Goal: Task Accomplishment & Management: Complete application form

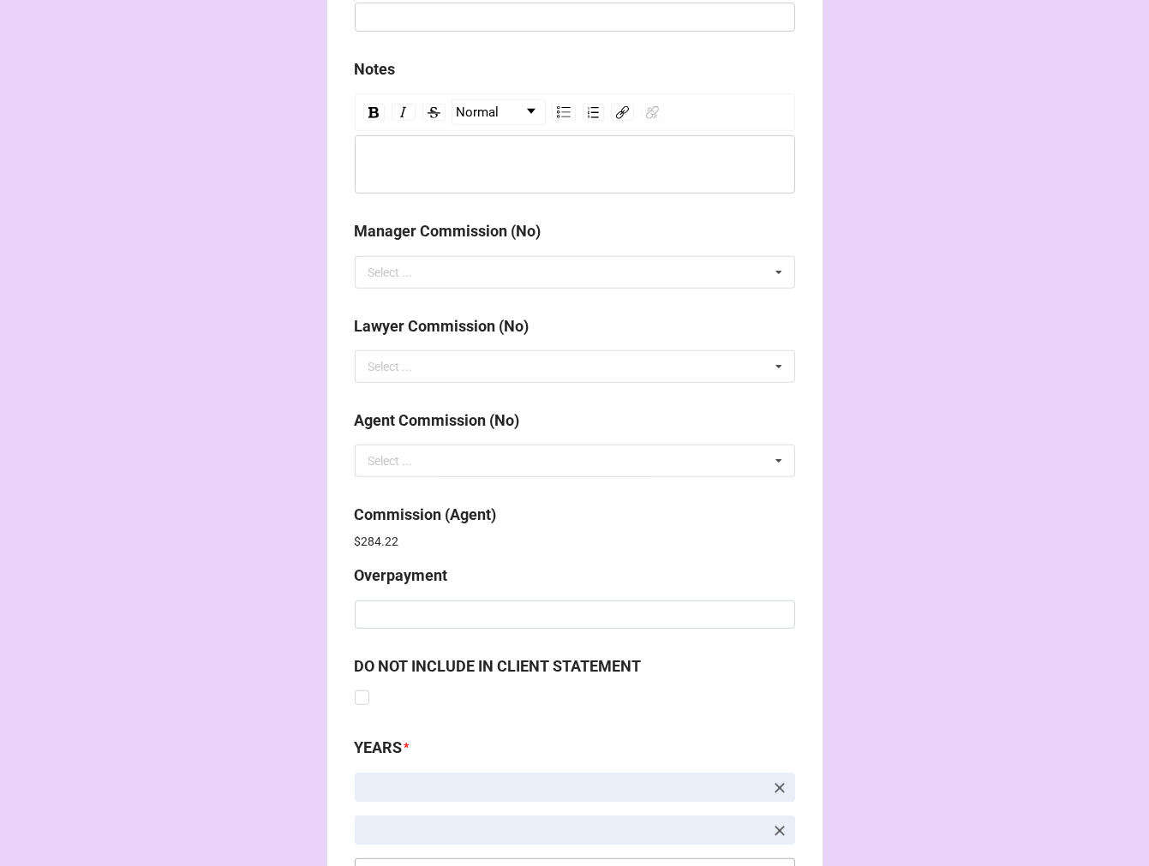
scroll to position [2044, 0]
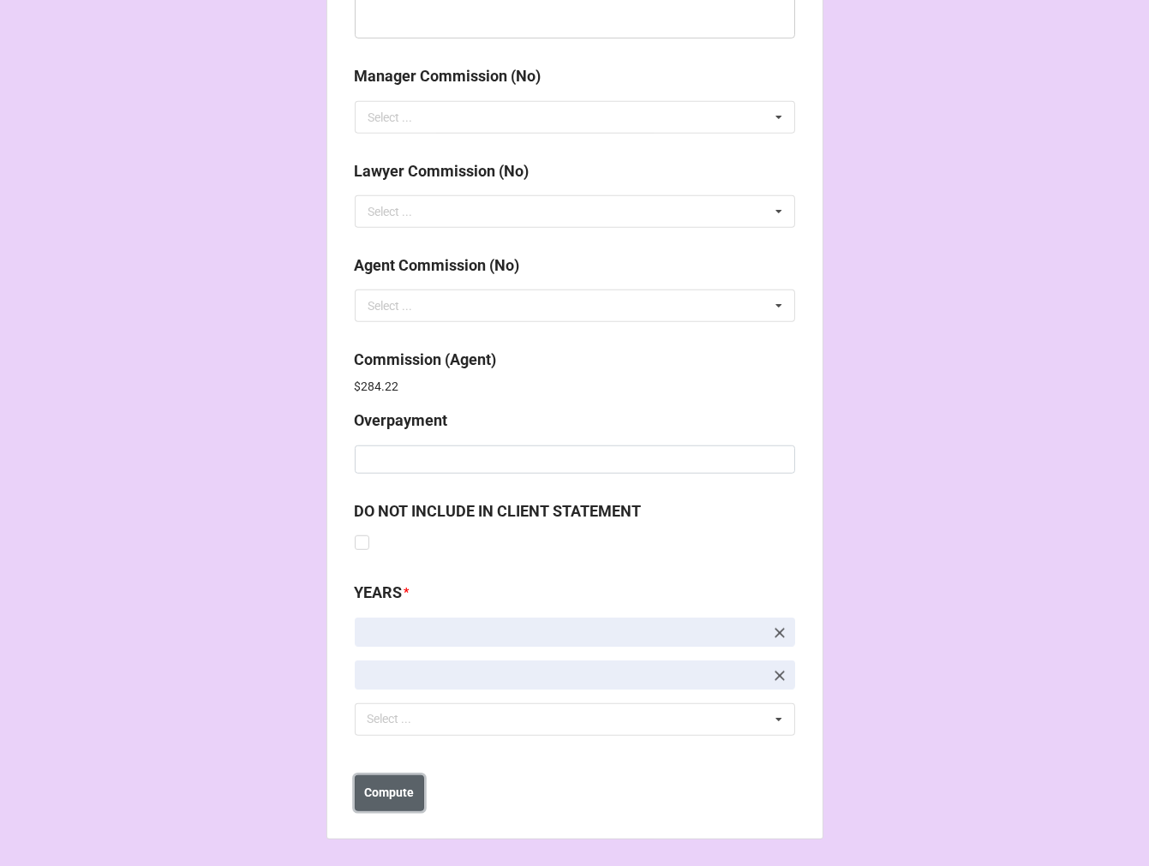
click at [399, 791] on b "Compute" at bounding box center [389, 793] width 50 height 18
click at [389, 795] on b "Save" at bounding box center [385, 793] width 27 height 18
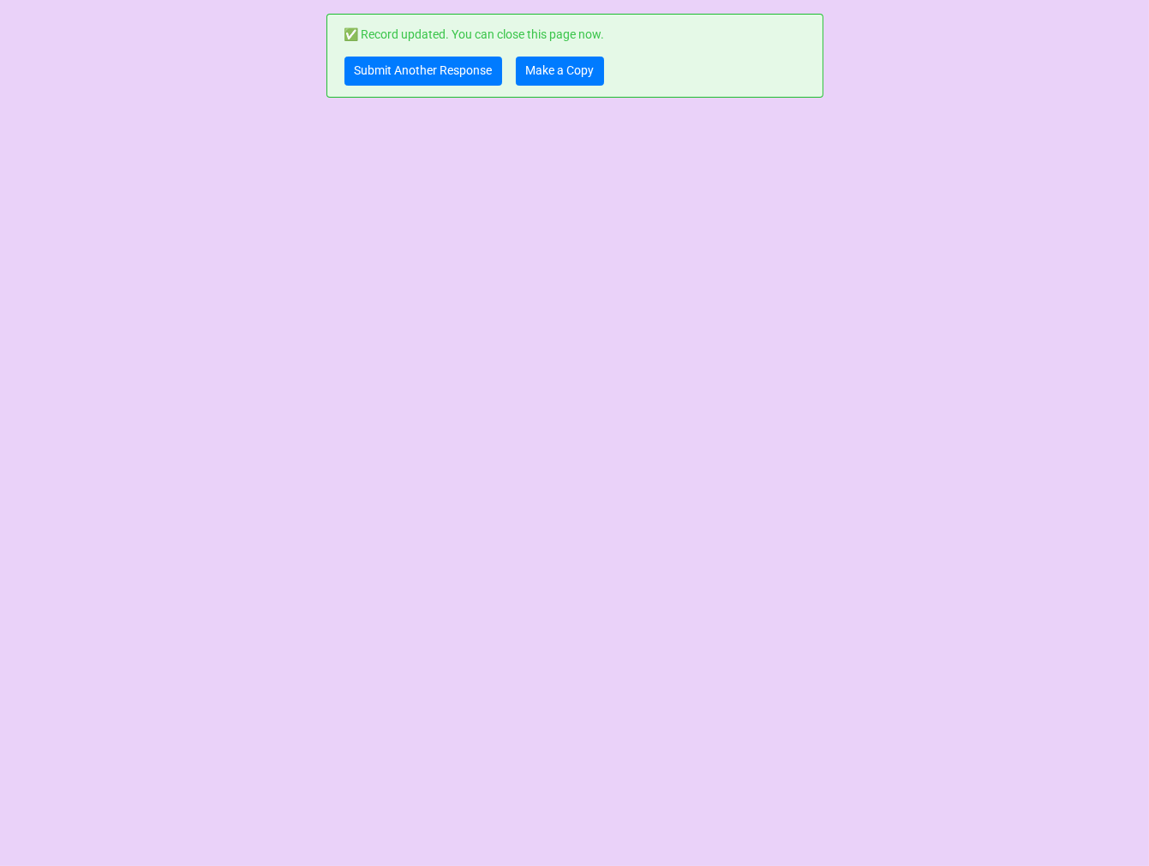
scroll to position [0, 0]
click at [569, 74] on link "Make a Copy" at bounding box center [560, 71] width 88 height 29
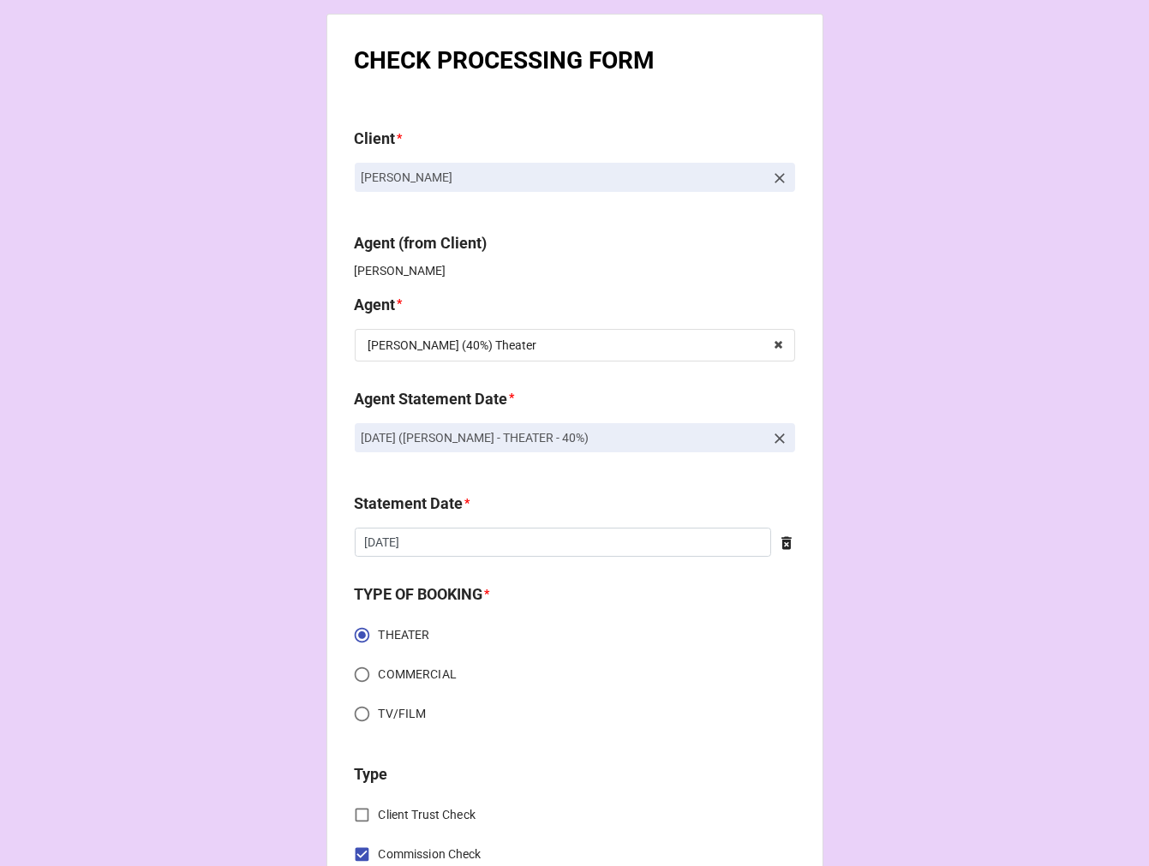
drag, startPoint x: 647, startPoint y: 433, endPoint x: 346, endPoint y: 450, distance: 301.1
copy p "[DATE] ([PERSON_NAME] - THEATER - 40%)"
click at [771, 437] on icon at bounding box center [779, 438] width 17 height 17
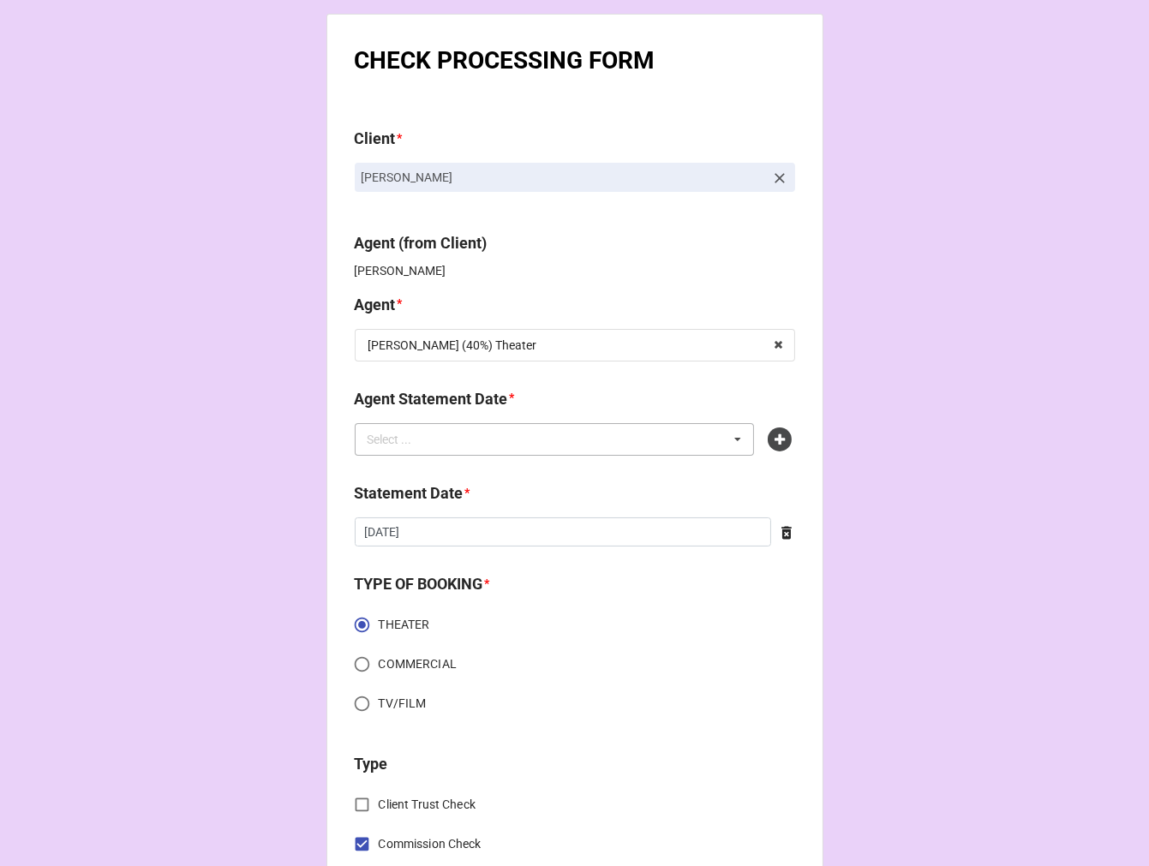
click at [641, 430] on div "Select ... No results found." at bounding box center [555, 439] width 400 height 33
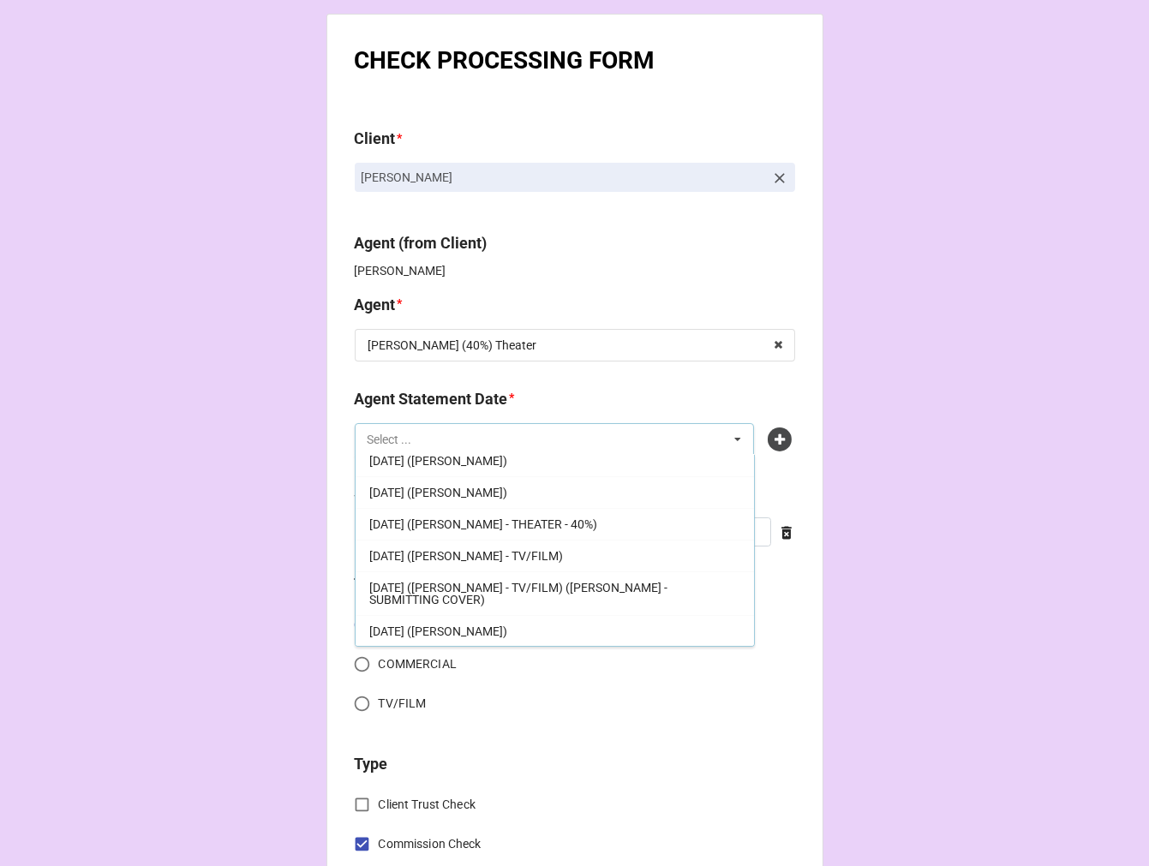
scroll to position [266, 0]
click at [597, 529] on span "[DATE] ([PERSON_NAME] - THEATER - 40%)" at bounding box center [483, 524] width 228 height 14
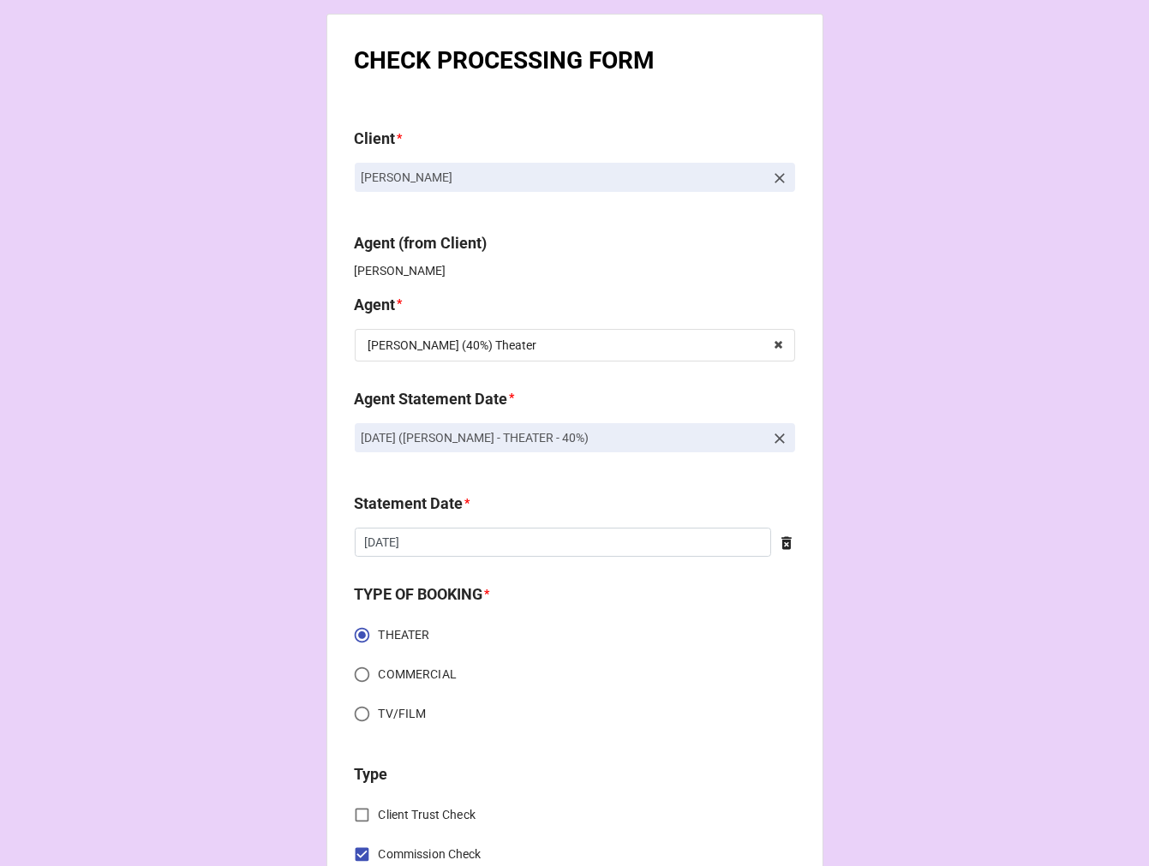
click at [463, 564] on div "Statement Date * [DATE] ‹ [DATE] › Su Mo Tu We Th Fr Sa 27 28 29 30 31 1 2 3 4 …" at bounding box center [575, 530] width 440 height 77
click at [463, 547] on input "8/8/2025" at bounding box center [563, 542] width 416 height 29
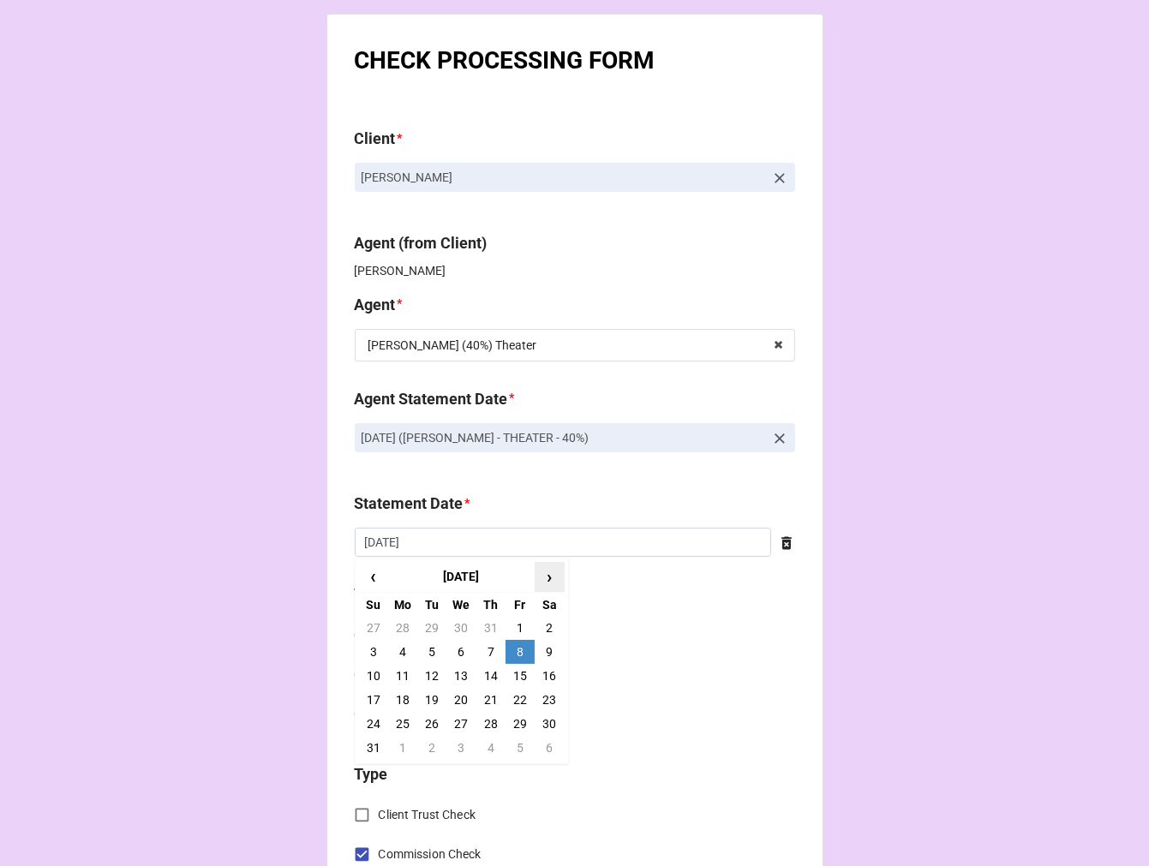
click at [549, 583] on span "›" at bounding box center [548, 577] width 27 height 28
click at [515, 673] on td "19" at bounding box center [519, 676] width 29 height 24
type input "9/19/2025"
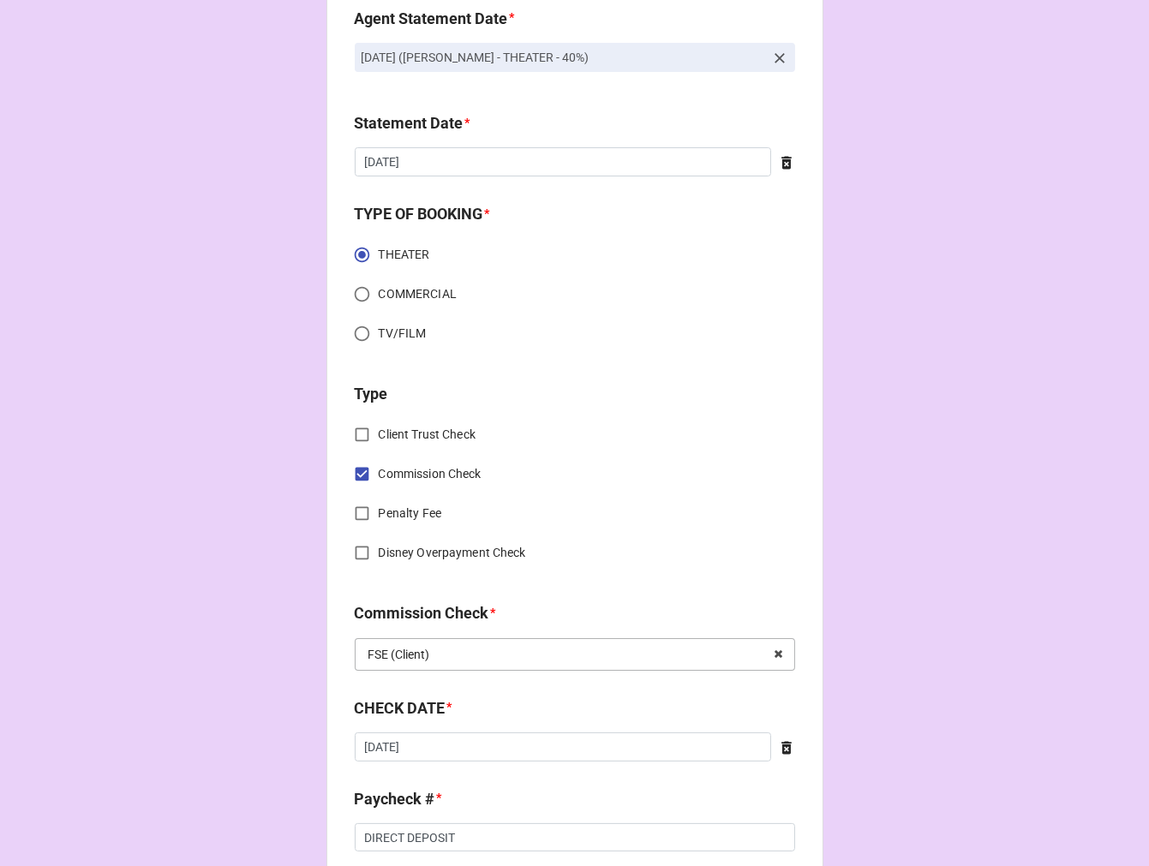
scroll to position [475, 0]
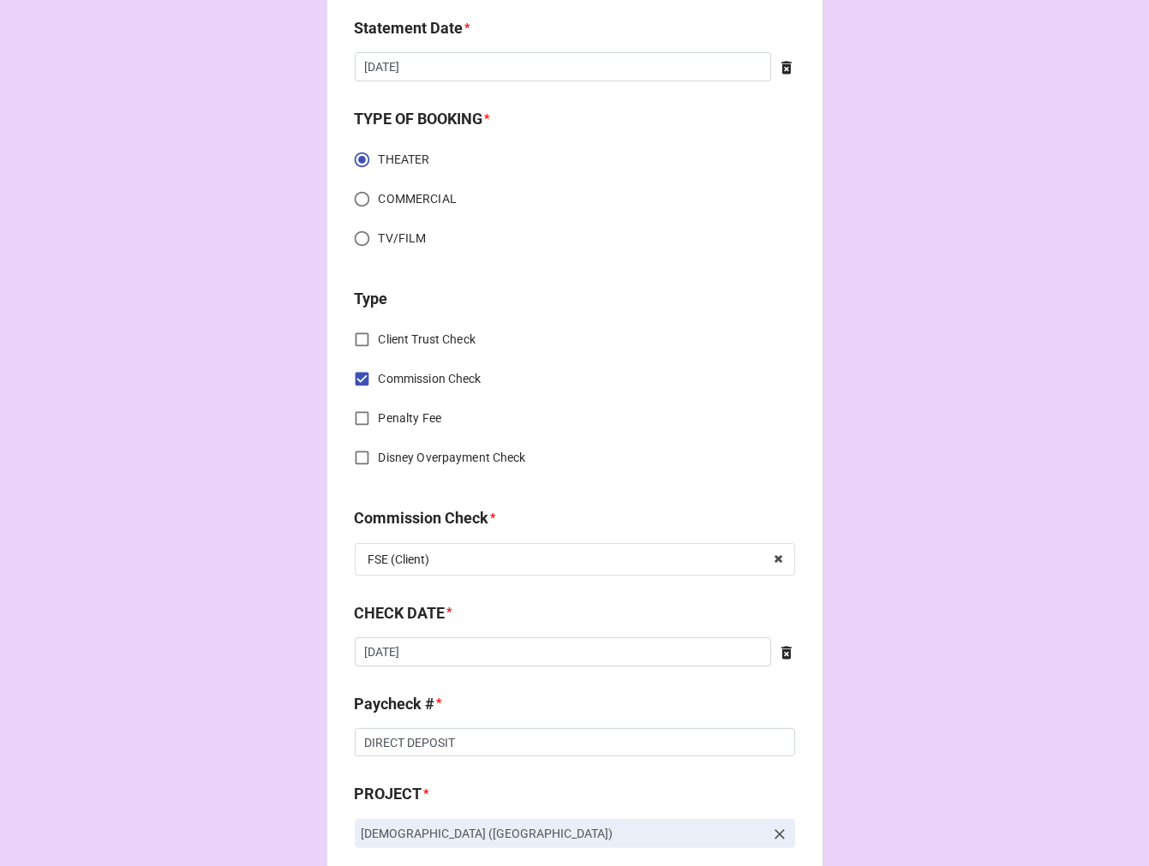
click at [781, 653] on icon at bounding box center [786, 652] width 10 height 13
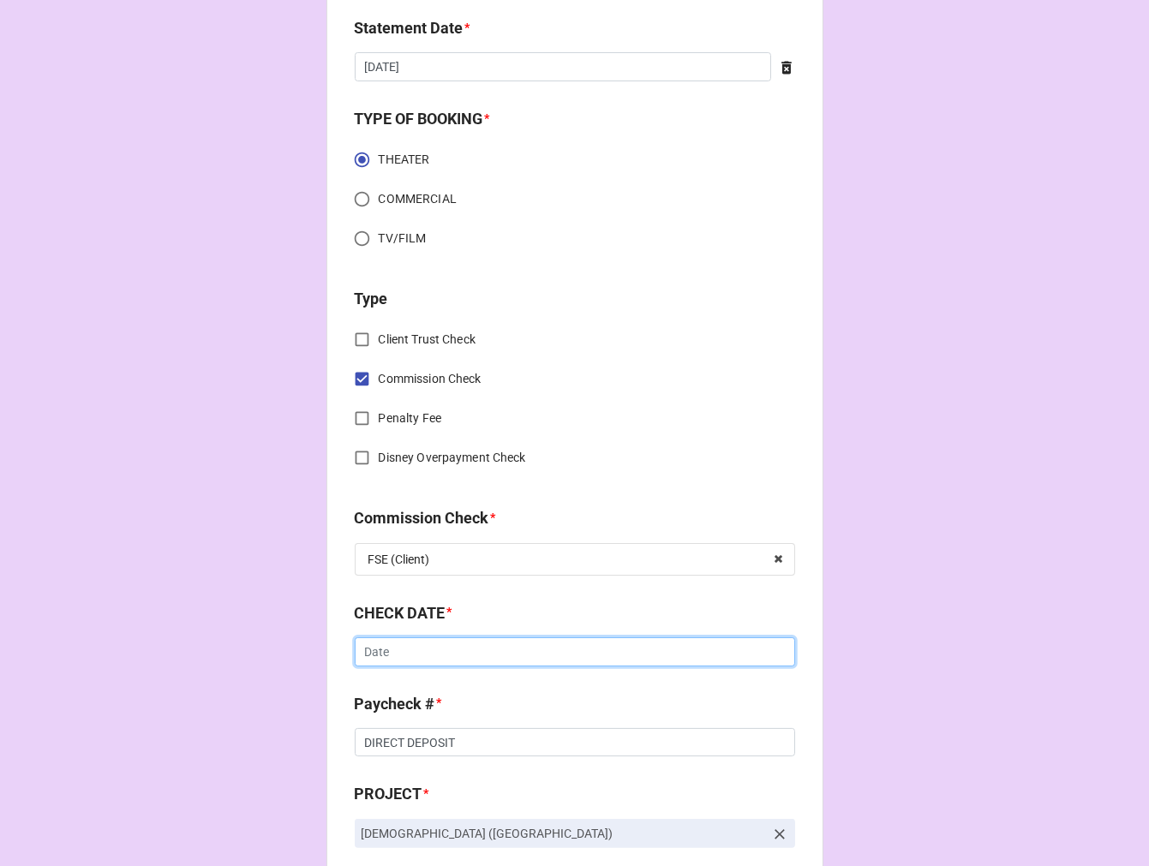
click at [446, 646] on input "text" at bounding box center [575, 651] width 440 height 29
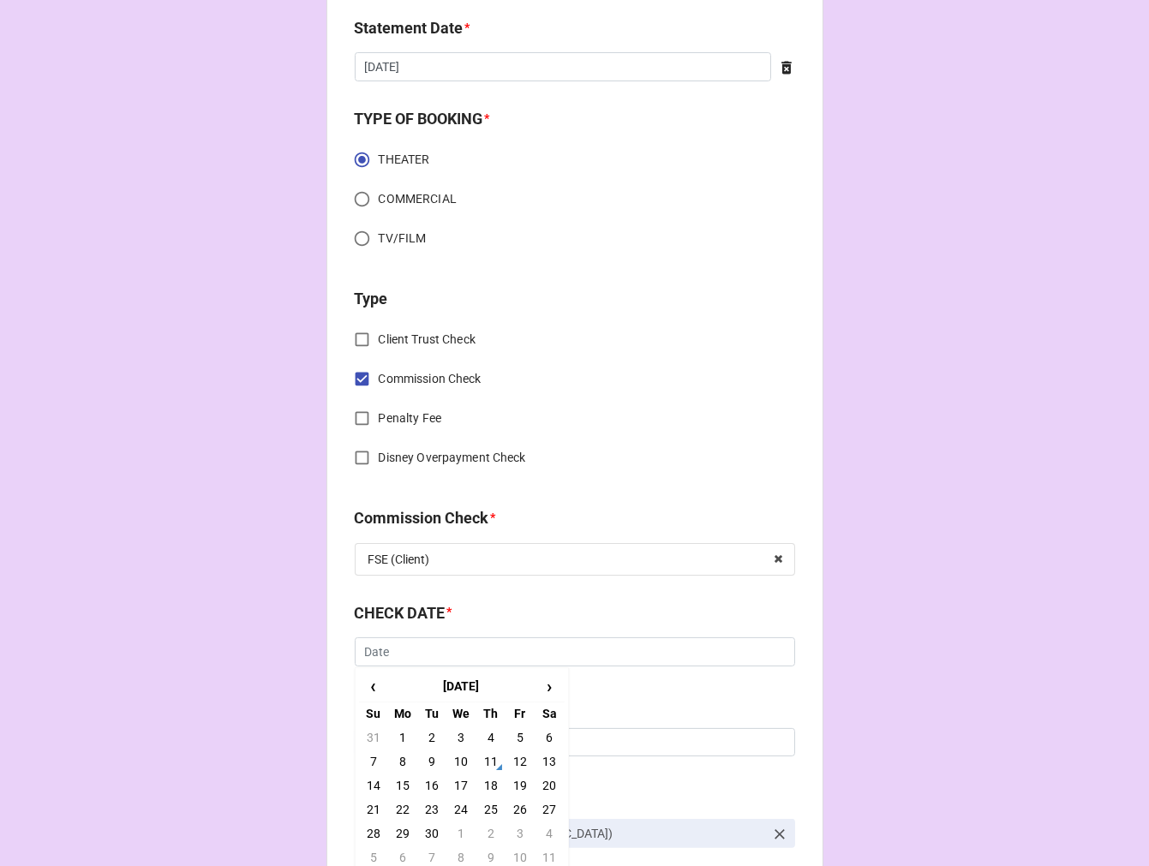
drag, startPoint x: 518, startPoint y: 738, endPoint x: 488, endPoint y: 735, distance: 30.1
click at [518, 737] on td "5" at bounding box center [519, 738] width 29 height 24
type input "[DATE]"
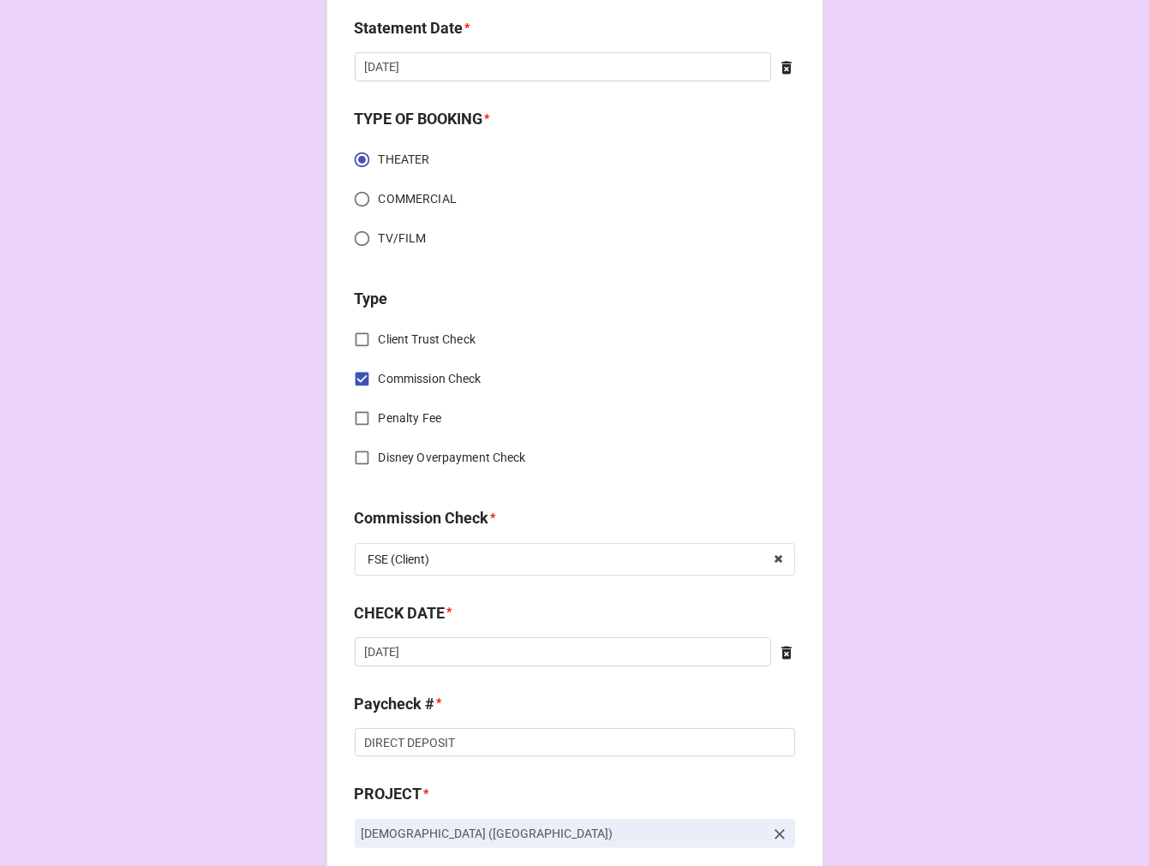
scroll to position [857, 0]
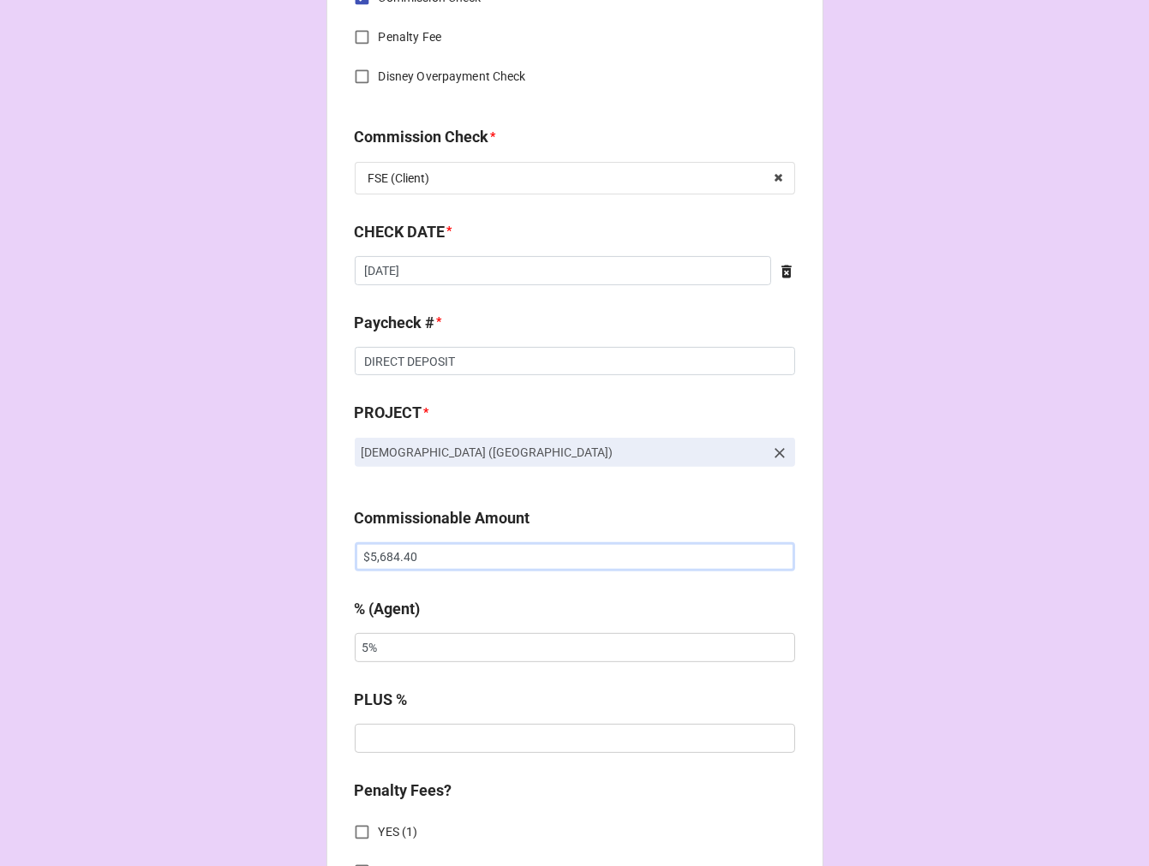
click at [392, 564] on input "$5,684.40" at bounding box center [575, 556] width 440 height 29
type input "$9,092.40"
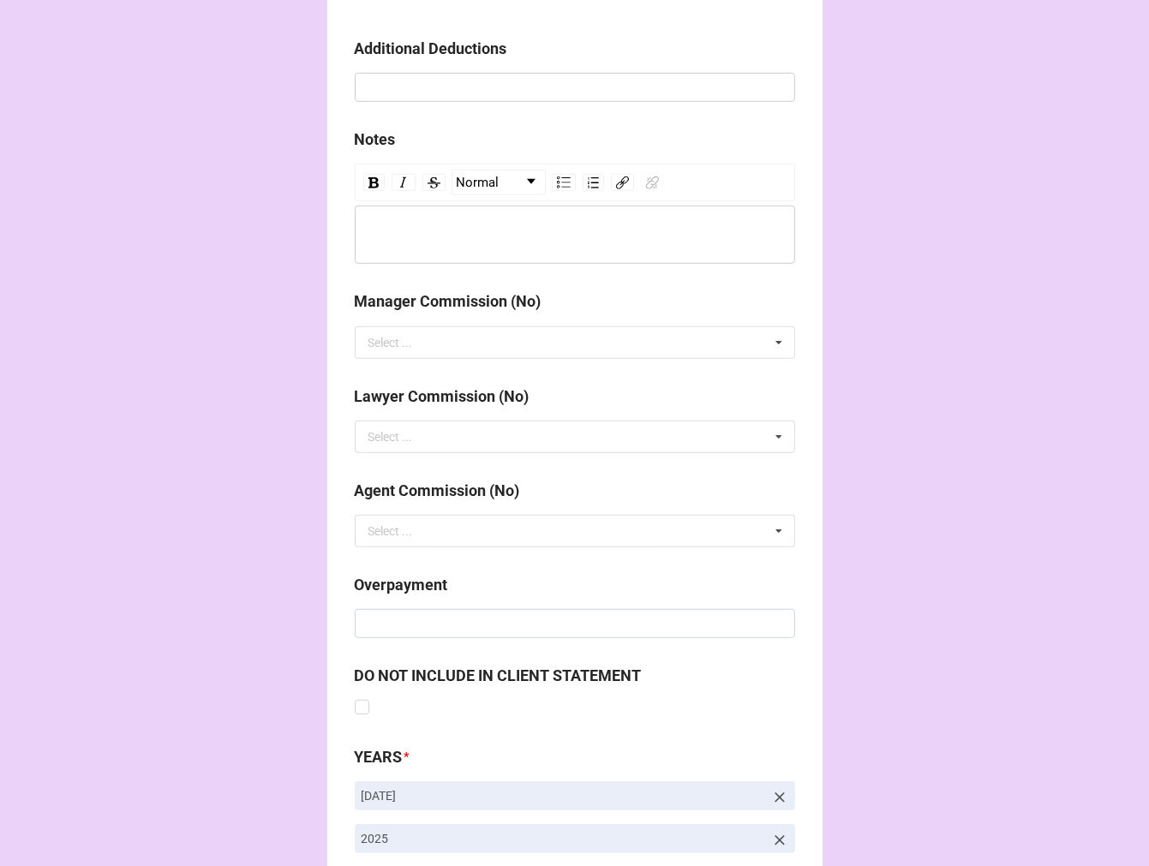
scroll to position [1983, 0]
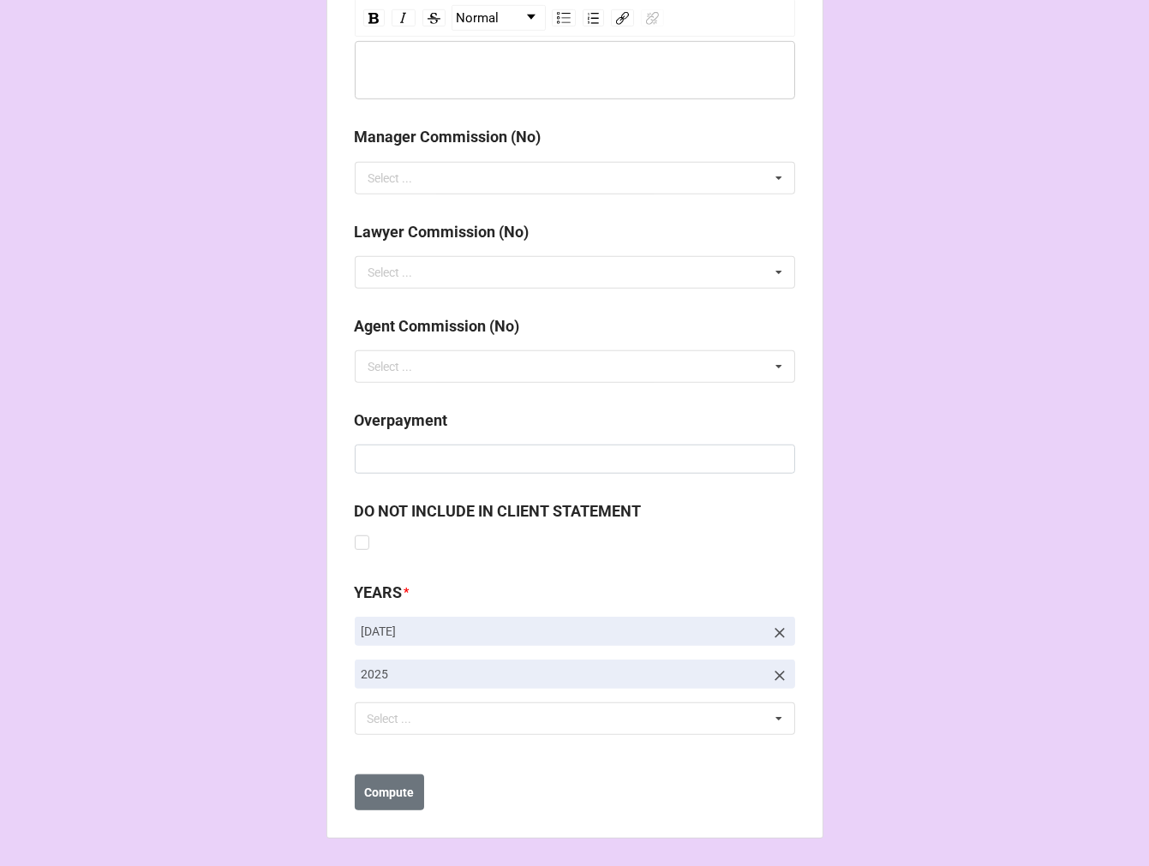
type input "10%"
click at [777, 626] on icon at bounding box center [779, 633] width 17 height 17
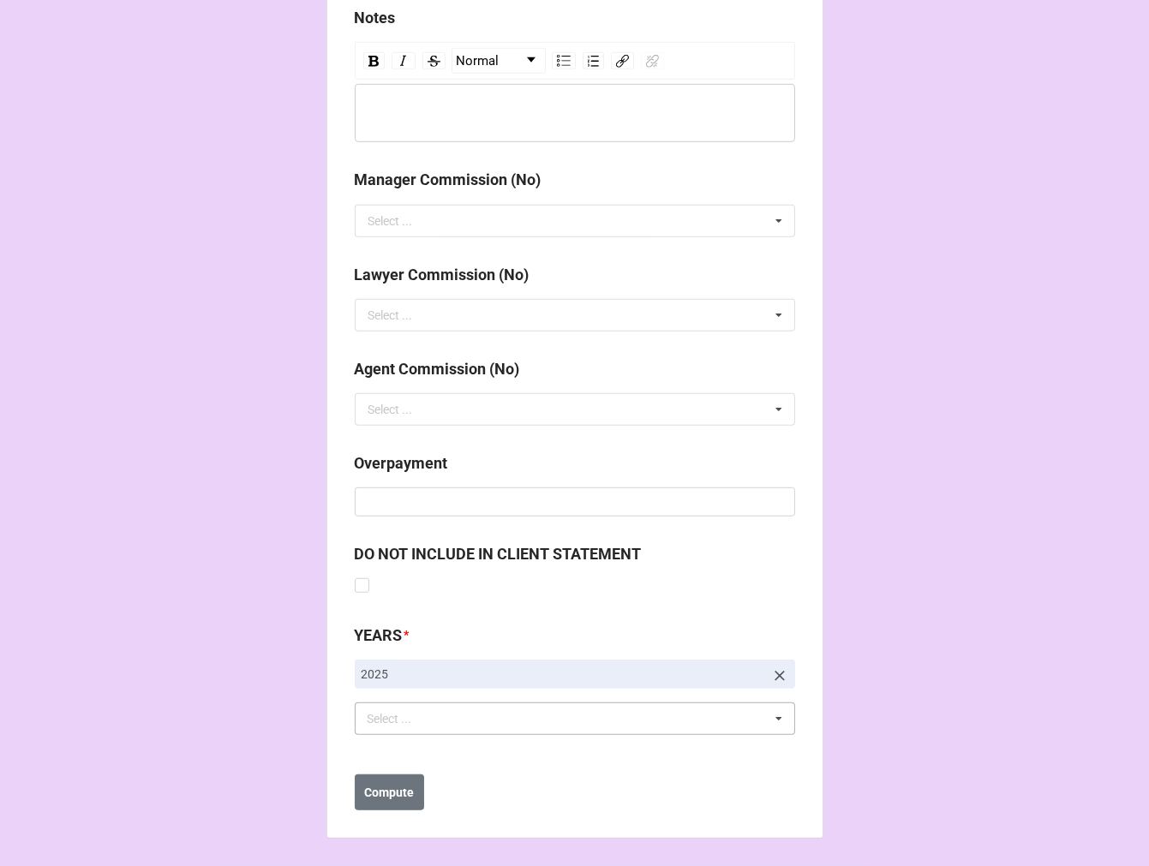
scroll to position [1940, 0]
click at [399, 720] on div "Select ..." at bounding box center [400, 719] width 74 height 20
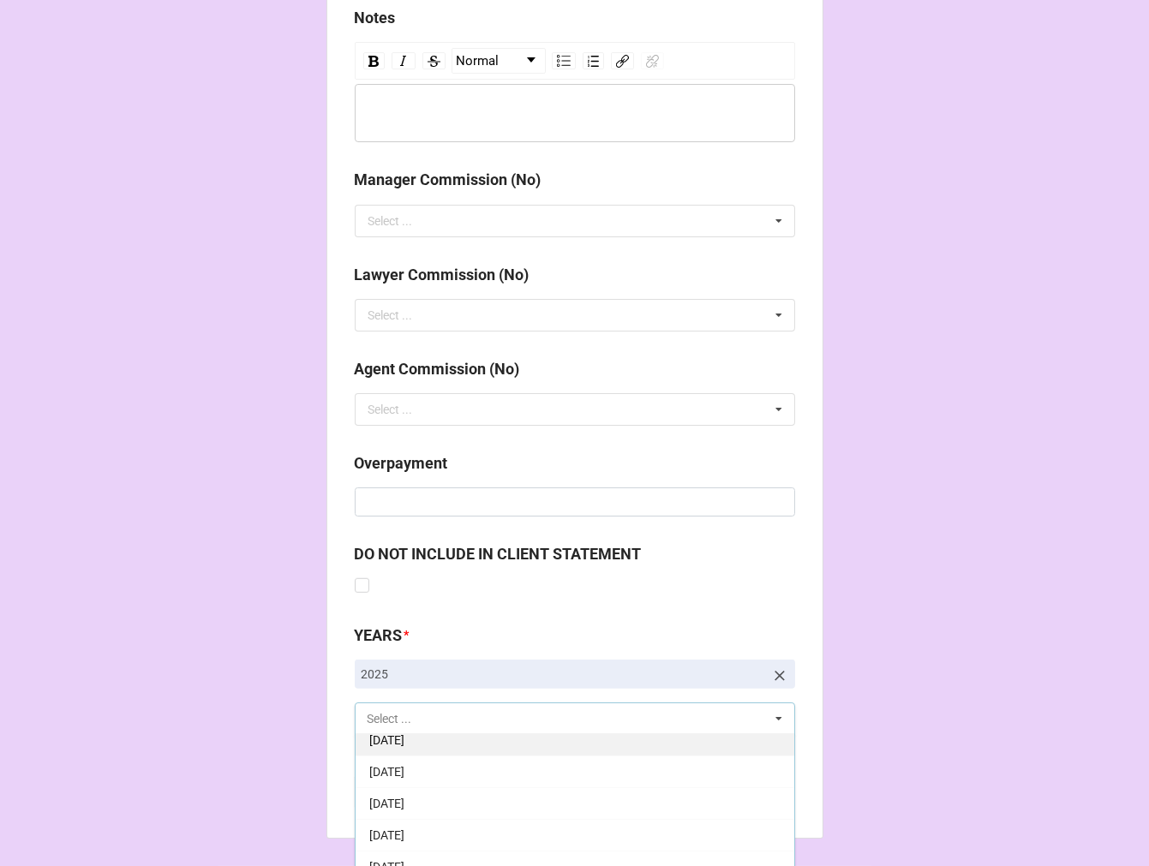
scroll to position [190, 0]
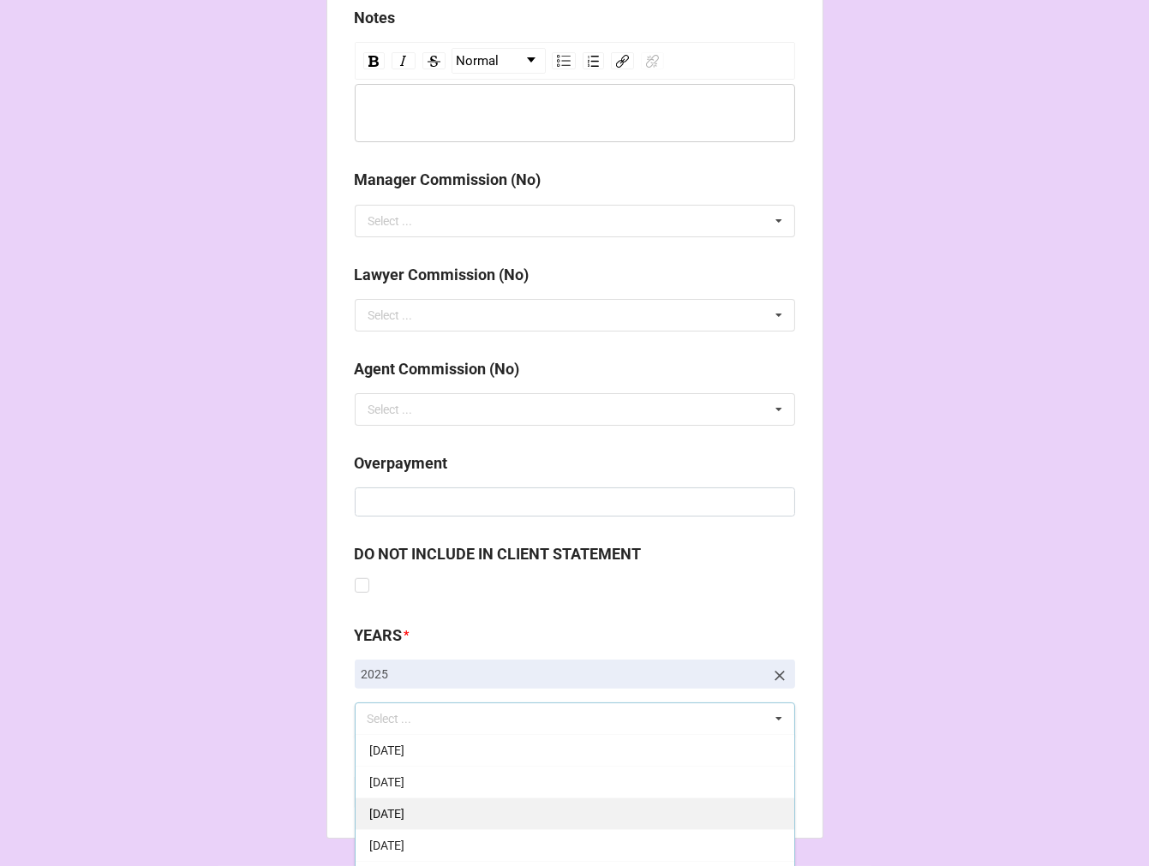
click at [512, 807] on div "[DATE]" at bounding box center [575, 814] width 439 height 32
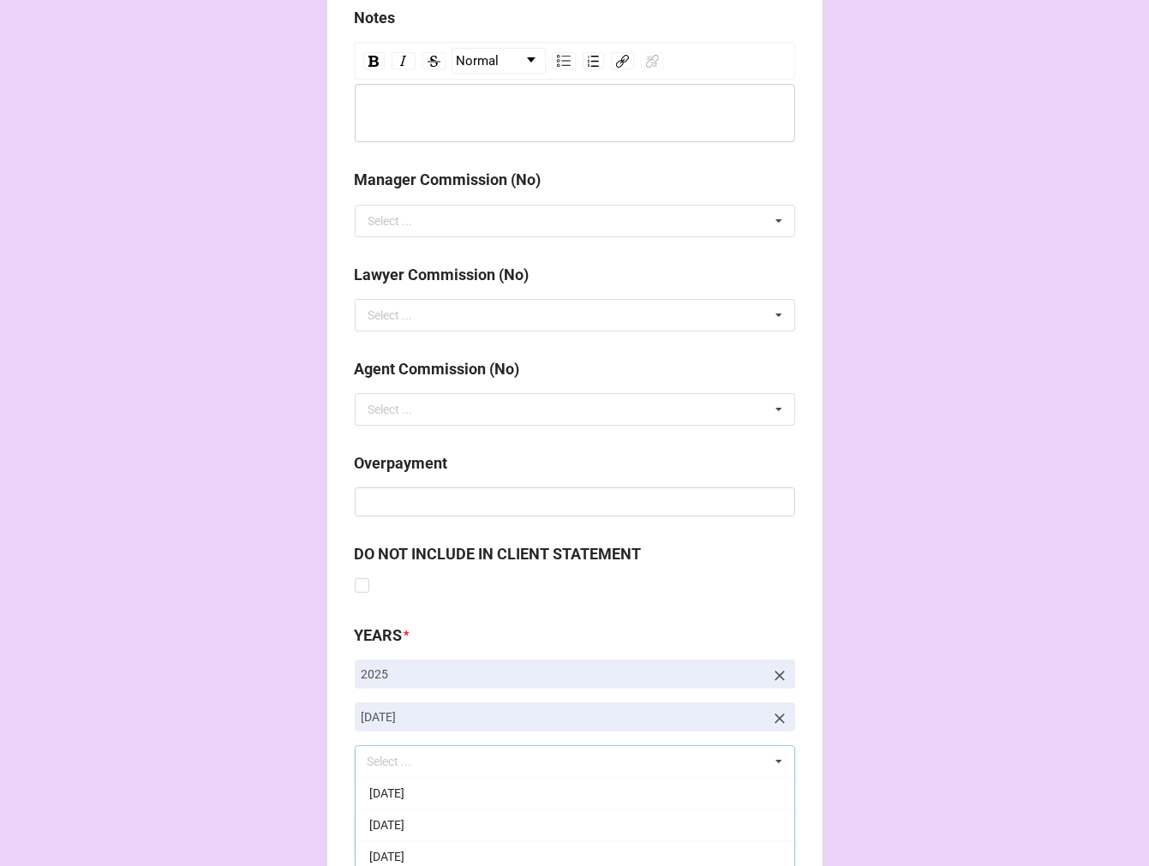
click at [386, 842] on b "Compute" at bounding box center [389, 836] width 50 height 18
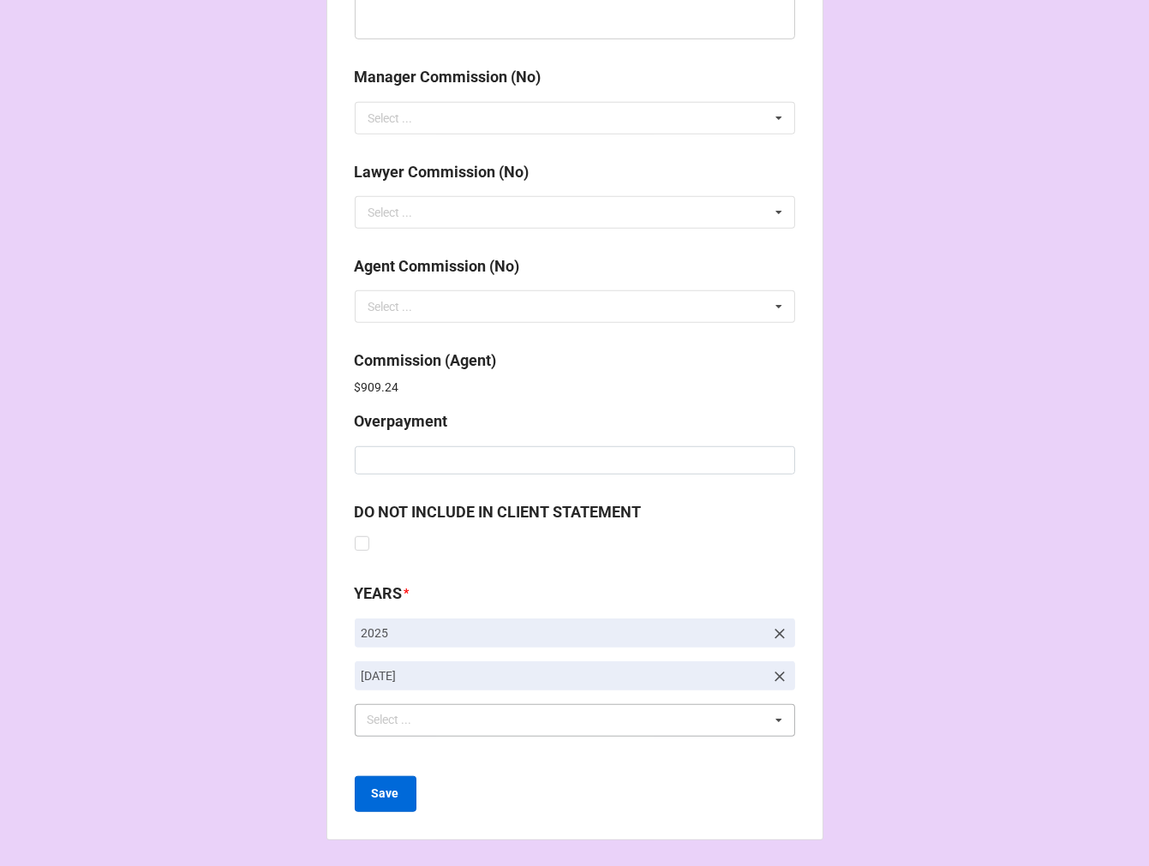
scroll to position [2044, 0]
click at [377, 791] on b "Save" at bounding box center [385, 793] width 27 height 18
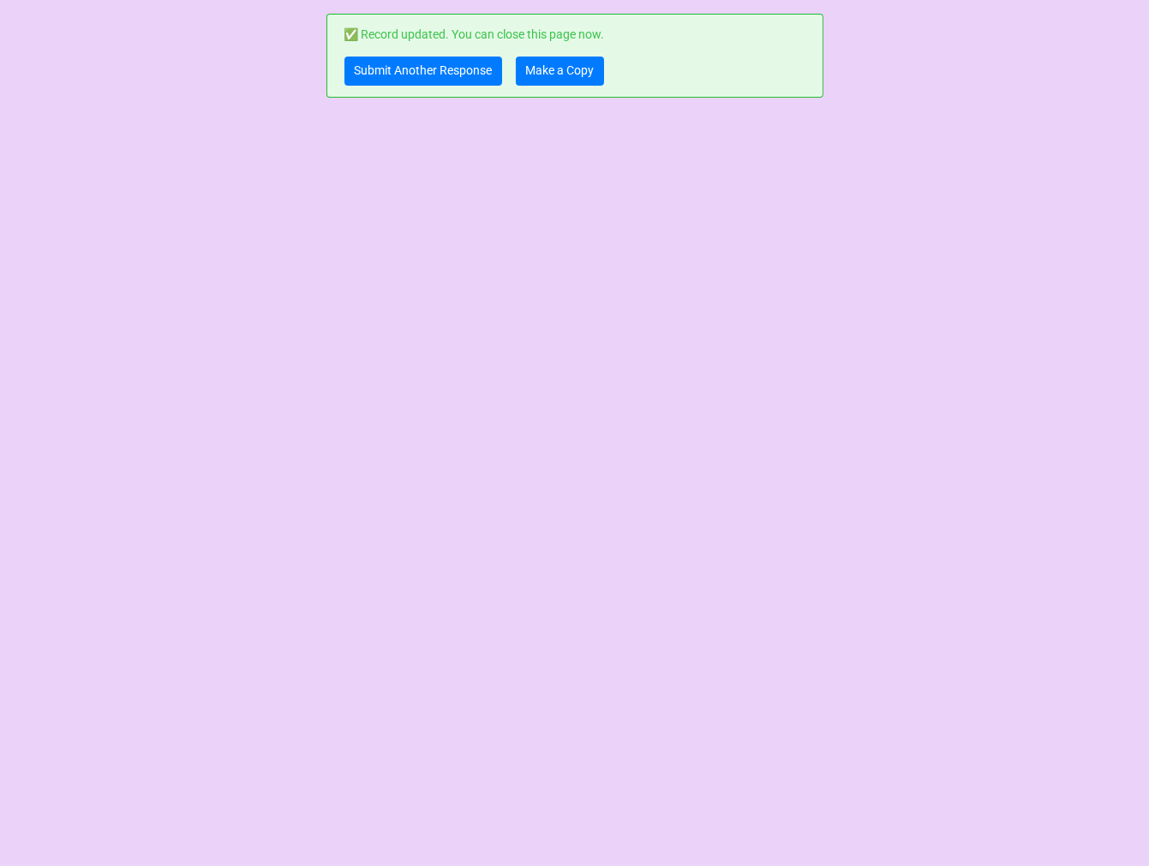
scroll to position [0, 0]
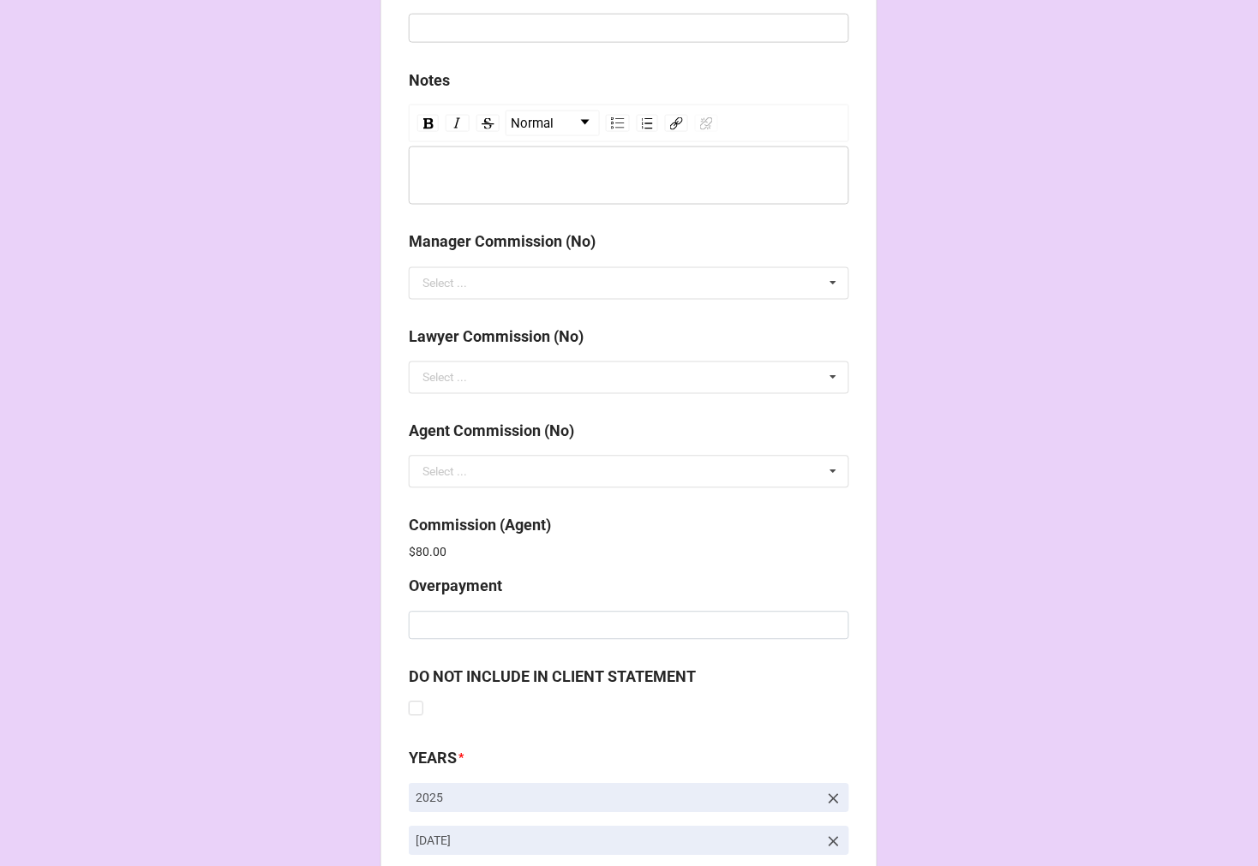
scroll to position [2044, 0]
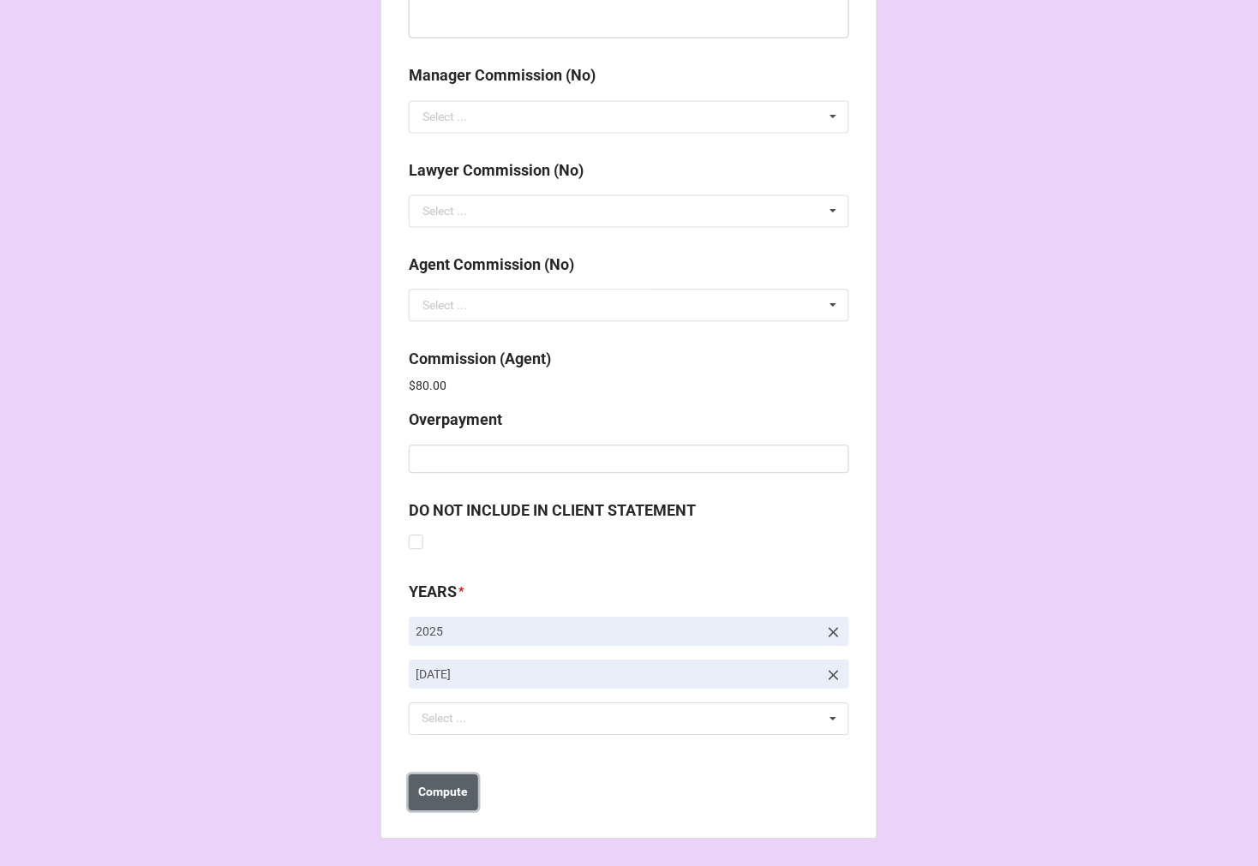
click at [463, 790] on b "Compute" at bounding box center [444, 793] width 50 height 18
click at [449, 798] on button "Save" at bounding box center [440, 793] width 62 height 36
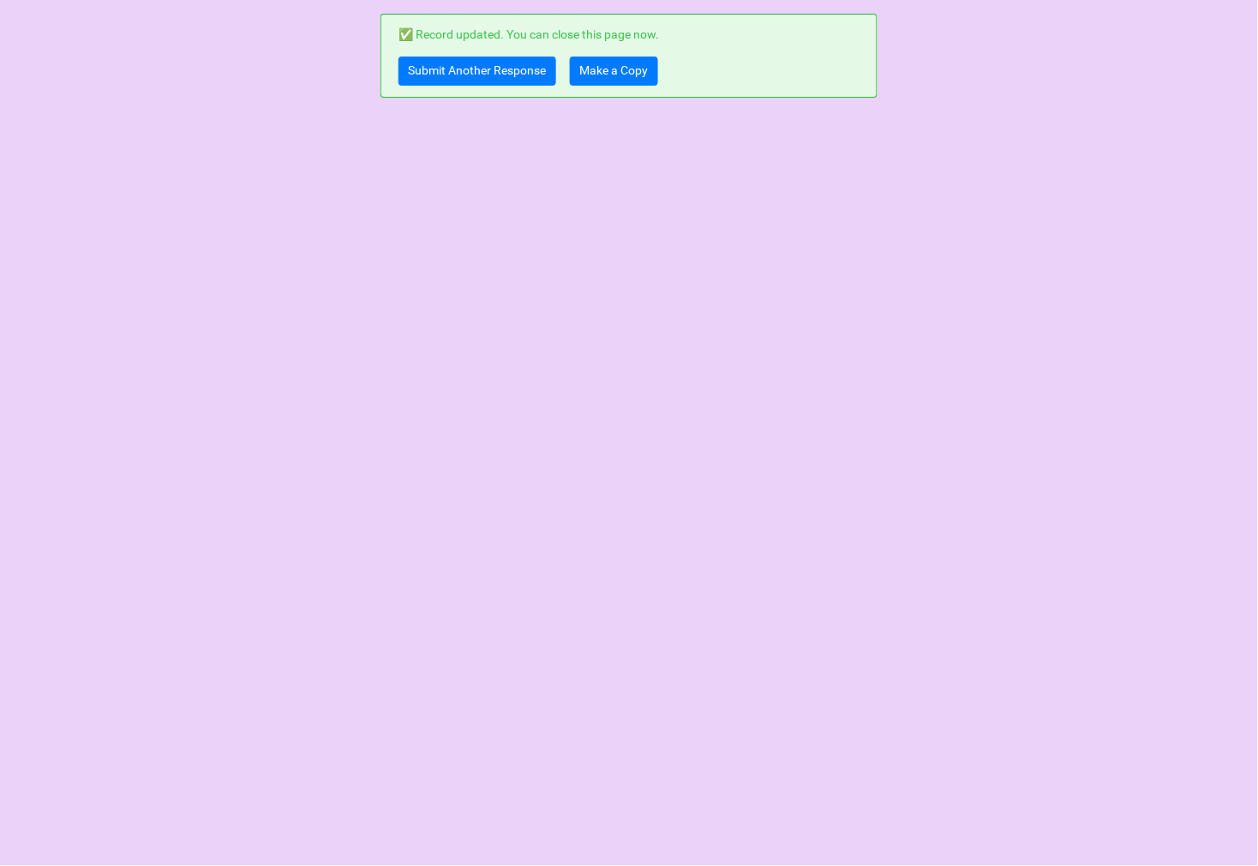
scroll to position [0, 0]
click at [624, 77] on link "Make a Copy" at bounding box center [614, 71] width 88 height 29
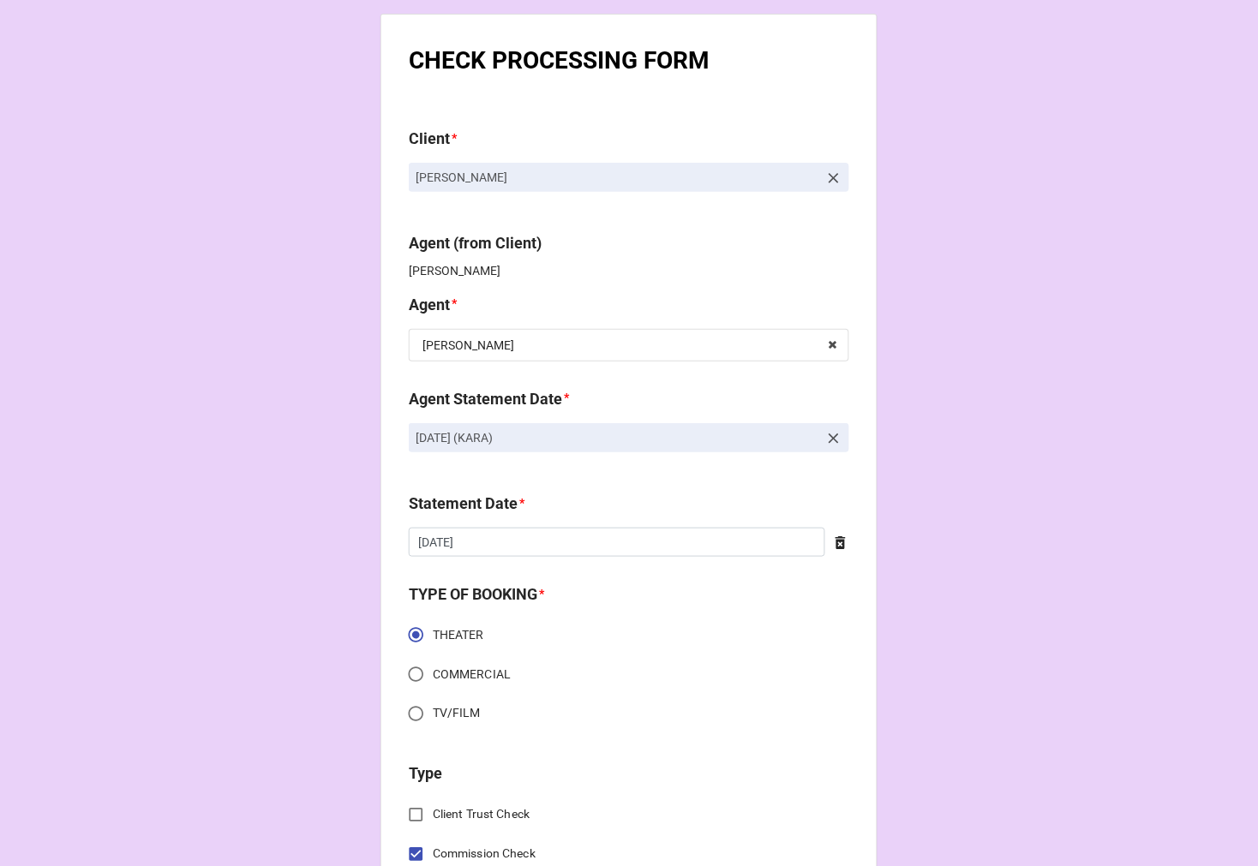
click at [834, 435] on icon at bounding box center [833, 438] width 17 height 17
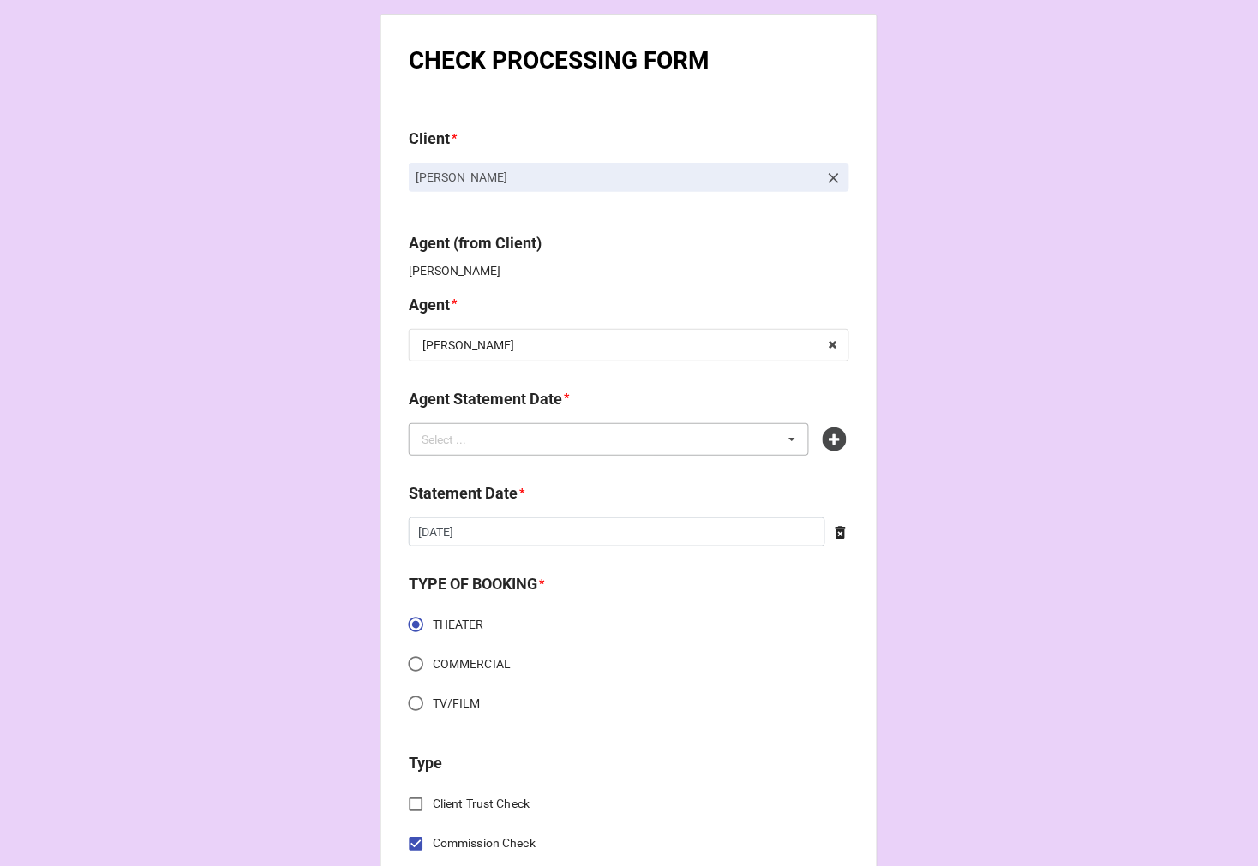
click at [671, 435] on div "Select ... No results found." at bounding box center [609, 439] width 400 height 33
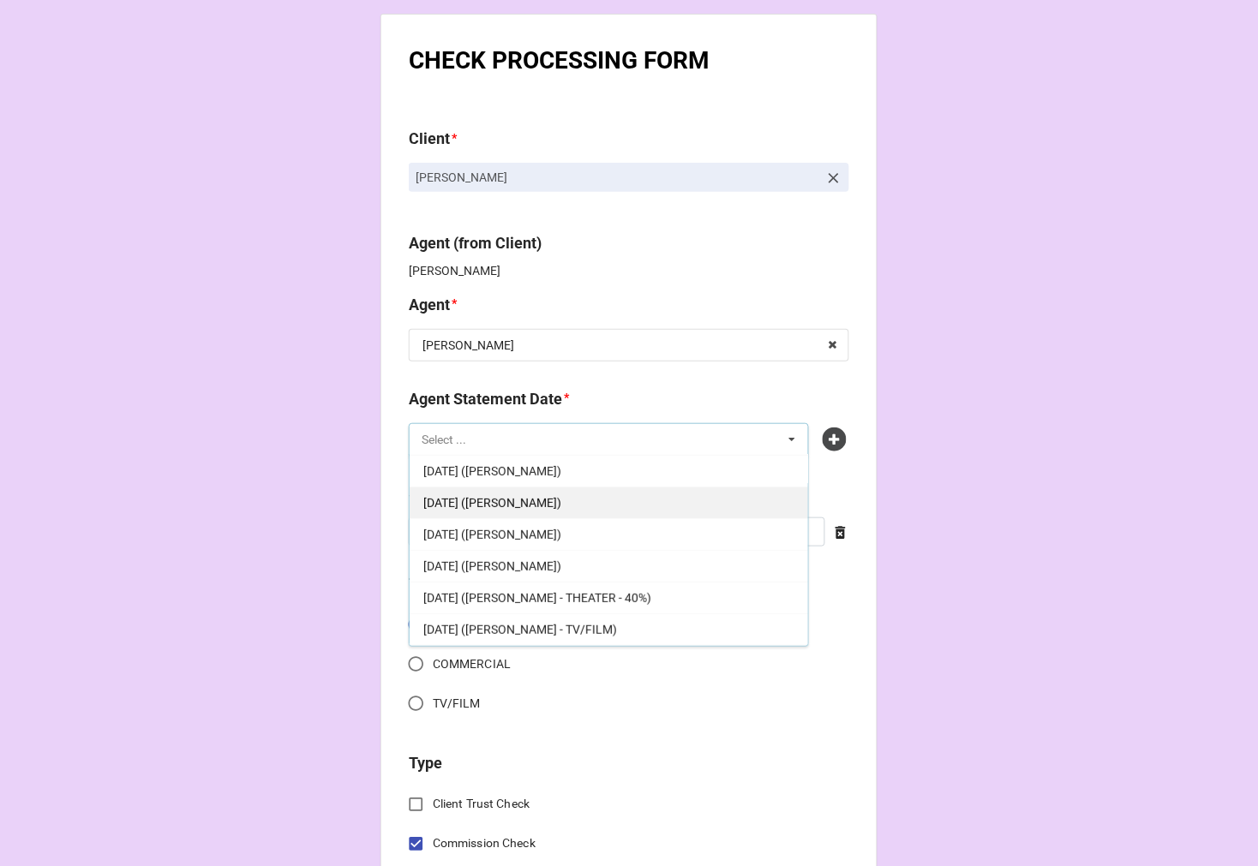
scroll to position [95, 0]
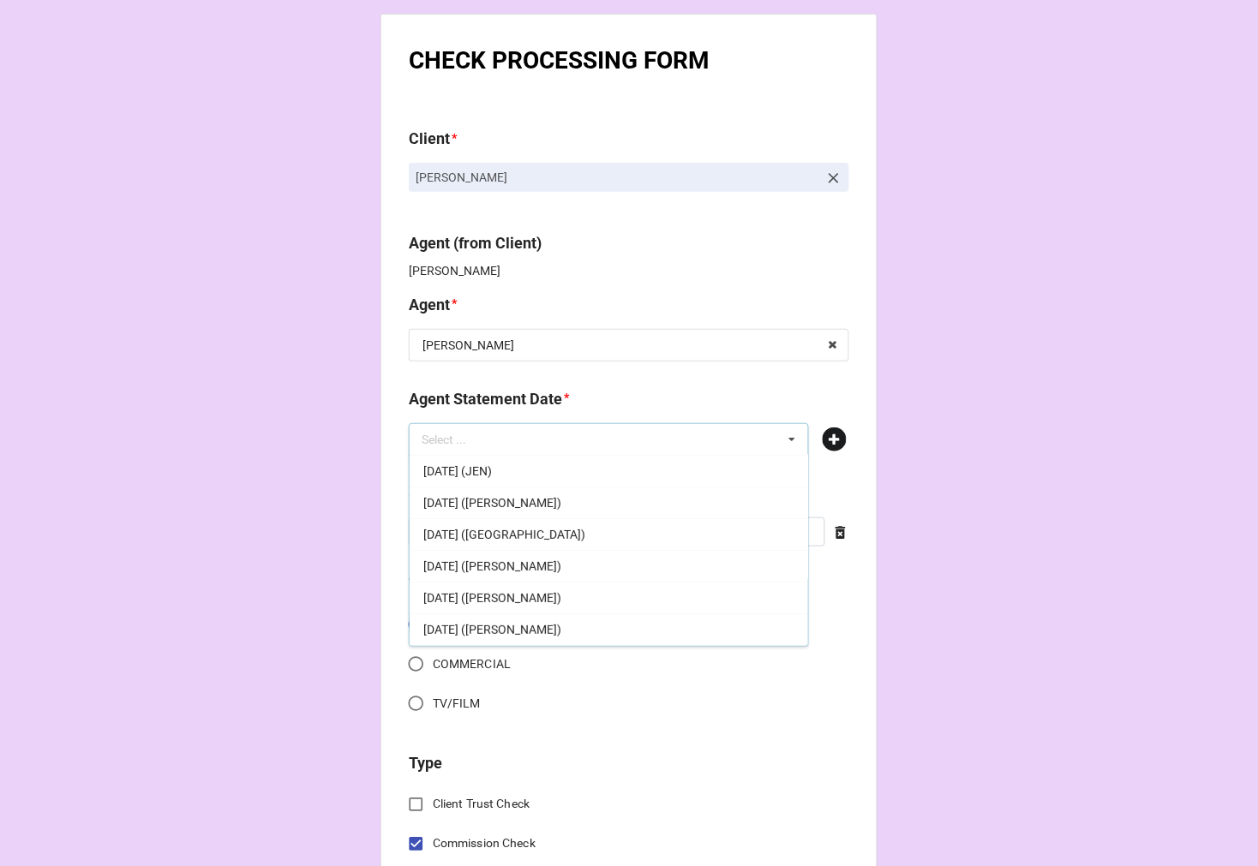
click at [828, 443] on icon at bounding box center [834, 439] width 24 height 24
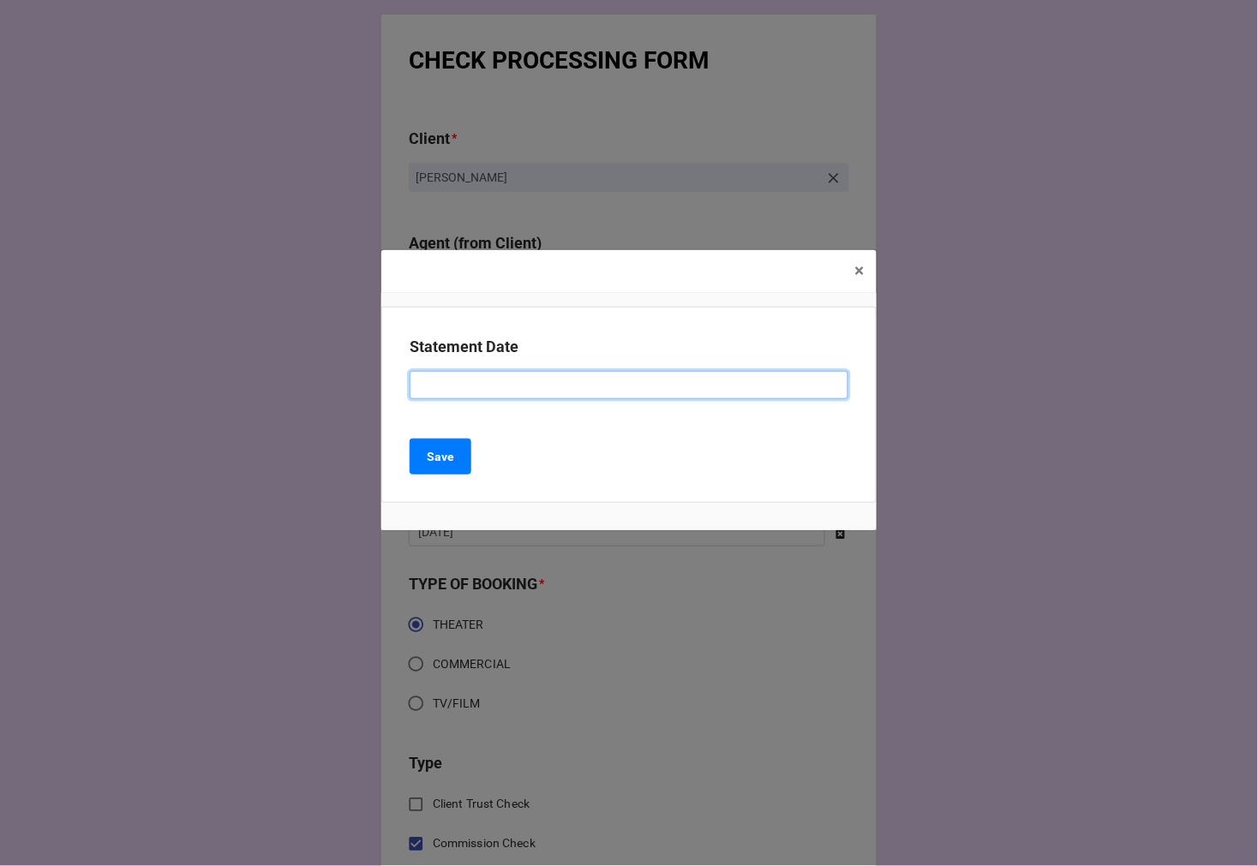
click at [524, 382] on input at bounding box center [629, 385] width 439 height 29
type input "SEPTEMBER 19, 2025 (KARA)"
click at [425, 461] on button "Save" at bounding box center [441, 457] width 62 height 36
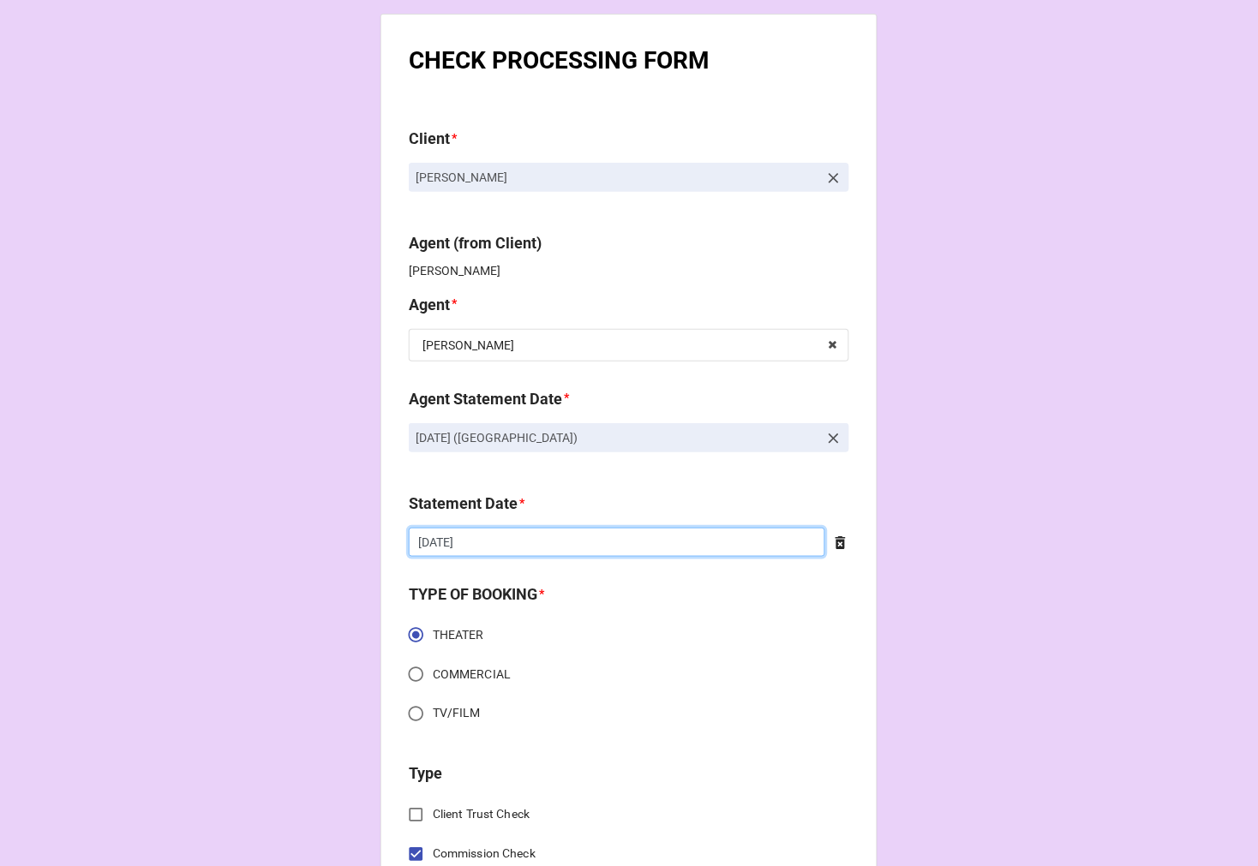
click at [502, 549] on input "9/5/2025" at bounding box center [617, 542] width 416 height 29
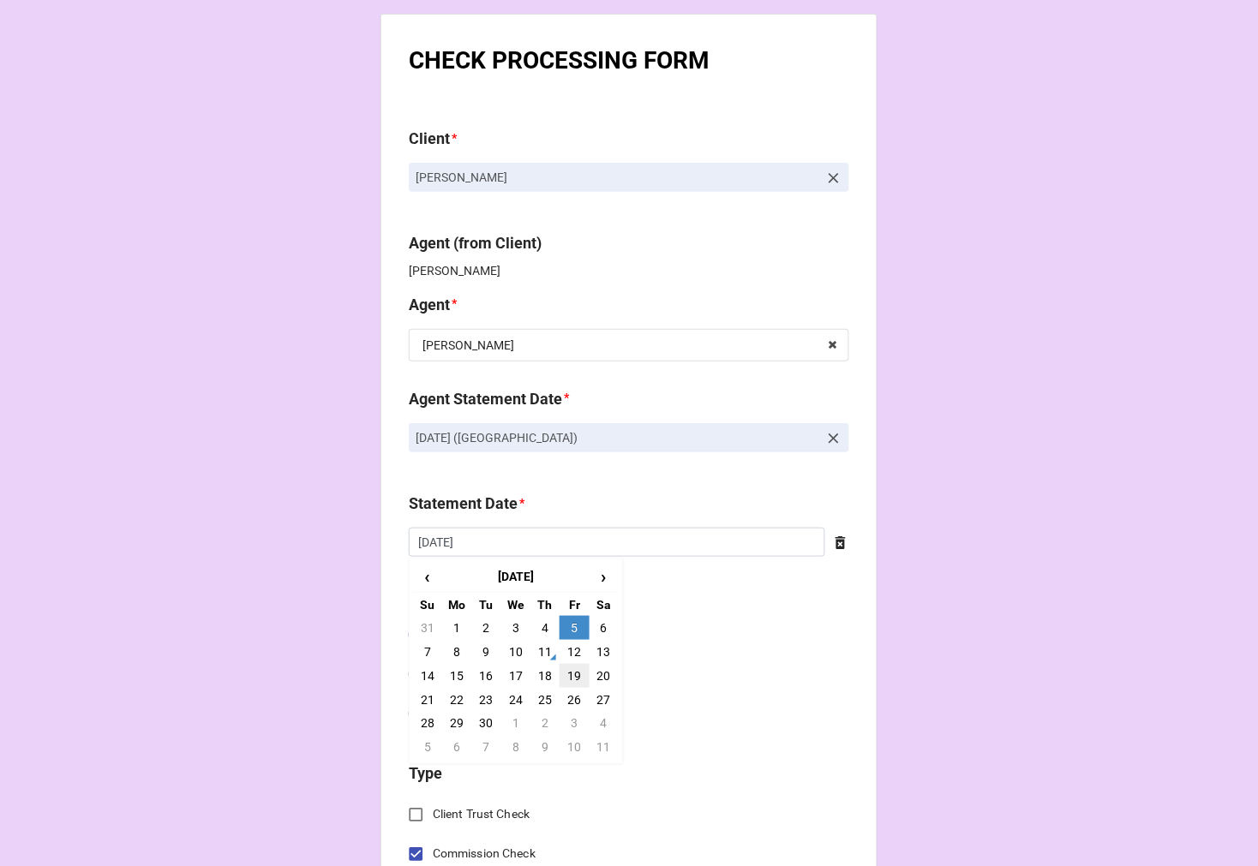
click at [574, 672] on td "19" at bounding box center [573, 676] width 29 height 24
type input "9/19/2025"
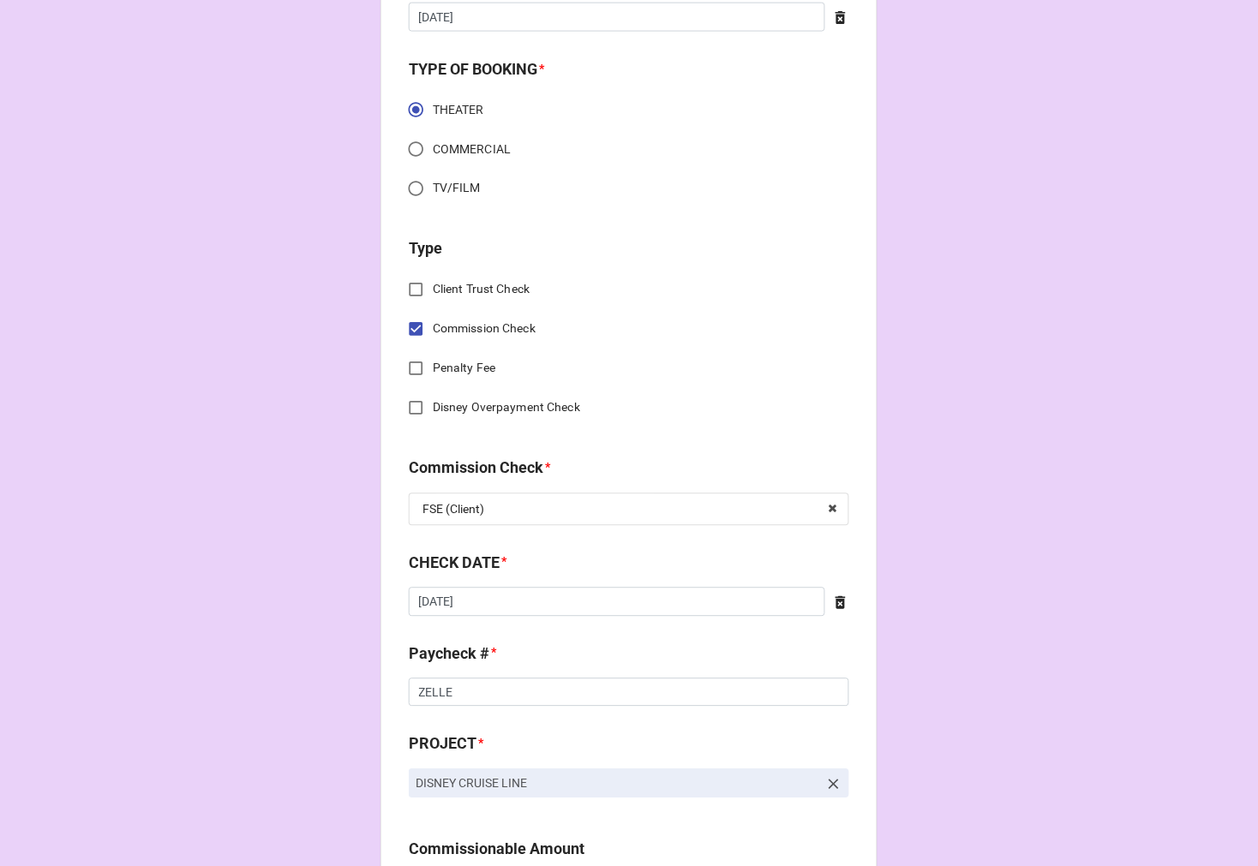
scroll to position [571, 0]
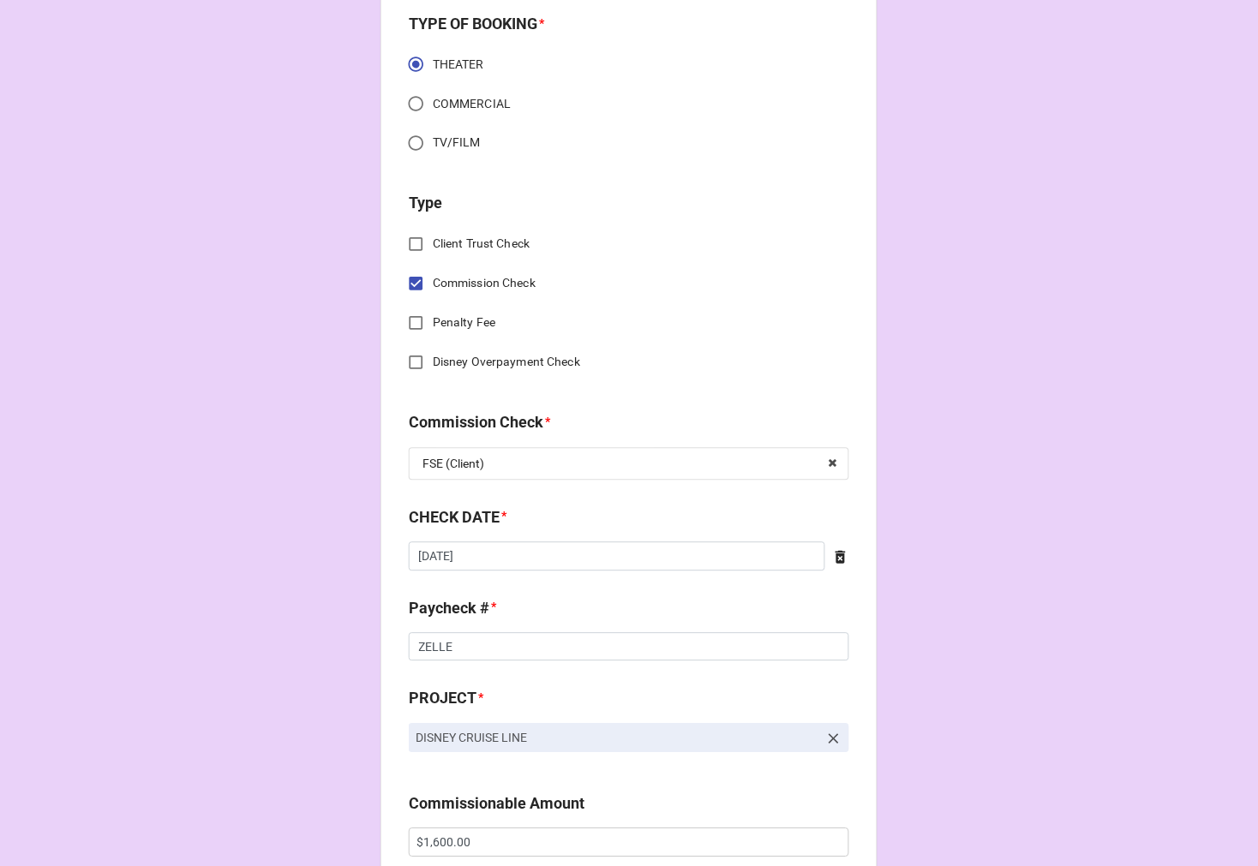
click at [657, 571] on div "CHECK DATE * 8/23/2025 ‹ August 2025 › Su Mo Tu We Th Fr Sa 27 28 29 30 31 1 2 …" at bounding box center [629, 544] width 440 height 77
click at [612, 559] on input "8/23/2025" at bounding box center [617, 556] width 416 height 29
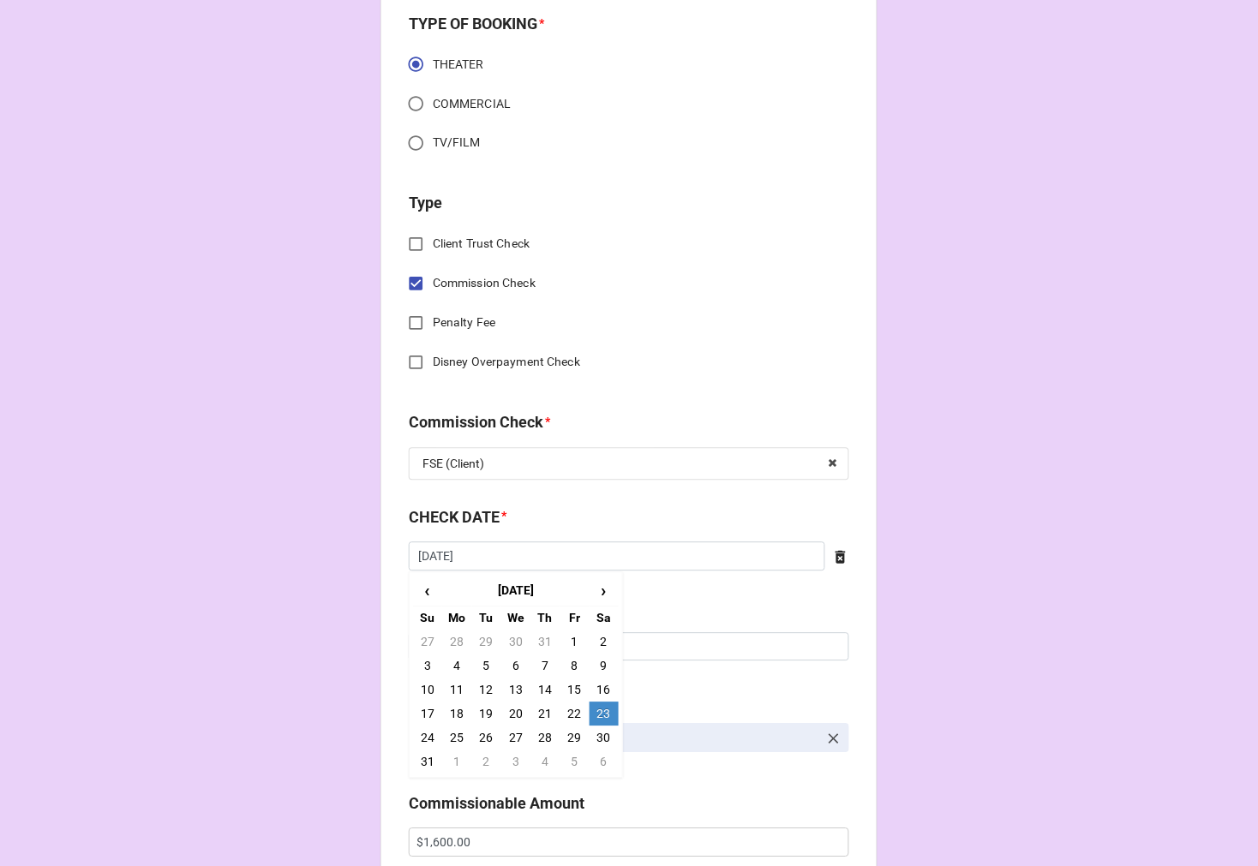
click at [547, 759] on td "4" at bounding box center [544, 762] width 29 height 24
type input "9/4/2025"
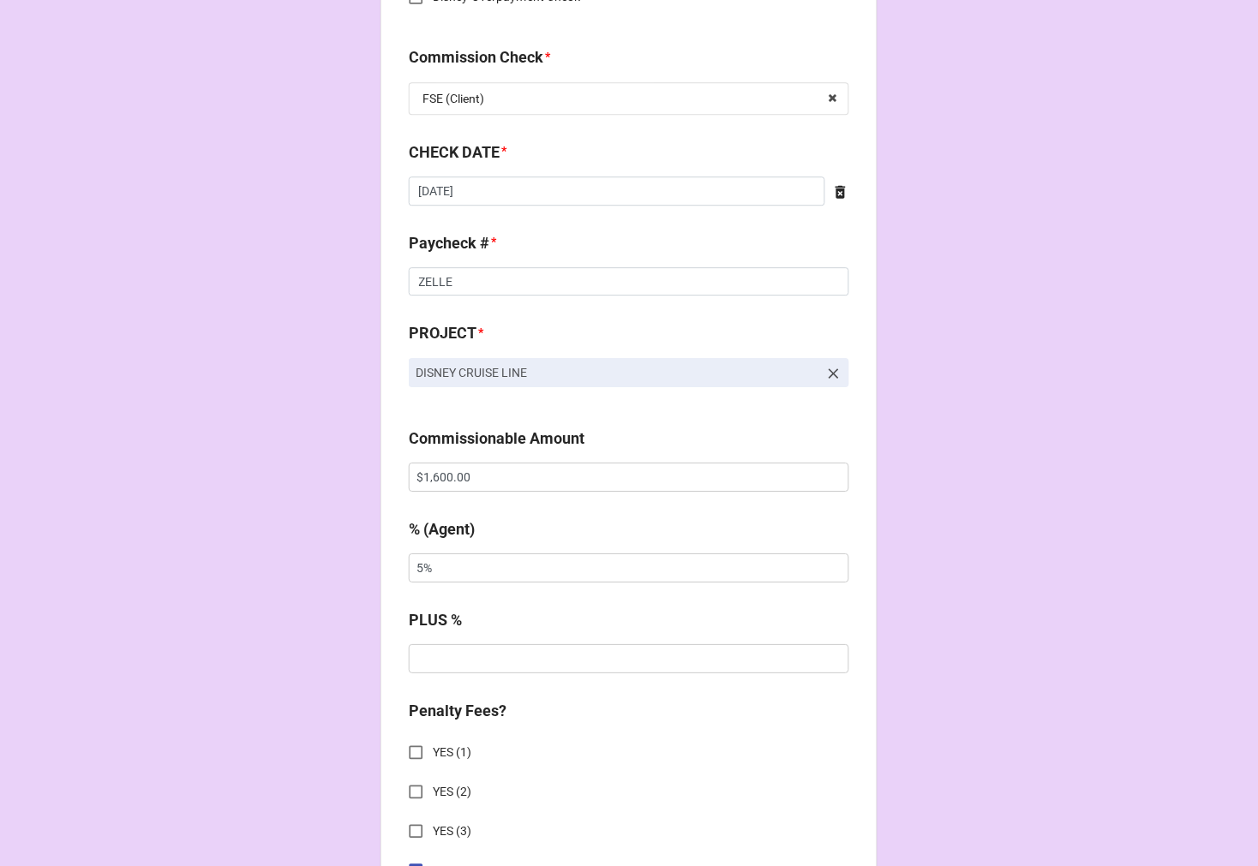
scroll to position [952, 0]
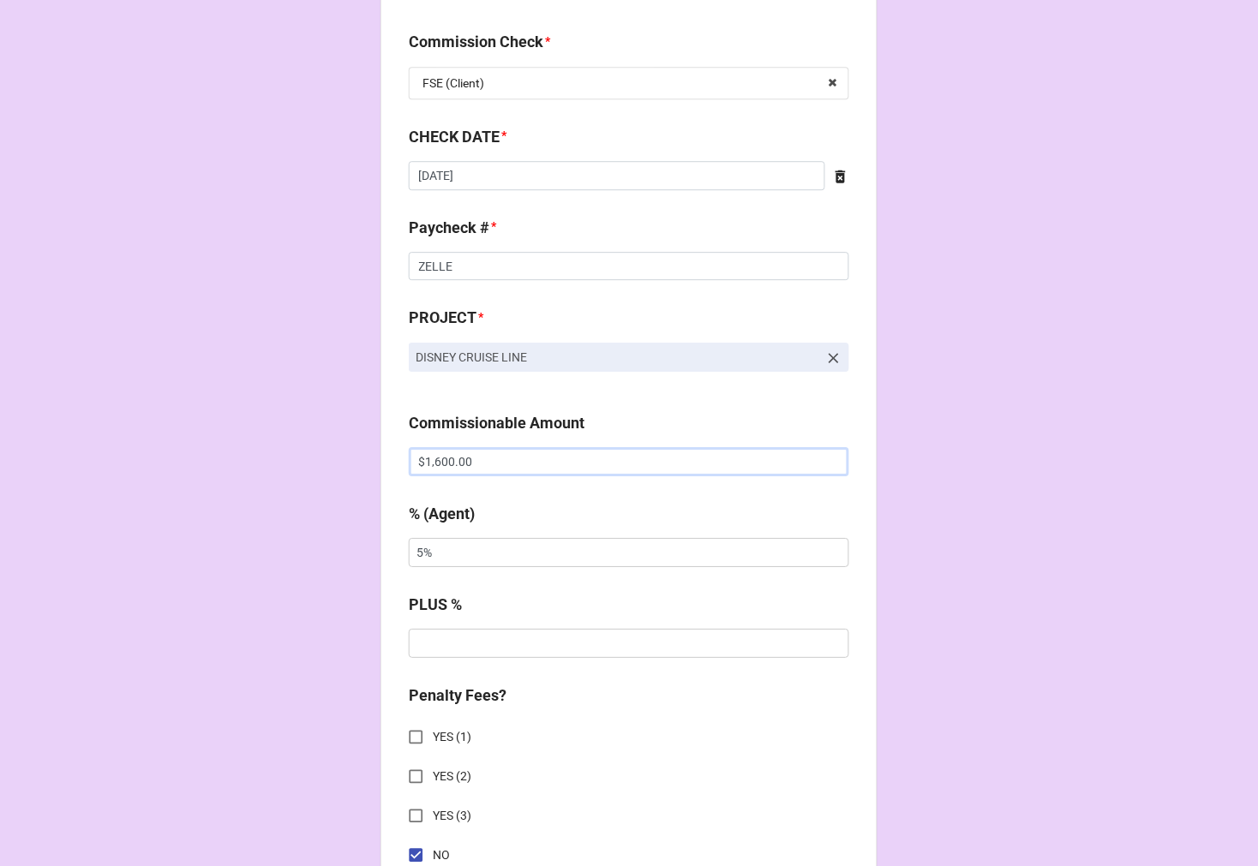
drag, startPoint x: 486, startPoint y: 469, endPoint x: 356, endPoint y: 446, distance: 132.3
click at [395, 451] on div "CHECK PROCESSING FORM Client * Kris Bona Agent (from Client) Kara Agent * Kara …" at bounding box center [628, 466] width 497 height 2808
paste input "4"
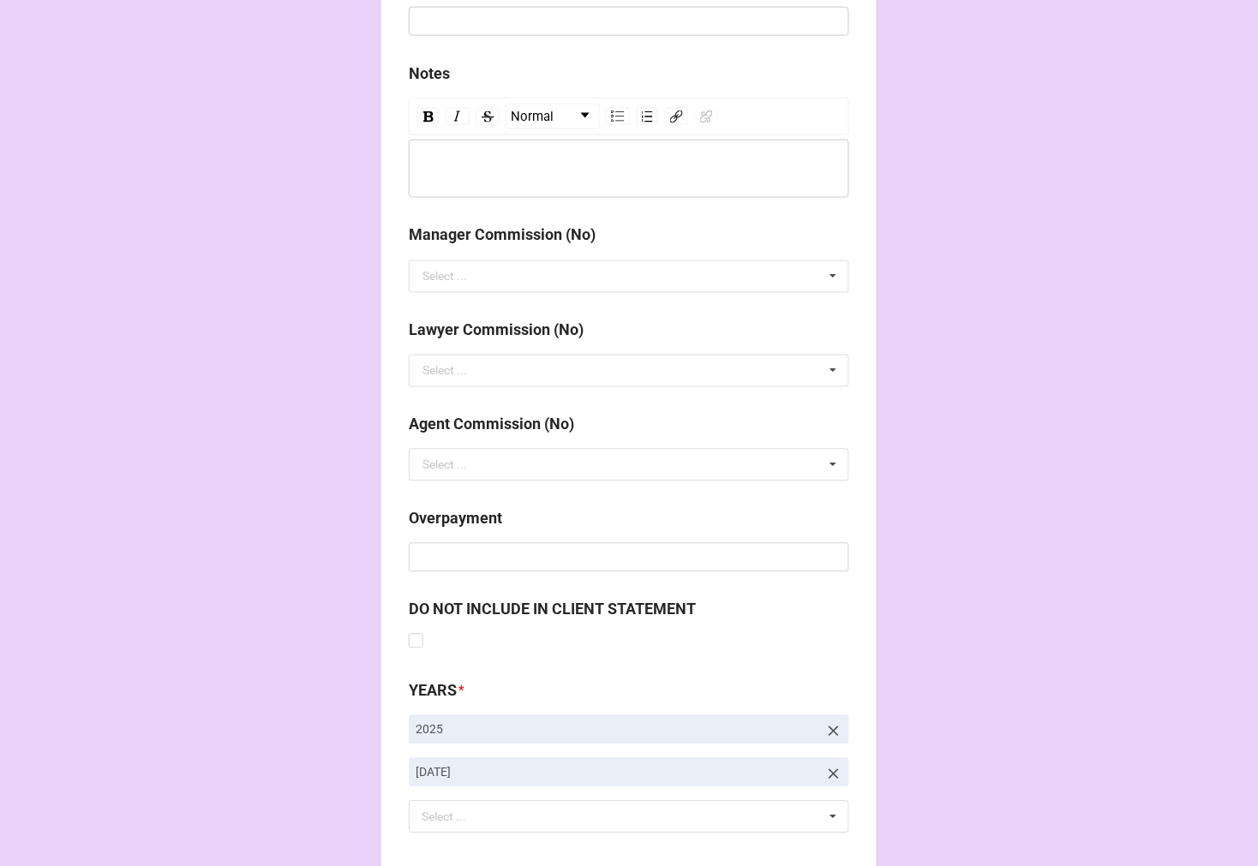
scroll to position [1983, 0]
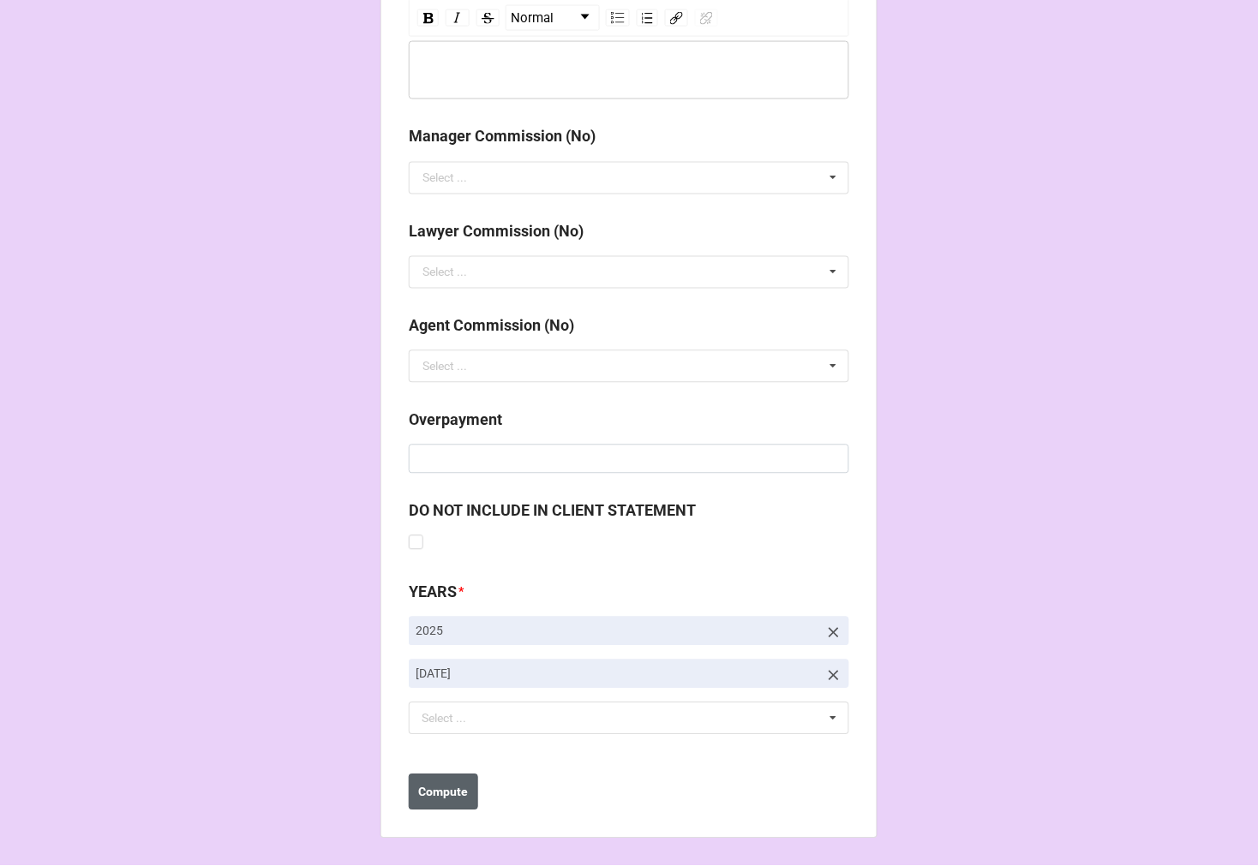
type input "$1,640.00"
click at [441, 786] on b "Compute" at bounding box center [444, 793] width 50 height 18
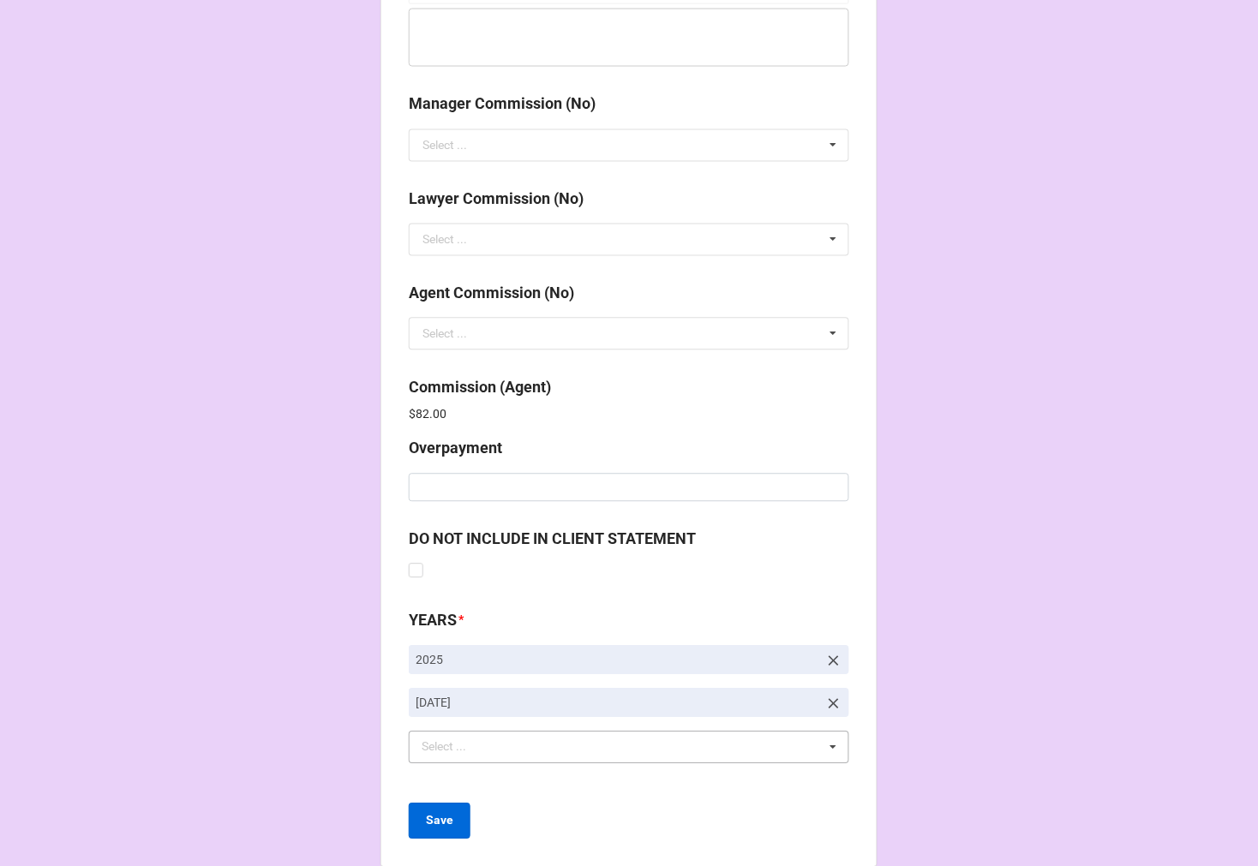
scroll to position [2044, 0]
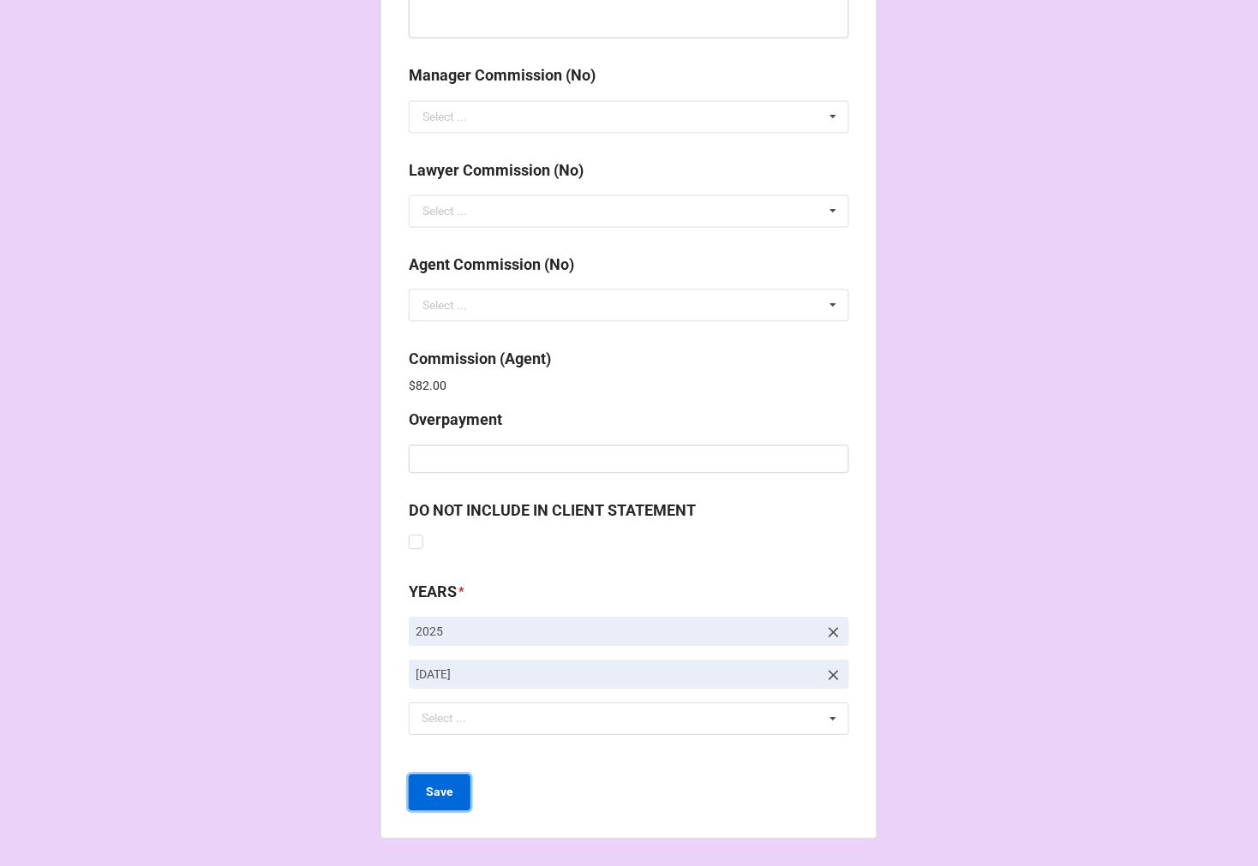
click at [447, 792] on b "Save" at bounding box center [439, 793] width 27 height 18
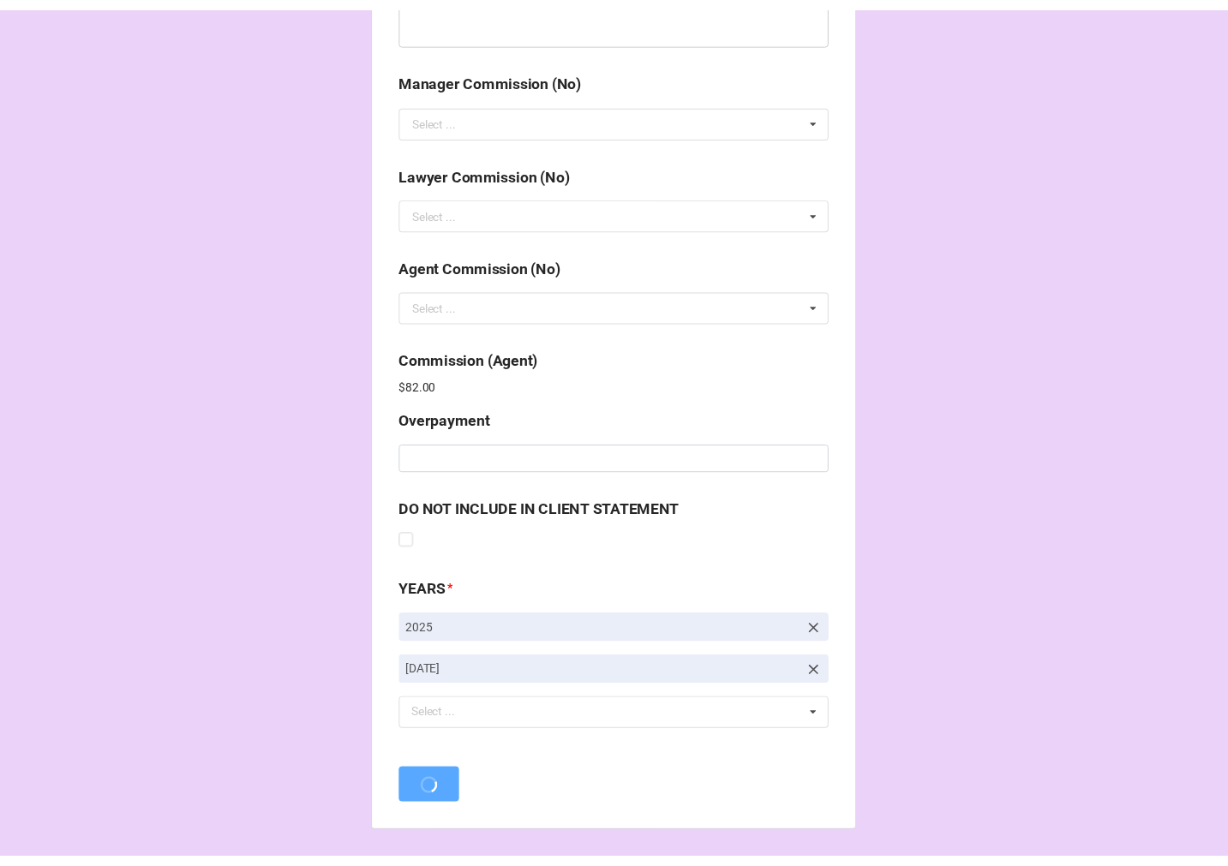
scroll to position [0, 0]
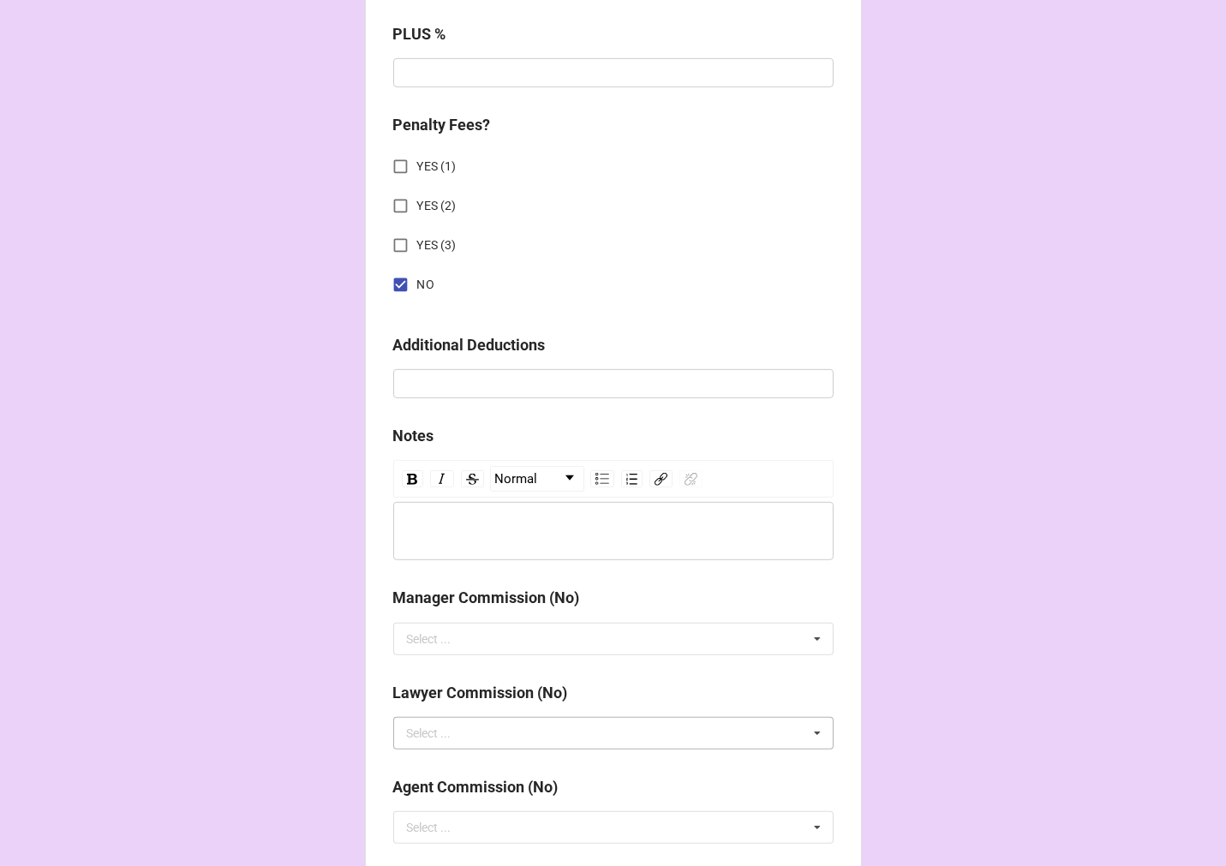
scroll to position [2044, 0]
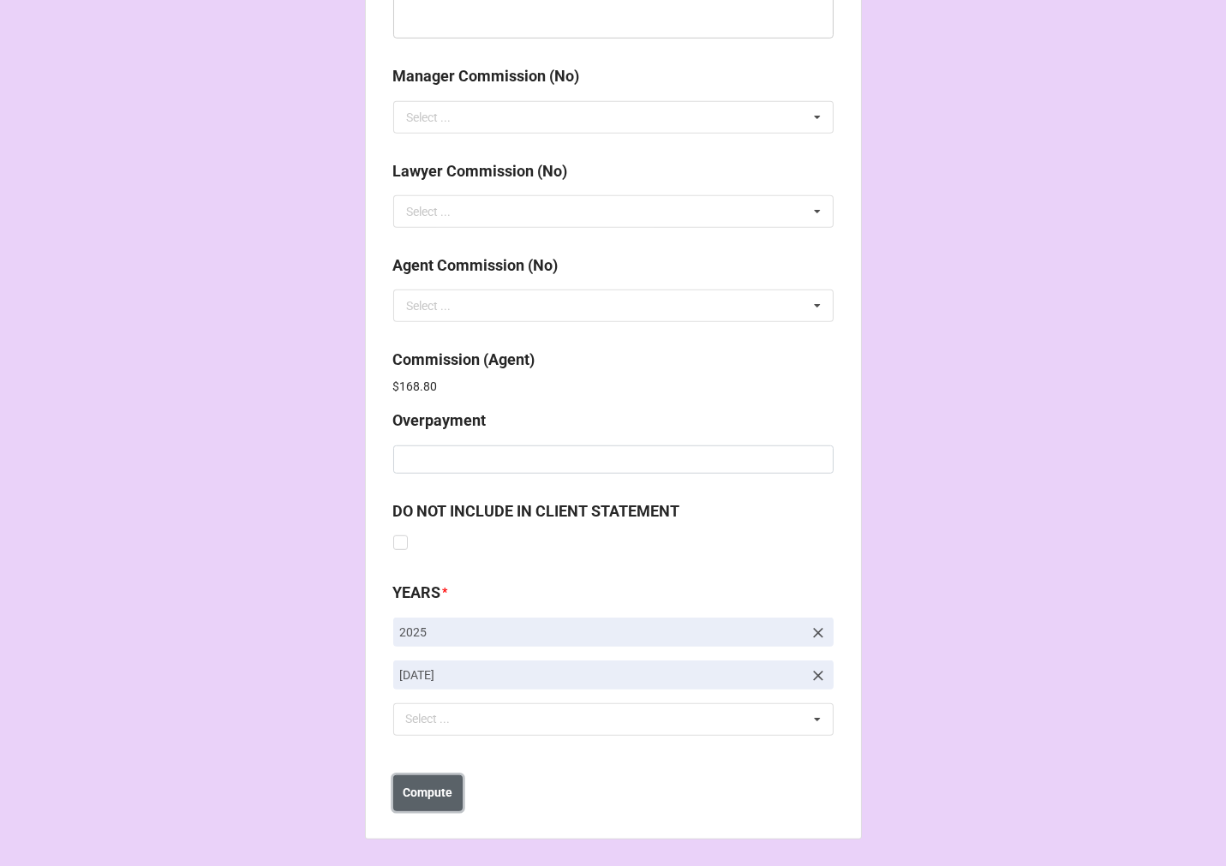
click at [414, 784] on b "Compute" at bounding box center [428, 793] width 50 height 18
click at [425, 792] on b "Save" at bounding box center [423, 793] width 27 height 18
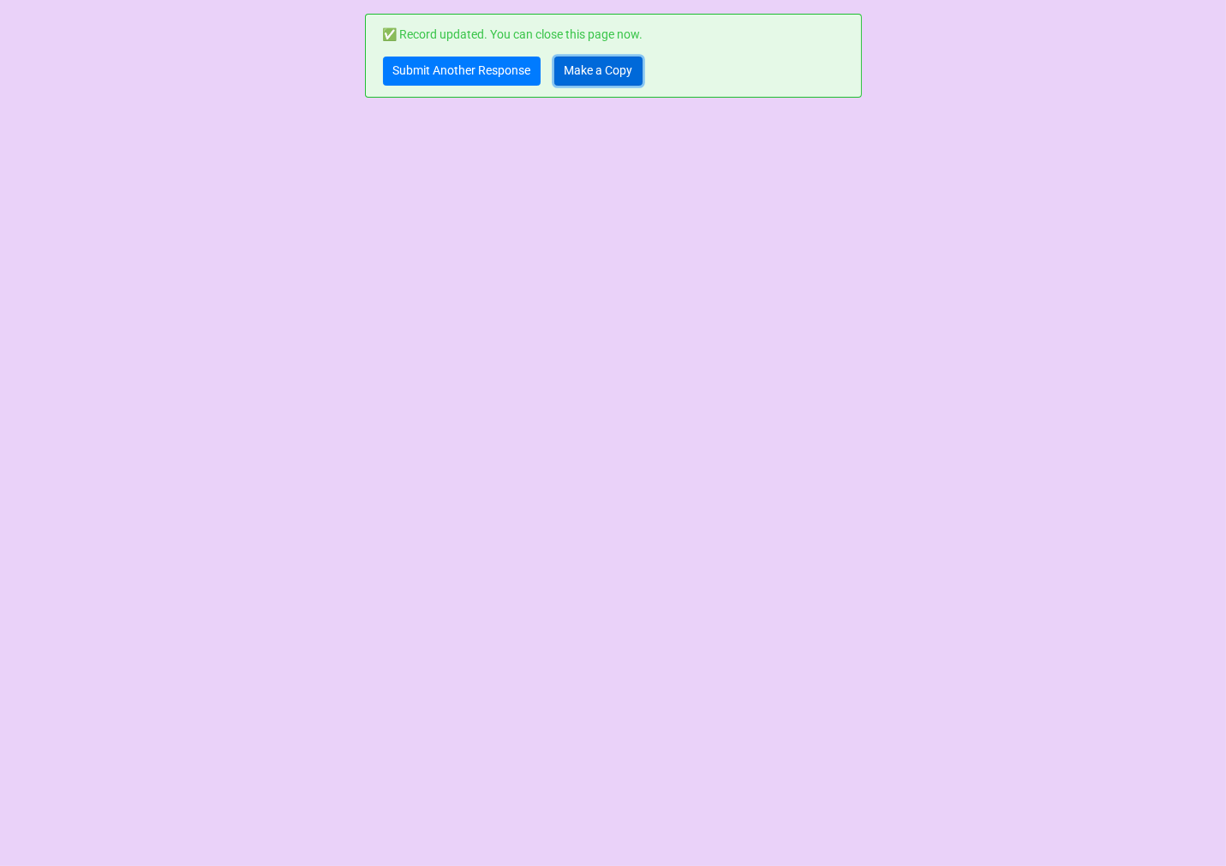
click at [583, 67] on link "Make a Copy" at bounding box center [598, 71] width 88 height 29
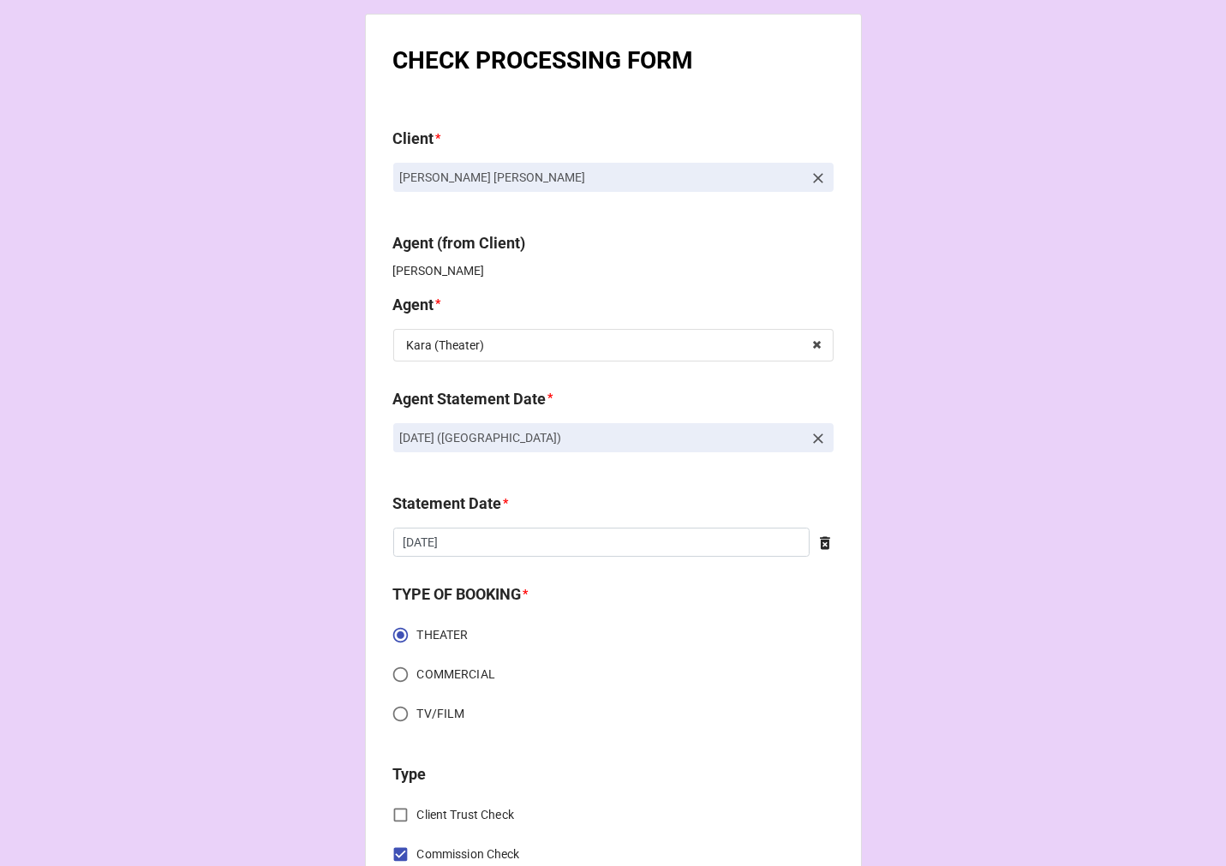
click at [814, 439] on icon at bounding box center [818, 438] width 10 height 10
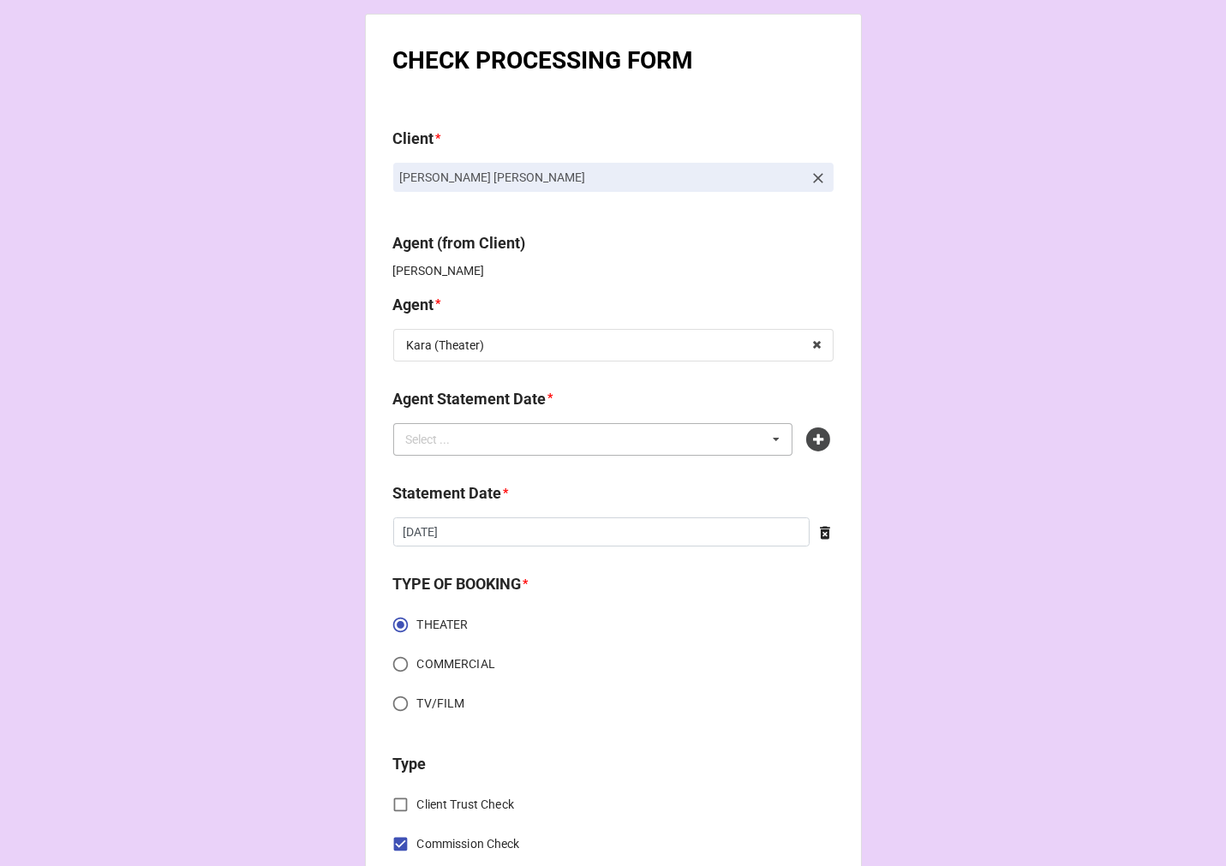
click at [661, 441] on div "Select ... No results found." at bounding box center [593, 439] width 400 height 33
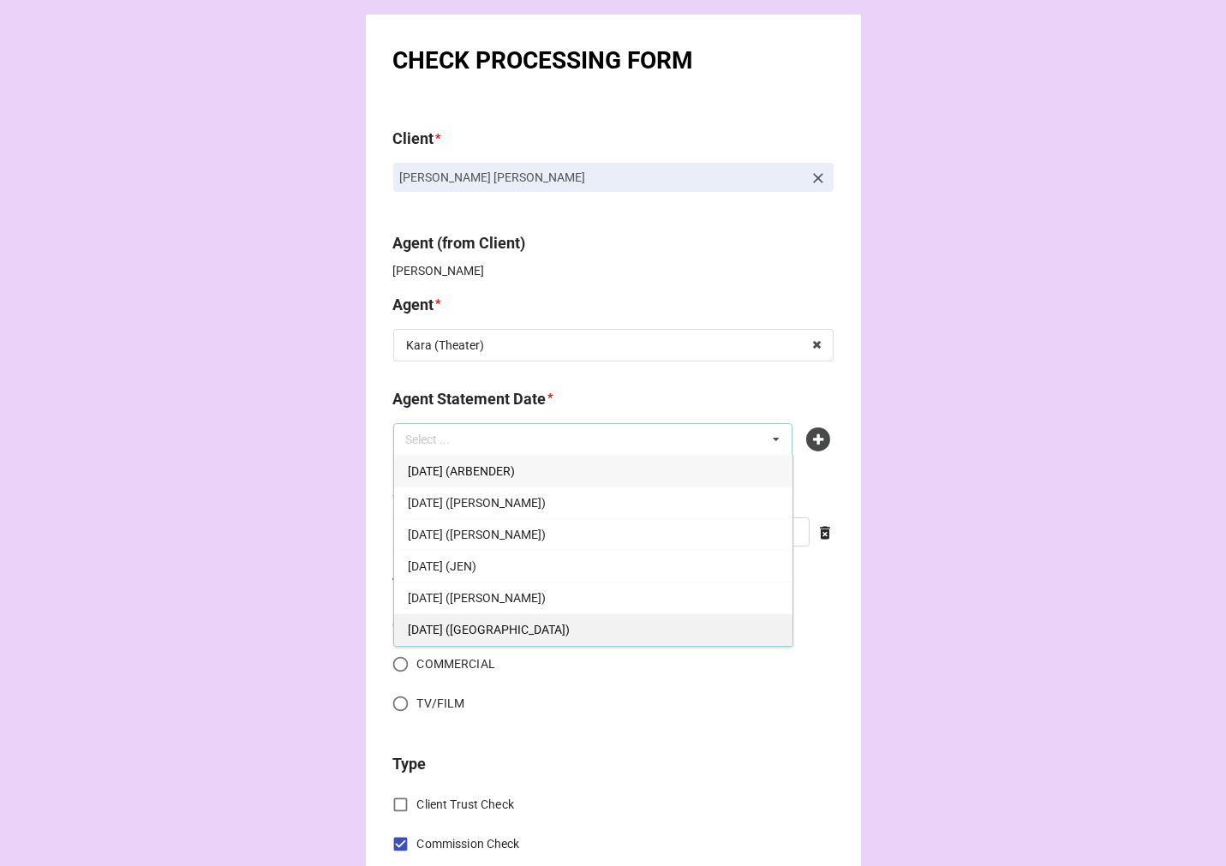
click at [570, 624] on span "SEPTEMBER 19, 2025 (KARA - THEATER)" at bounding box center [489, 630] width 162 height 14
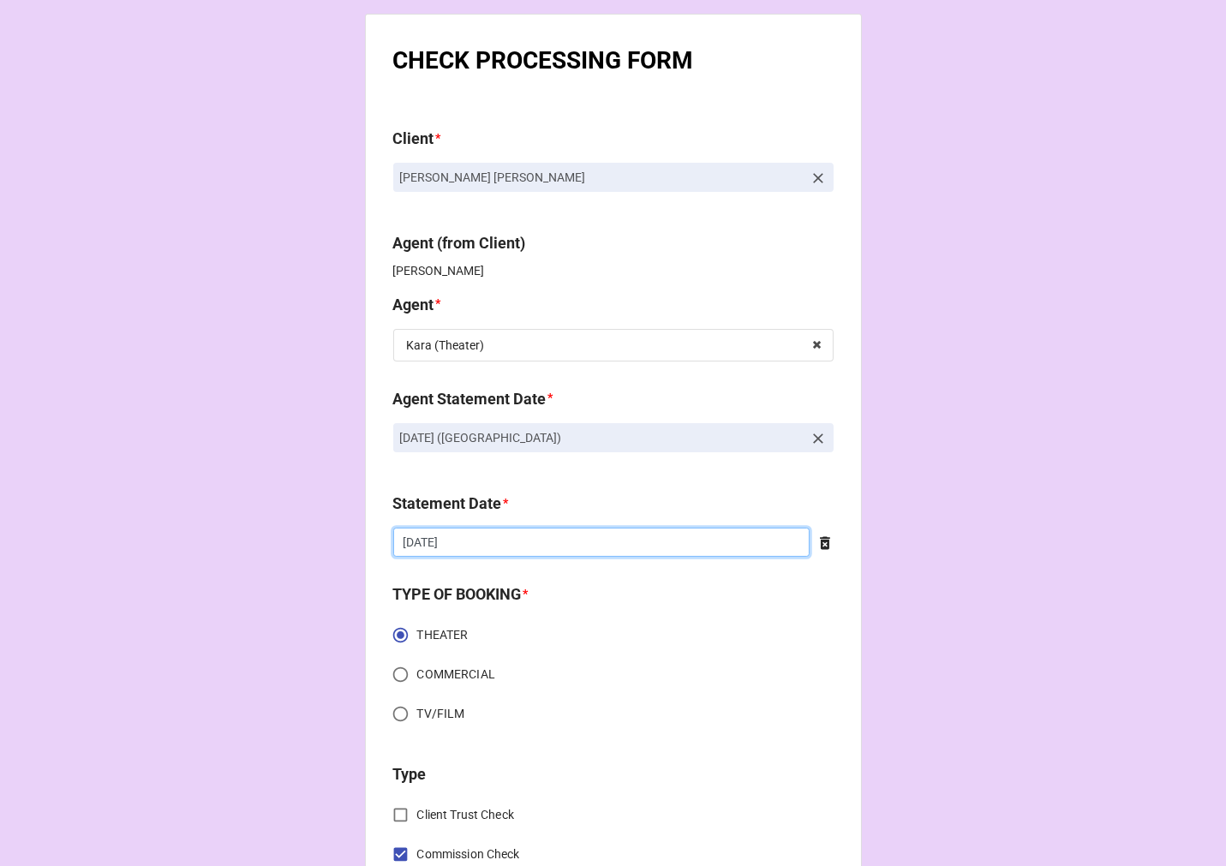
click at [481, 551] on input "9/5/2025" at bounding box center [601, 542] width 416 height 29
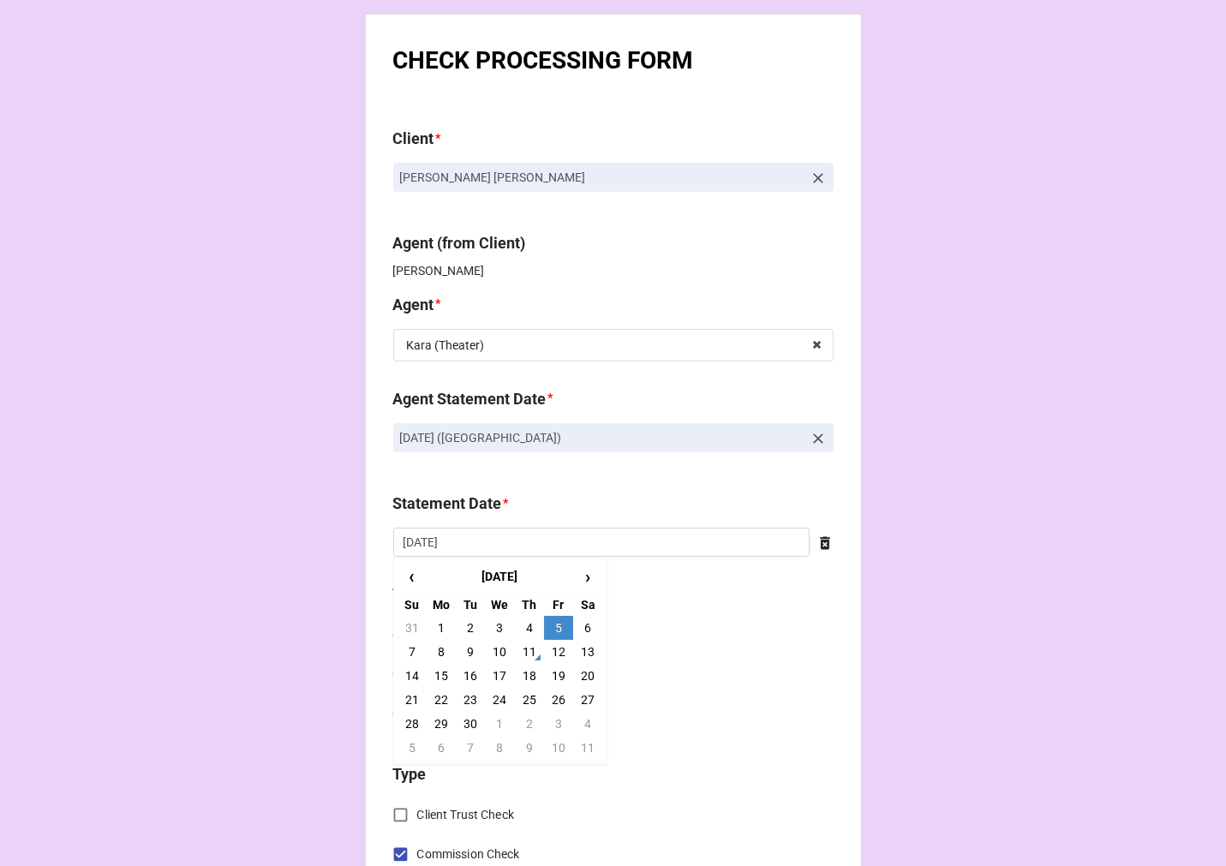
click at [554, 680] on td "19" at bounding box center [558, 676] width 29 height 24
type input "9/19/2025"
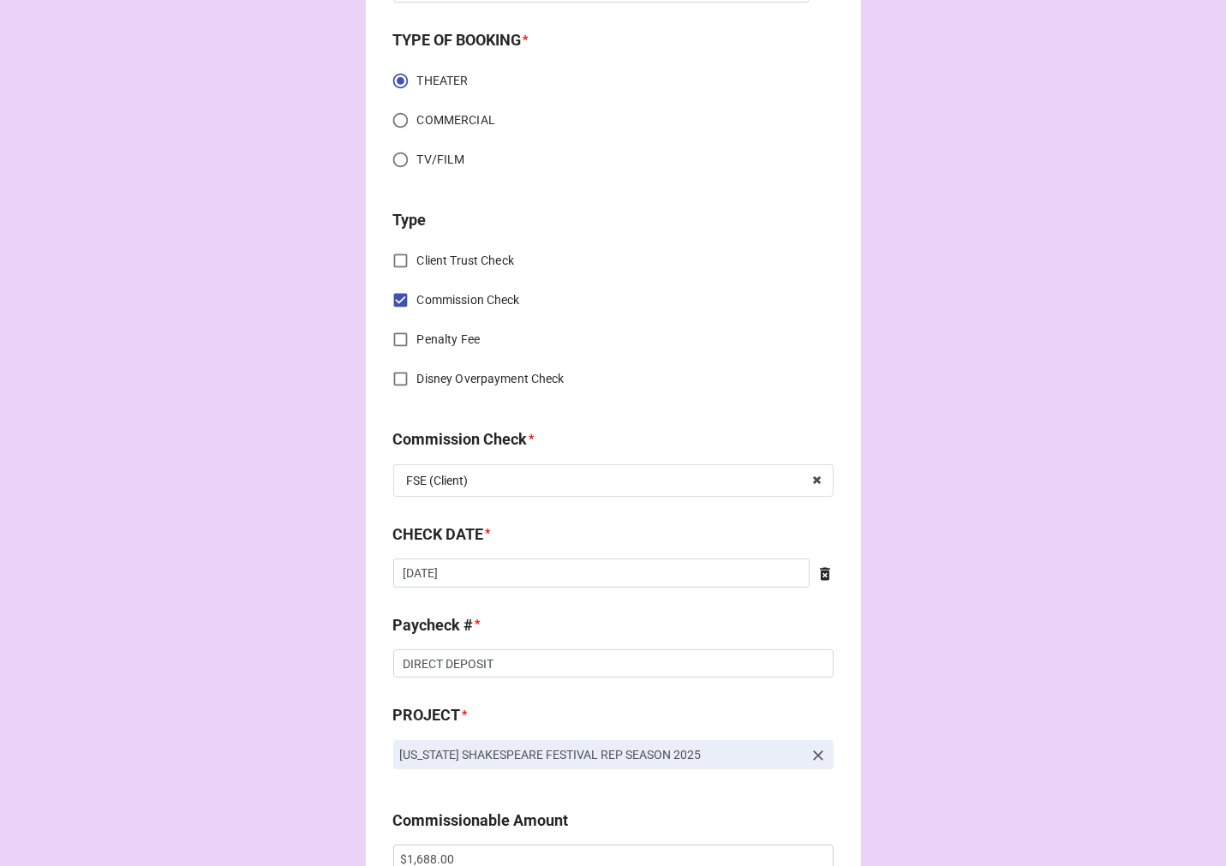
scroll to position [571, 0]
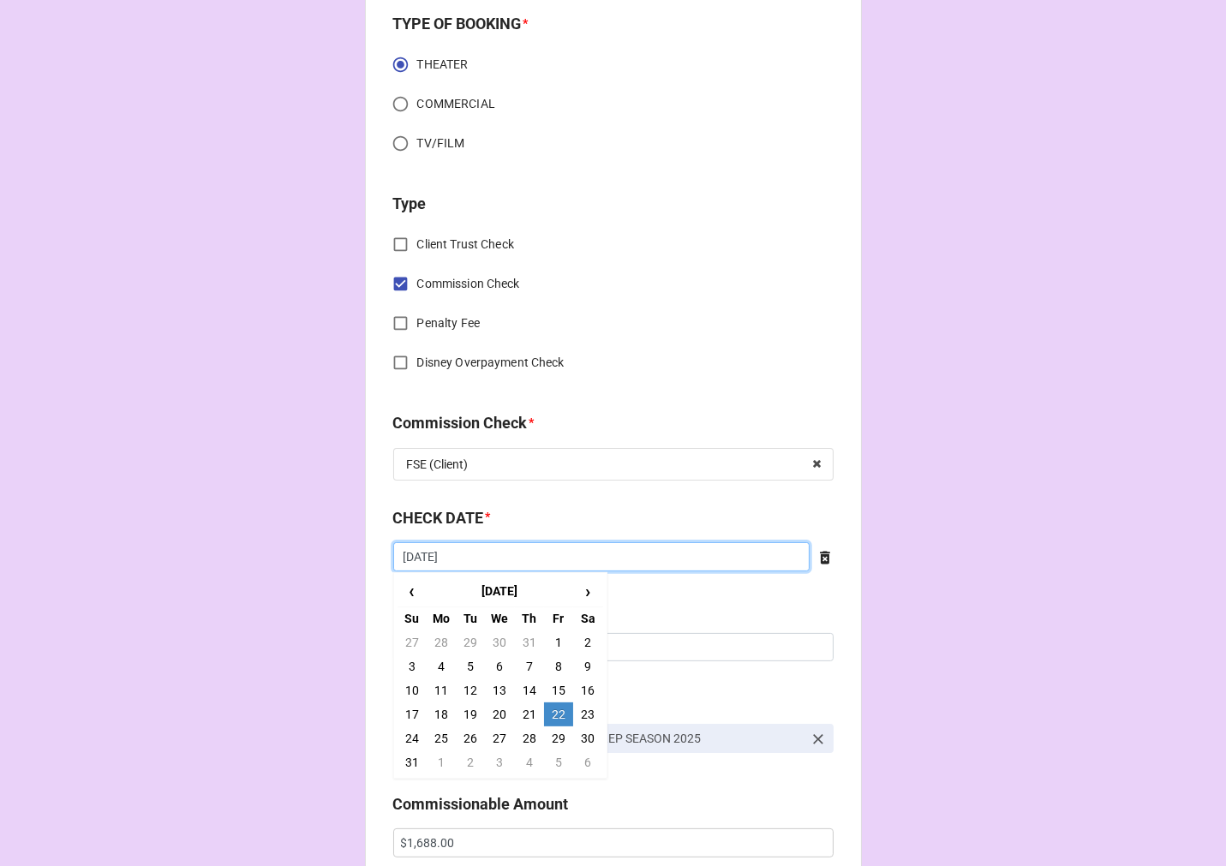
click at [474, 561] on input "[DATE]" at bounding box center [601, 556] width 416 height 29
click at [554, 765] on td "5" at bounding box center [558, 762] width 29 height 24
type input "9/5/2025"
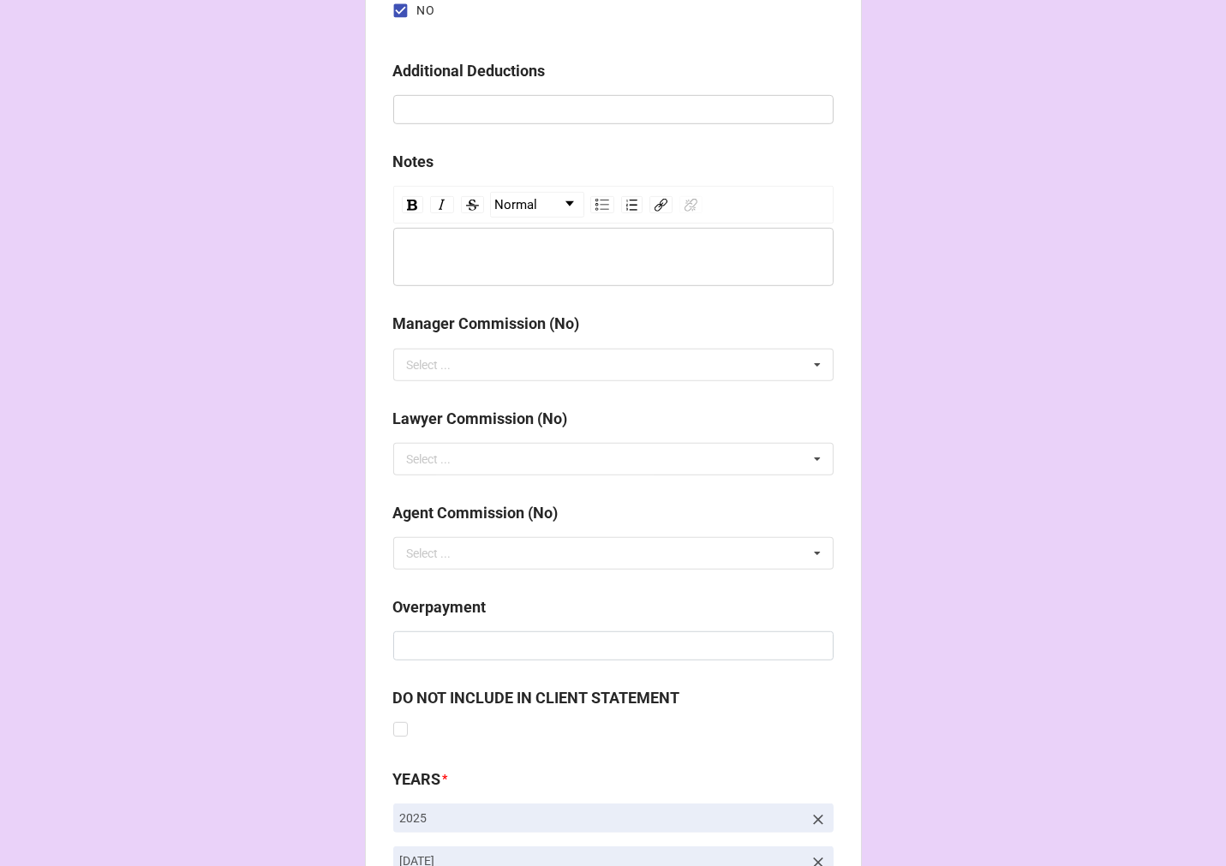
scroll to position [1983, 0]
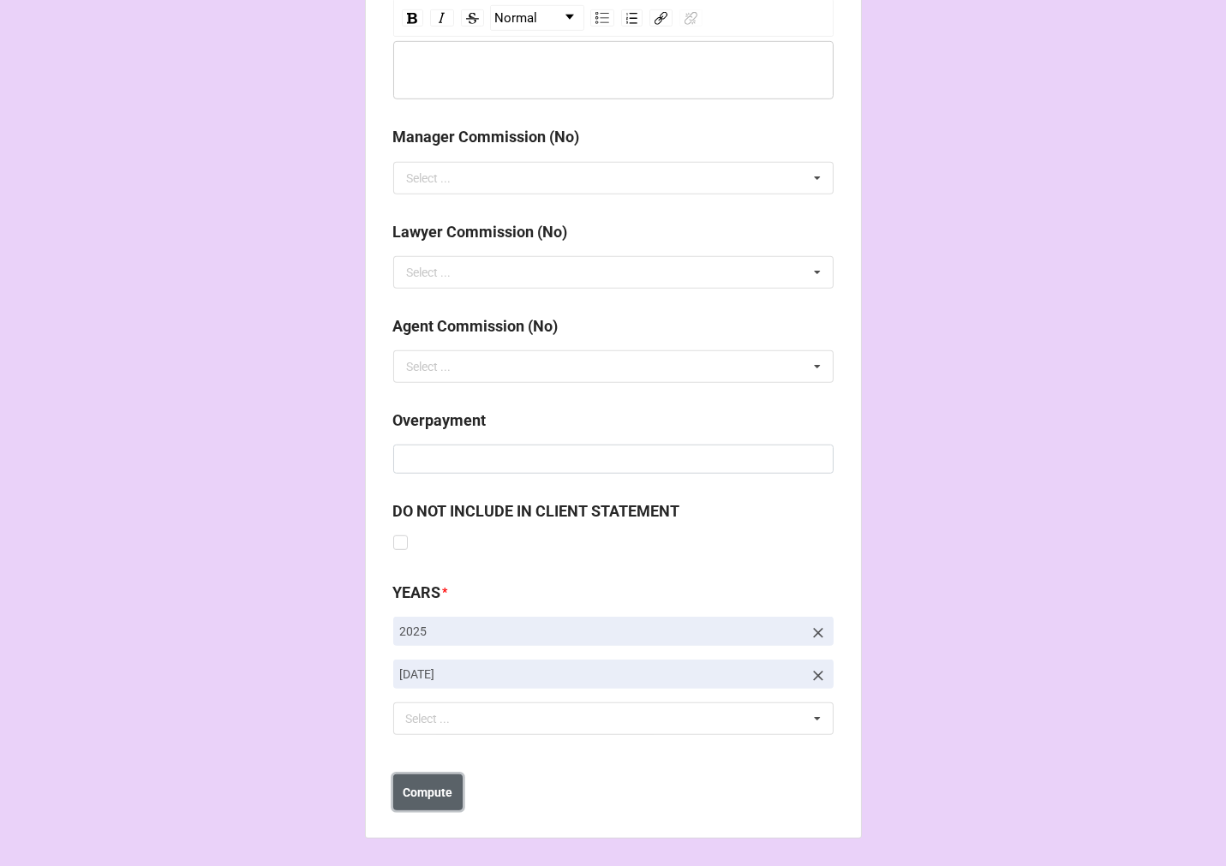
click at [440, 803] on button "Compute" at bounding box center [427, 792] width 69 height 36
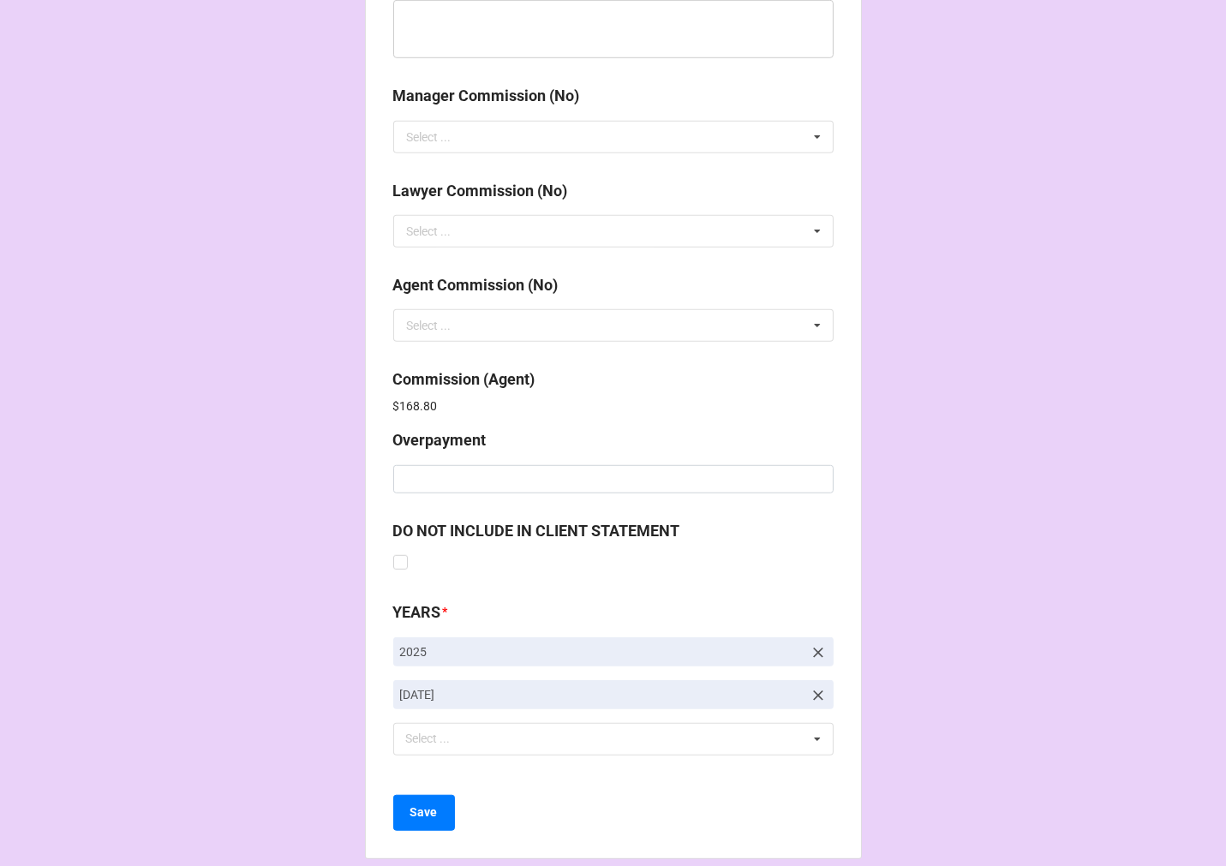
scroll to position [2044, 0]
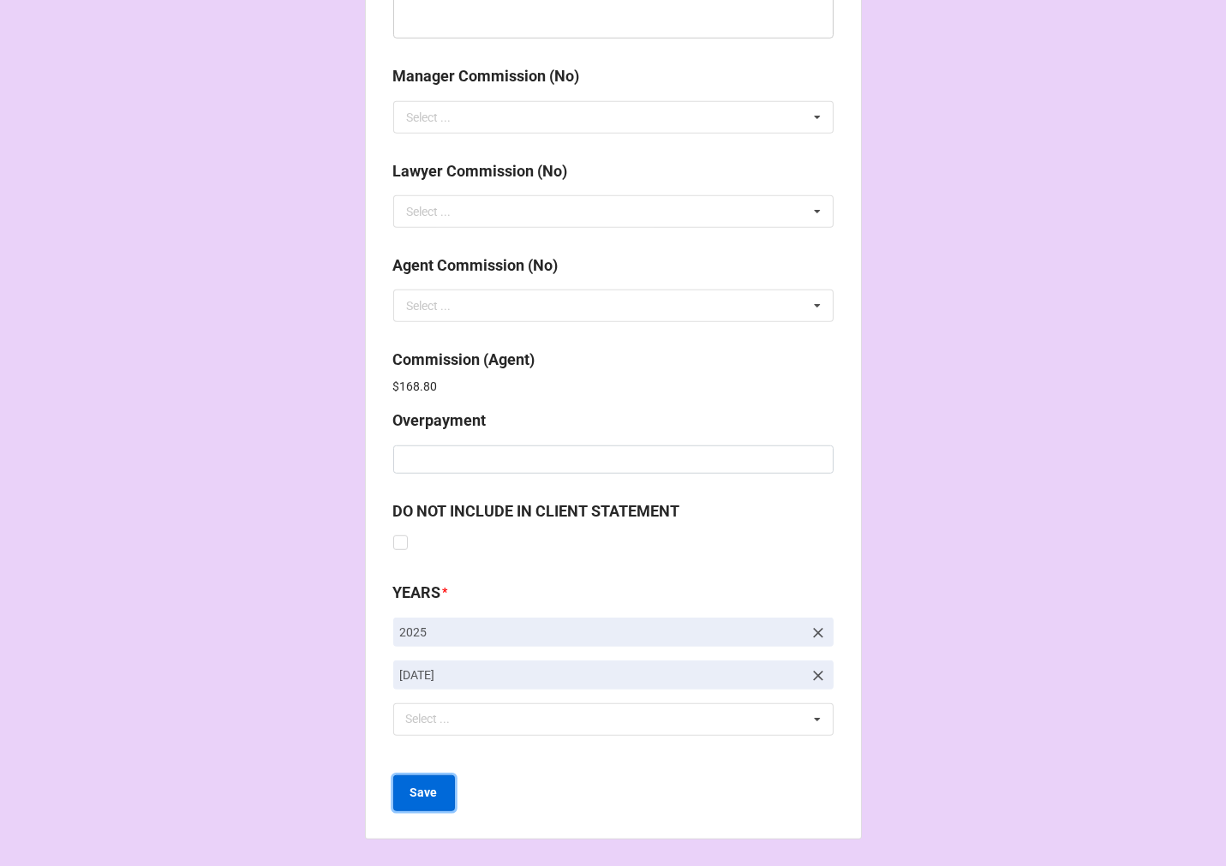
click at [432, 792] on b "Save" at bounding box center [423, 793] width 27 height 18
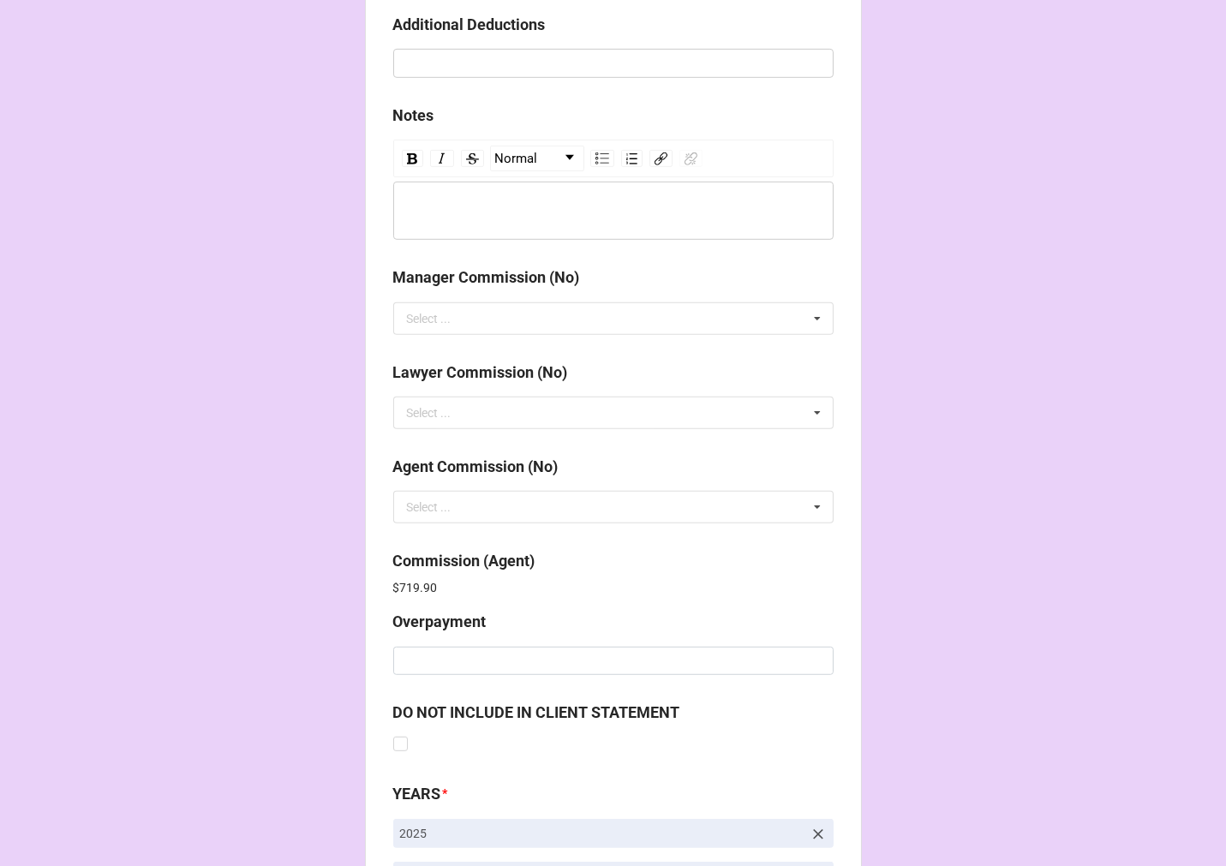
scroll to position [2044, 0]
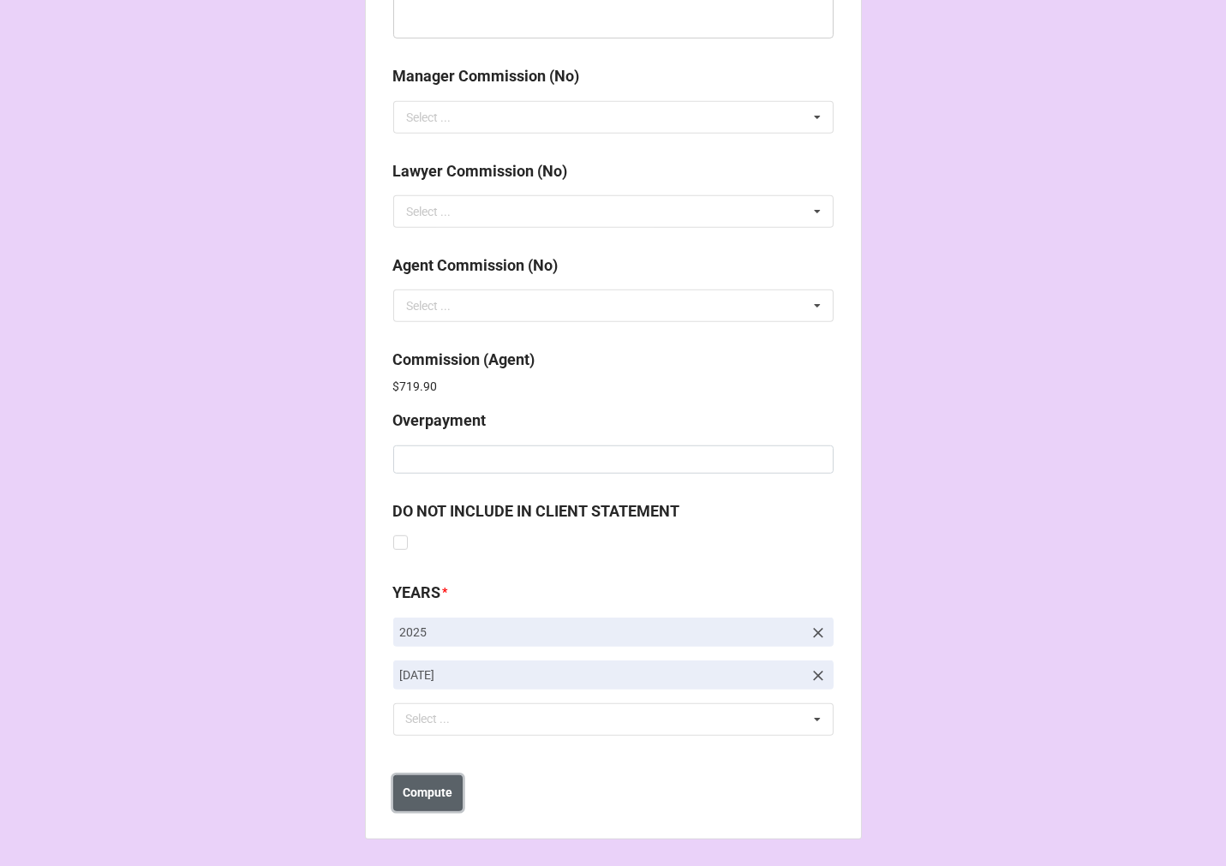
click at [421, 794] on b "Compute" at bounding box center [428, 793] width 50 height 18
click at [423, 792] on b "Save" at bounding box center [423, 793] width 27 height 18
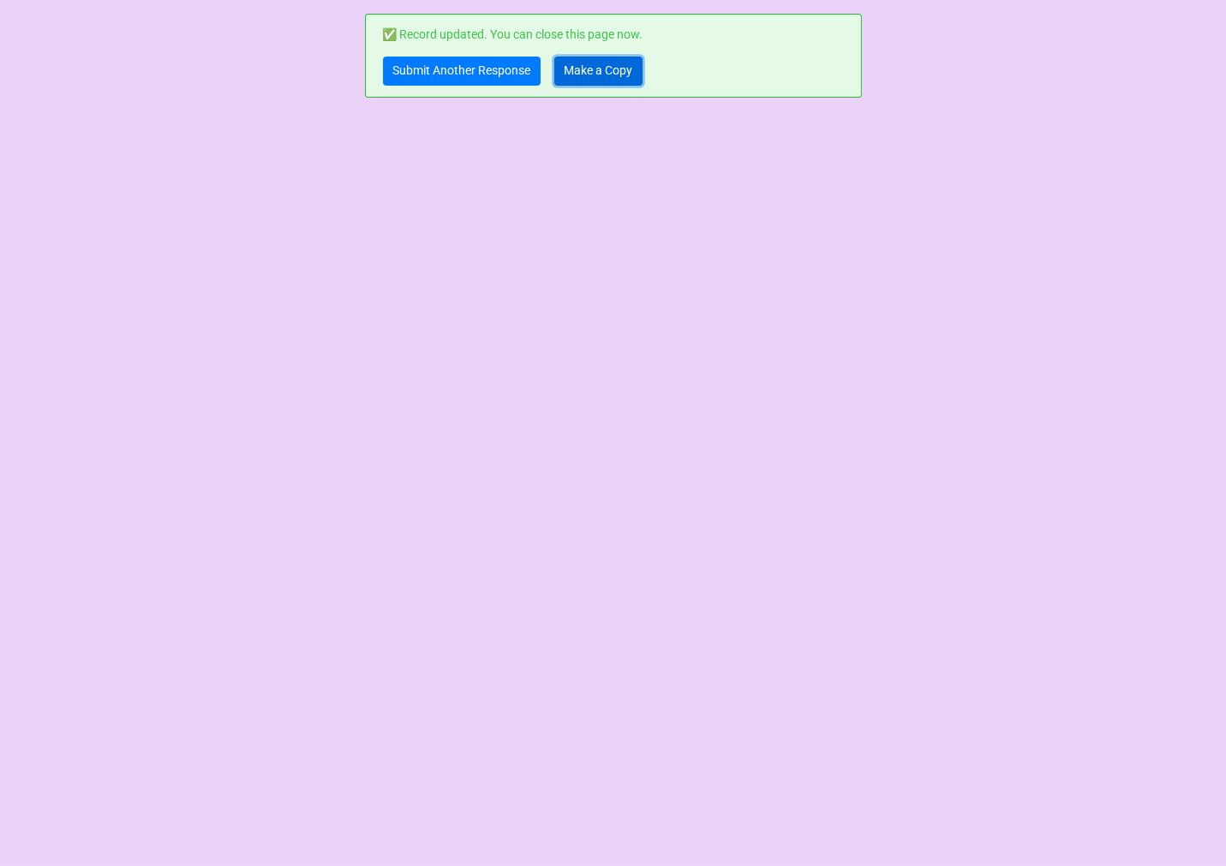
click at [595, 69] on link "Make a Copy" at bounding box center [598, 71] width 88 height 29
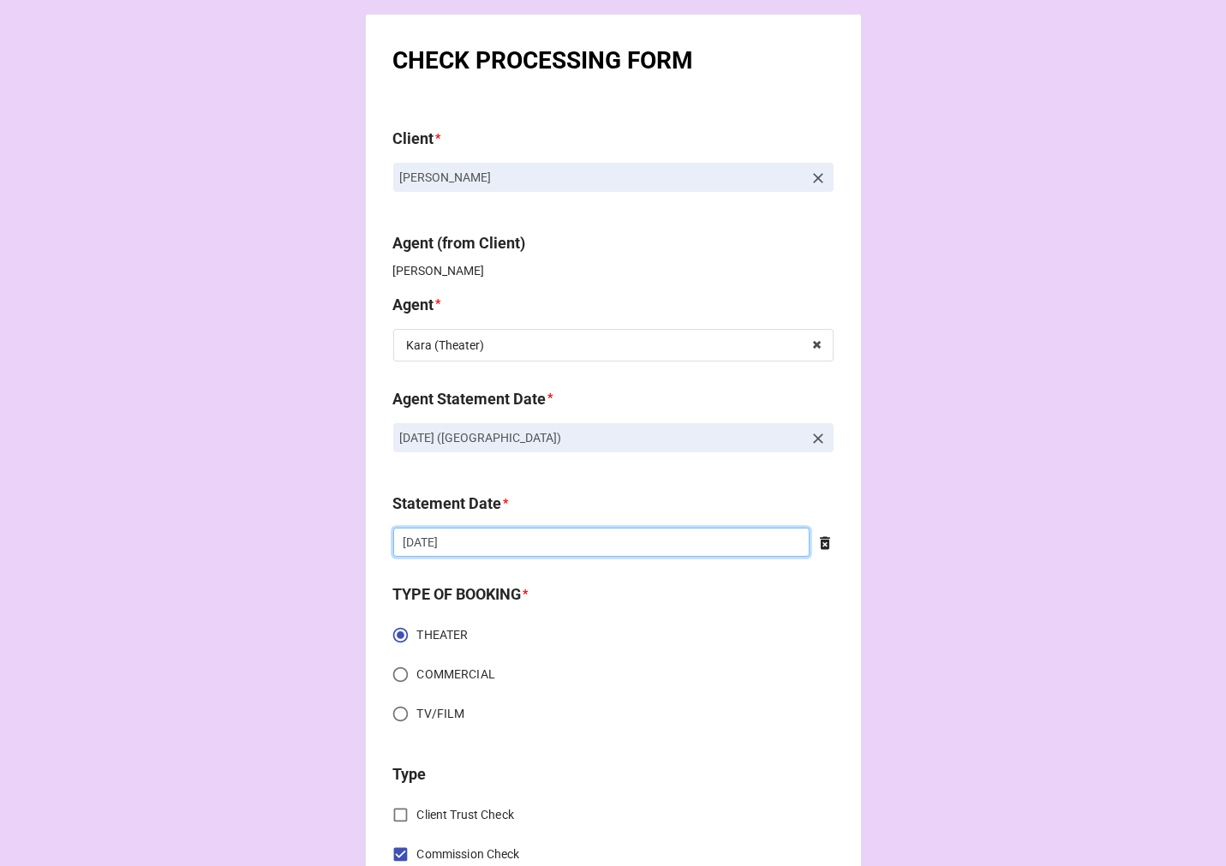
click at [511, 541] on input "8/22/2025" at bounding box center [601, 542] width 416 height 29
click at [810, 439] on icon at bounding box center [818, 438] width 17 height 17
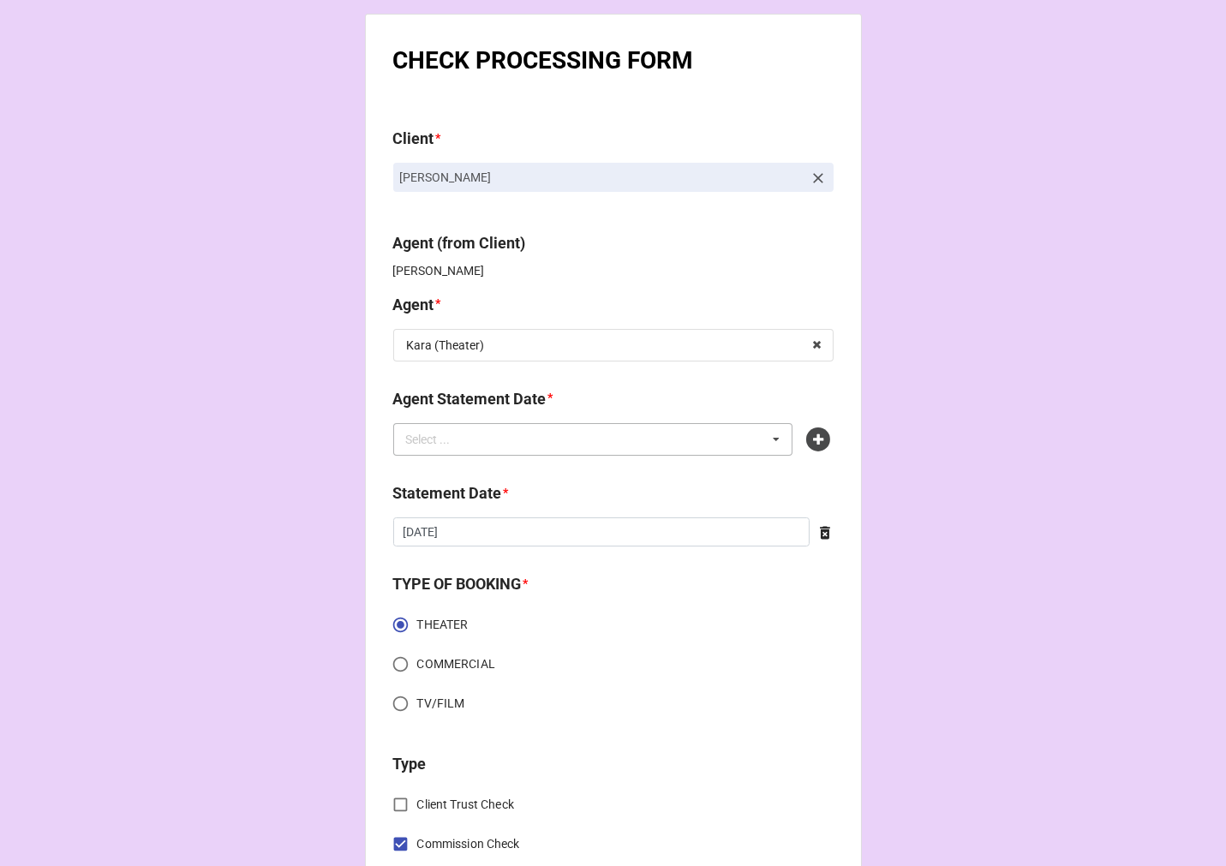
click at [707, 445] on div "Select ... No results found." at bounding box center [593, 439] width 400 height 33
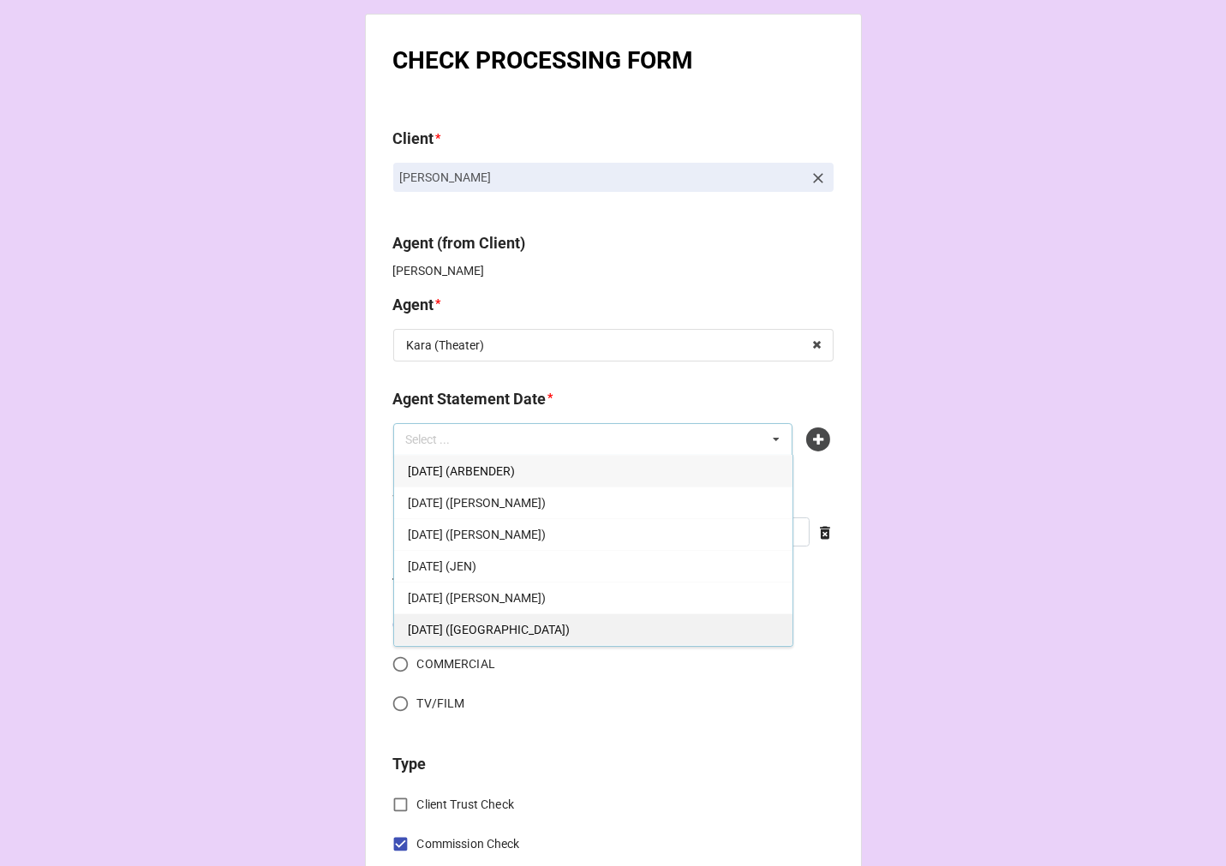
click at [570, 635] on span "[DATE] ([GEOGRAPHIC_DATA])" at bounding box center [489, 630] width 162 height 14
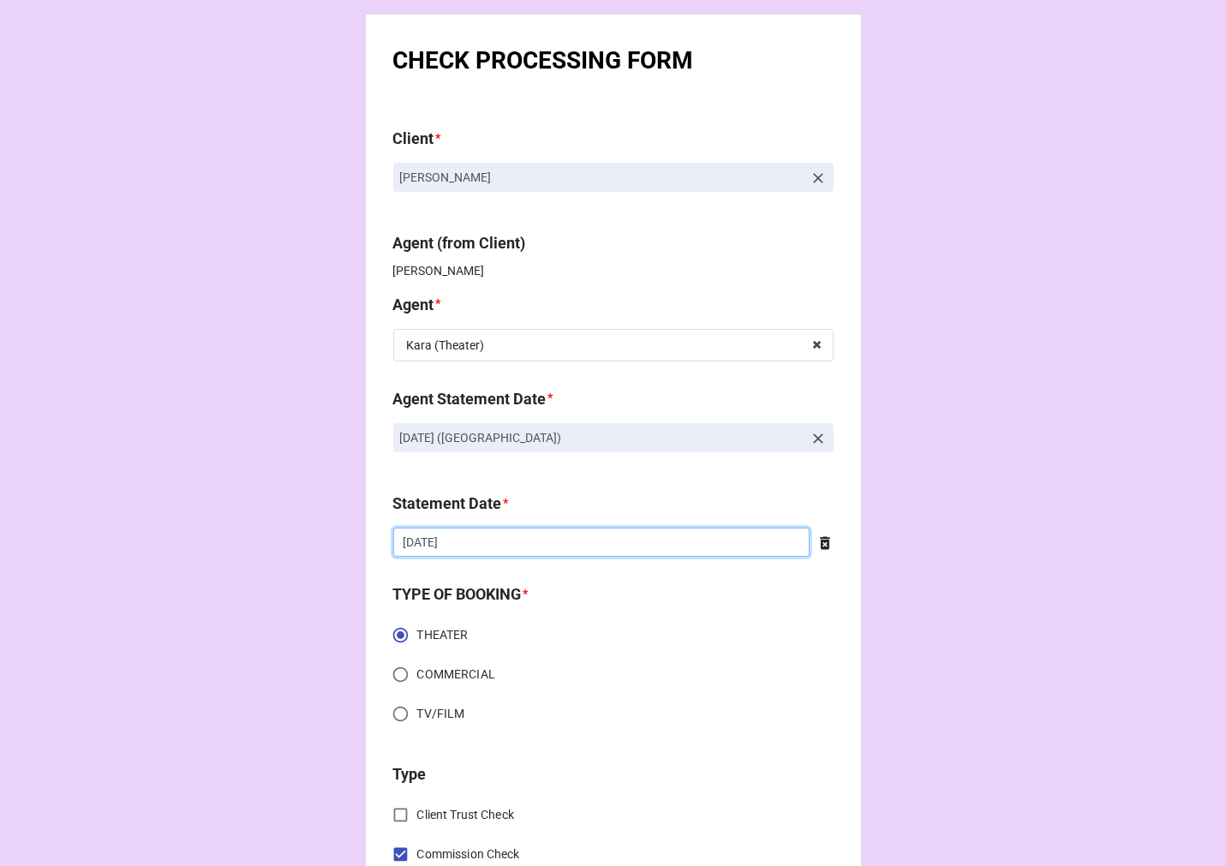
click at [485, 546] on input "8/22/2025" at bounding box center [601, 542] width 416 height 29
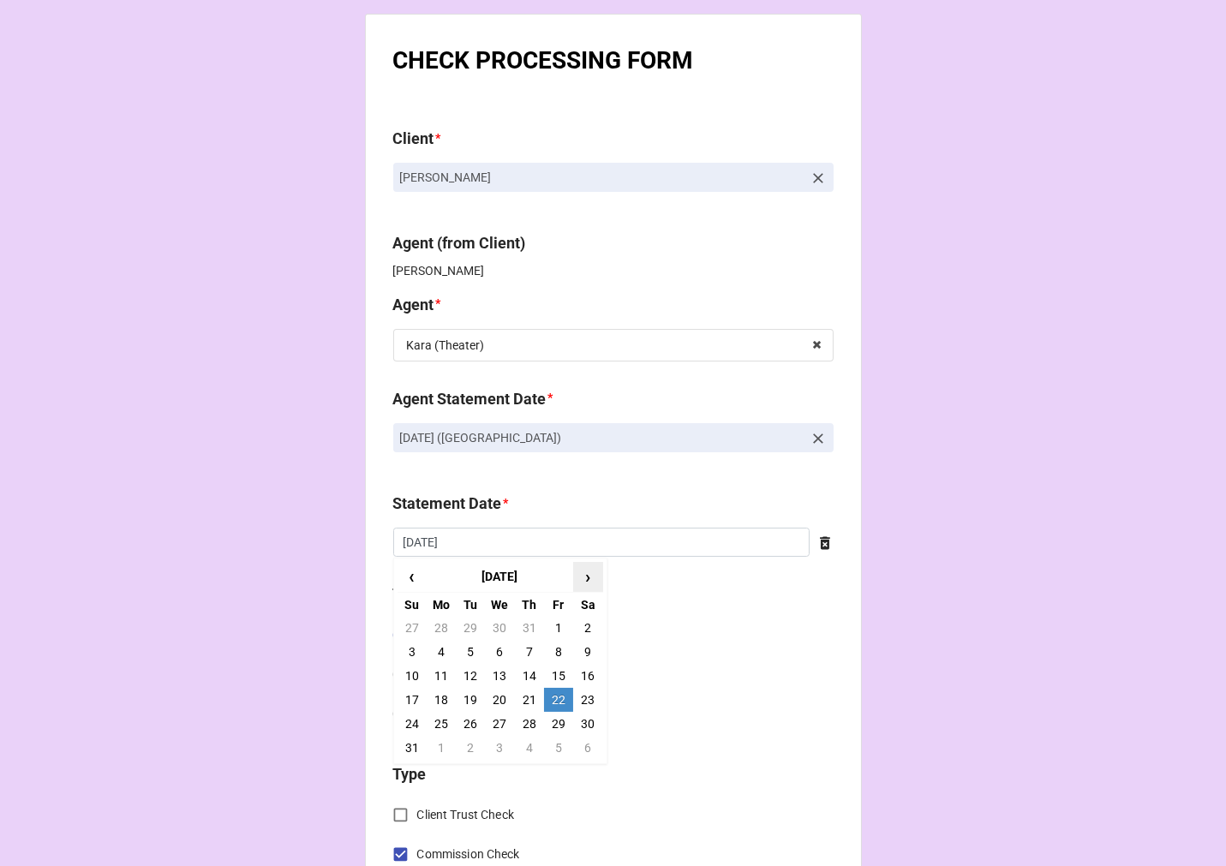
click at [581, 571] on span "›" at bounding box center [587, 577] width 27 height 28
click at [554, 679] on td "19" at bounding box center [558, 676] width 29 height 24
type input "[DATE]"
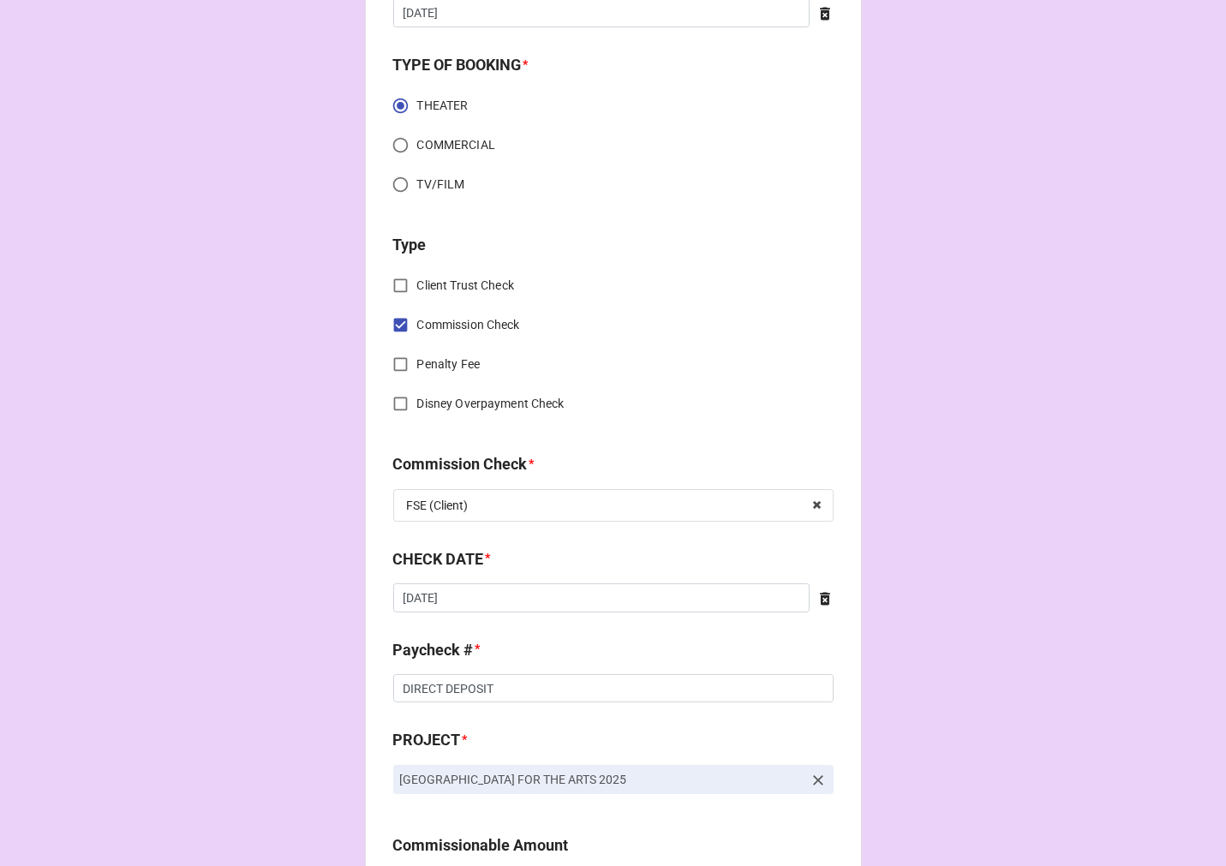
scroll to position [571, 0]
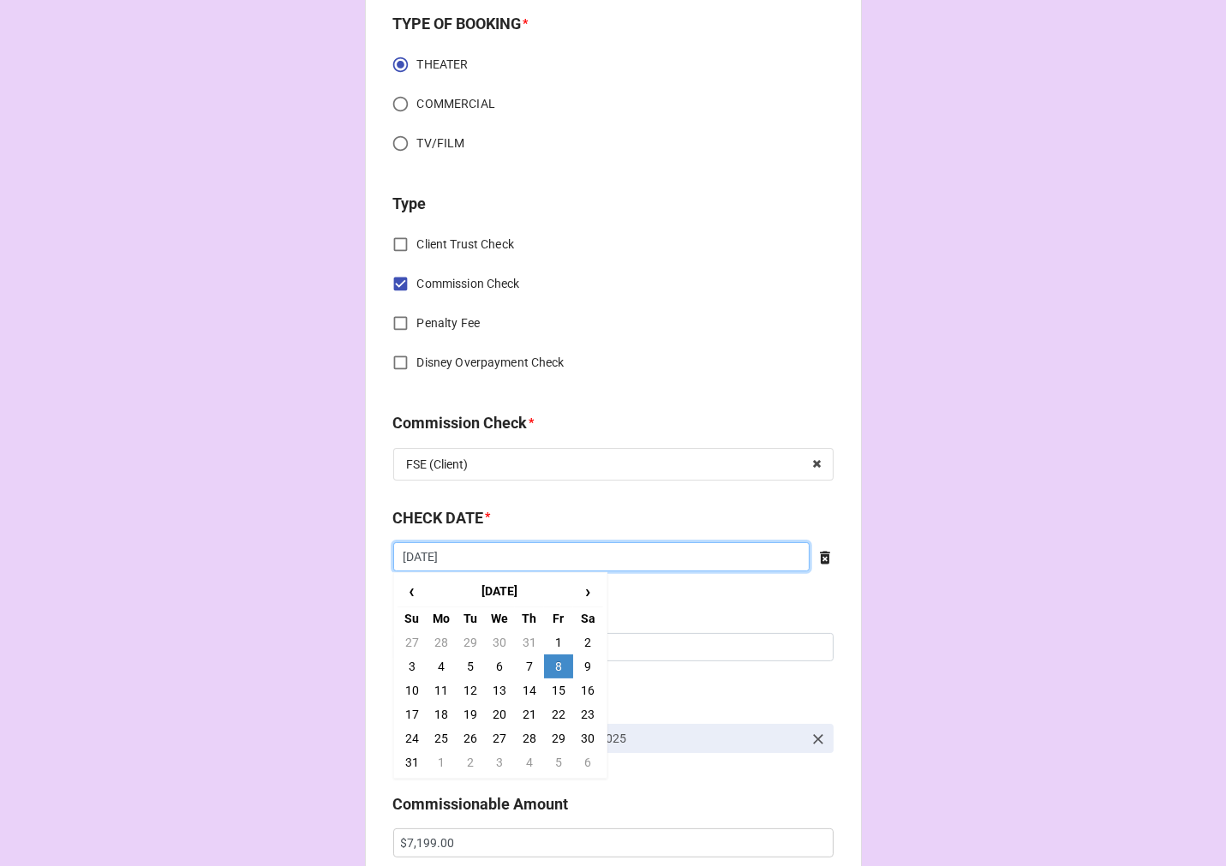
click at [570, 561] on input "8/8/2025" at bounding box center [601, 556] width 416 height 29
click at [583, 592] on span "›" at bounding box center [587, 591] width 27 height 28
click at [550, 634] on td "5" at bounding box center [558, 643] width 29 height 24
type input "[DATE]"
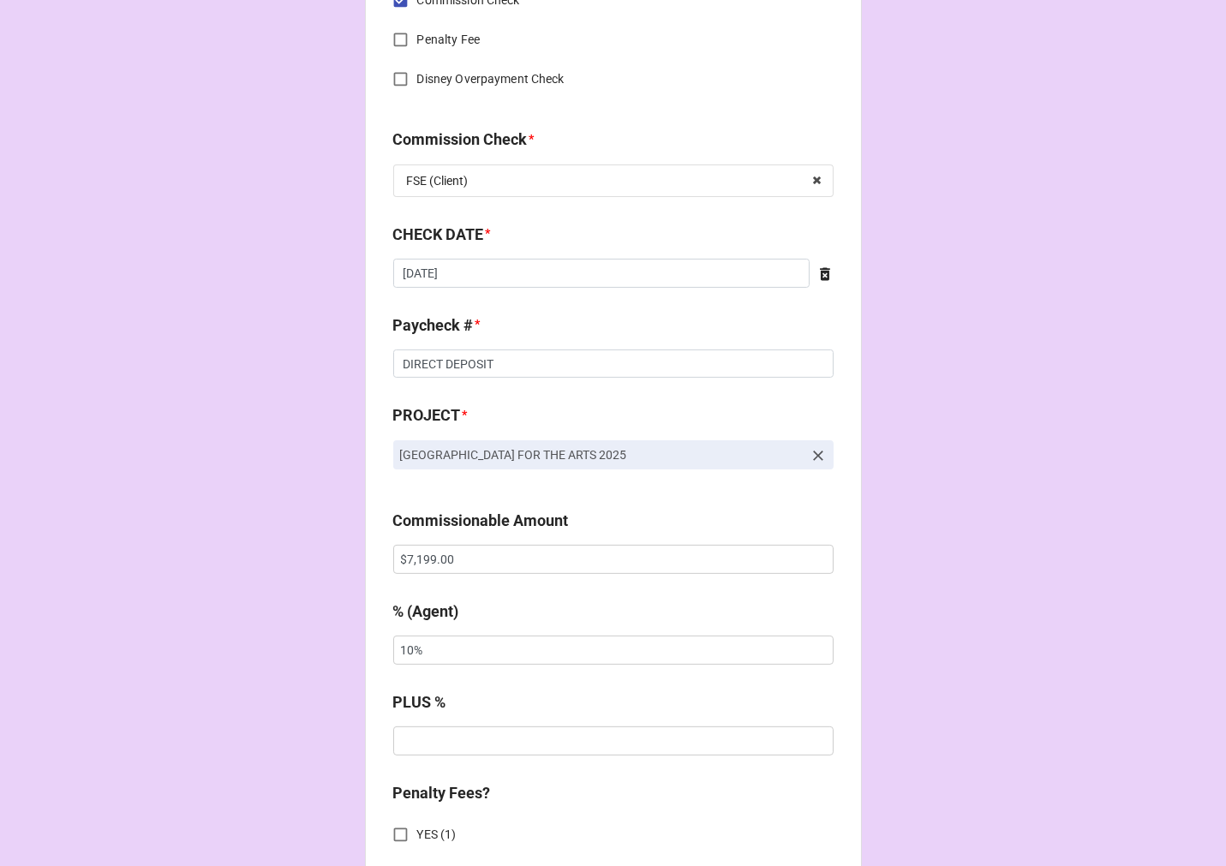
scroll to position [857, 0]
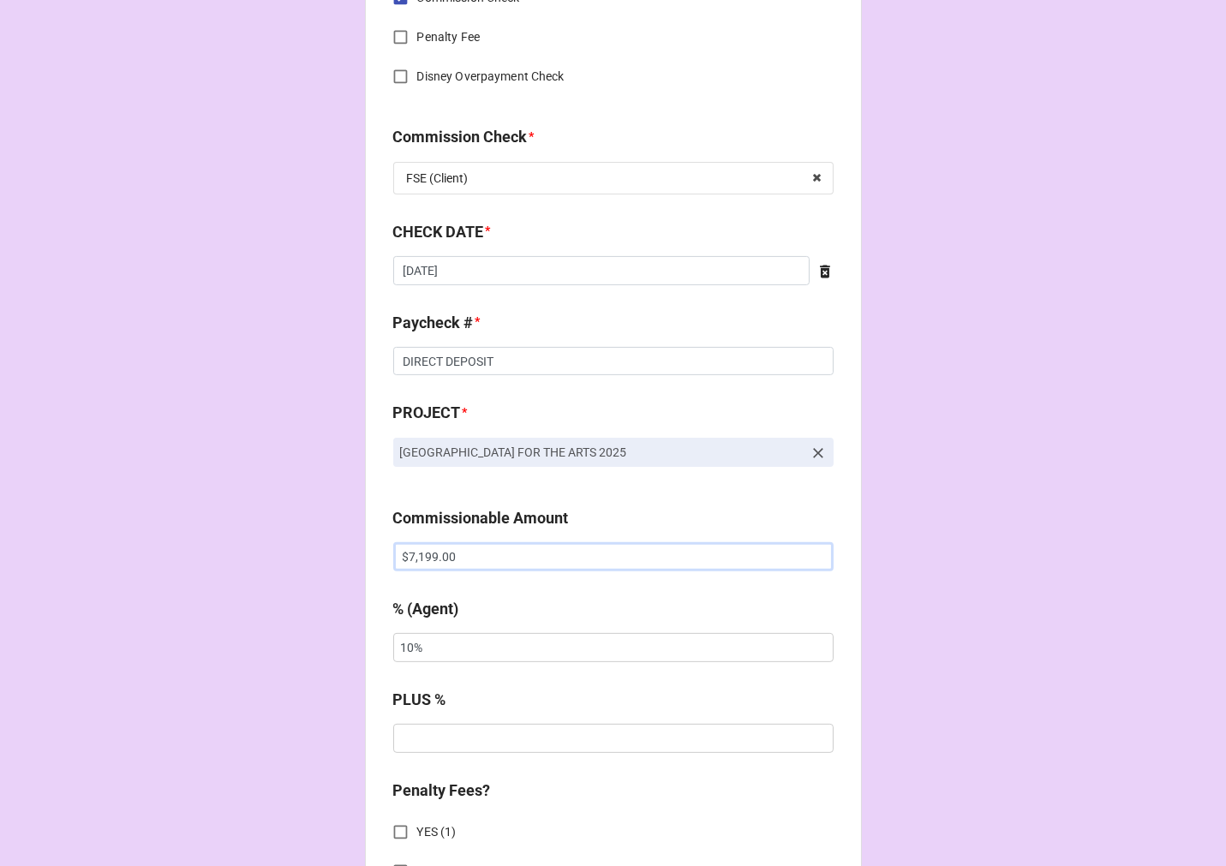
click at [428, 566] on input "$7,199.00" at bounding box center [613, 556] width 440 height 29
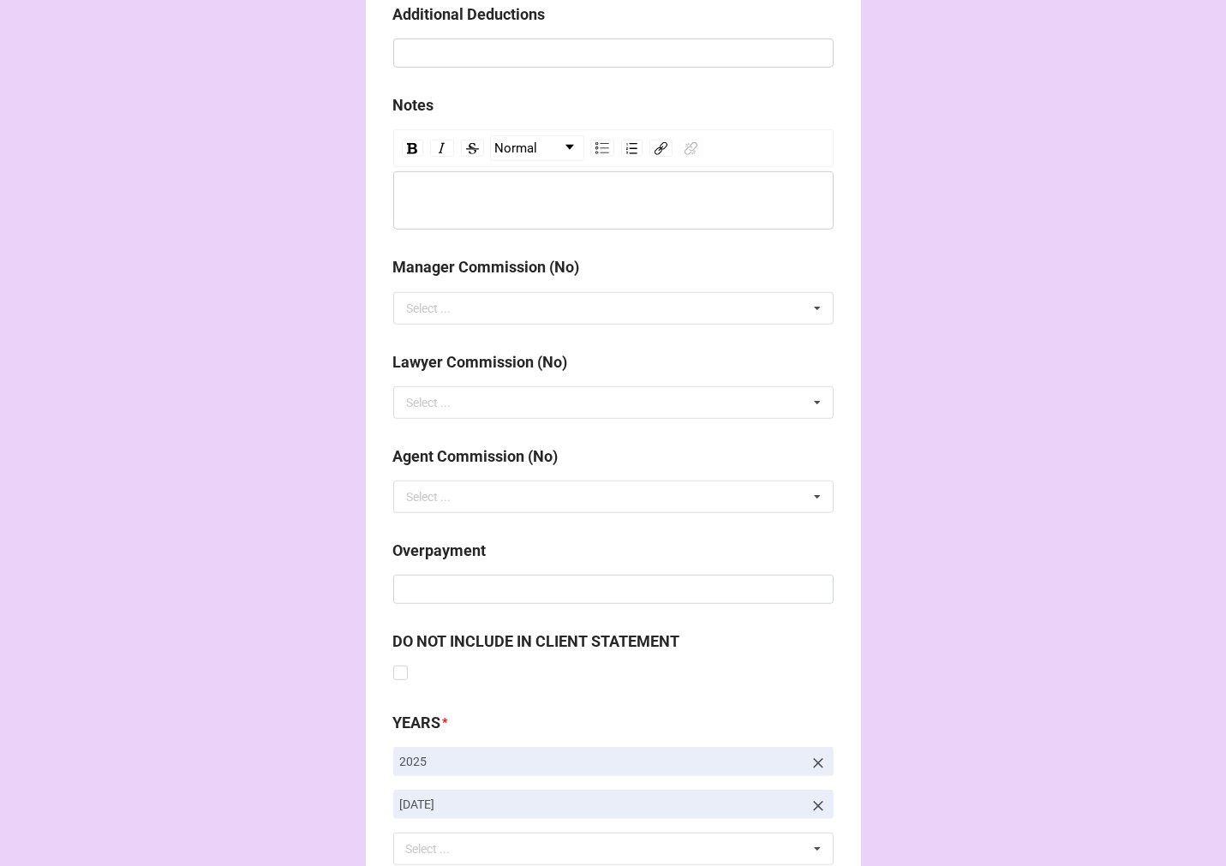
scroll to position [1983, 0]
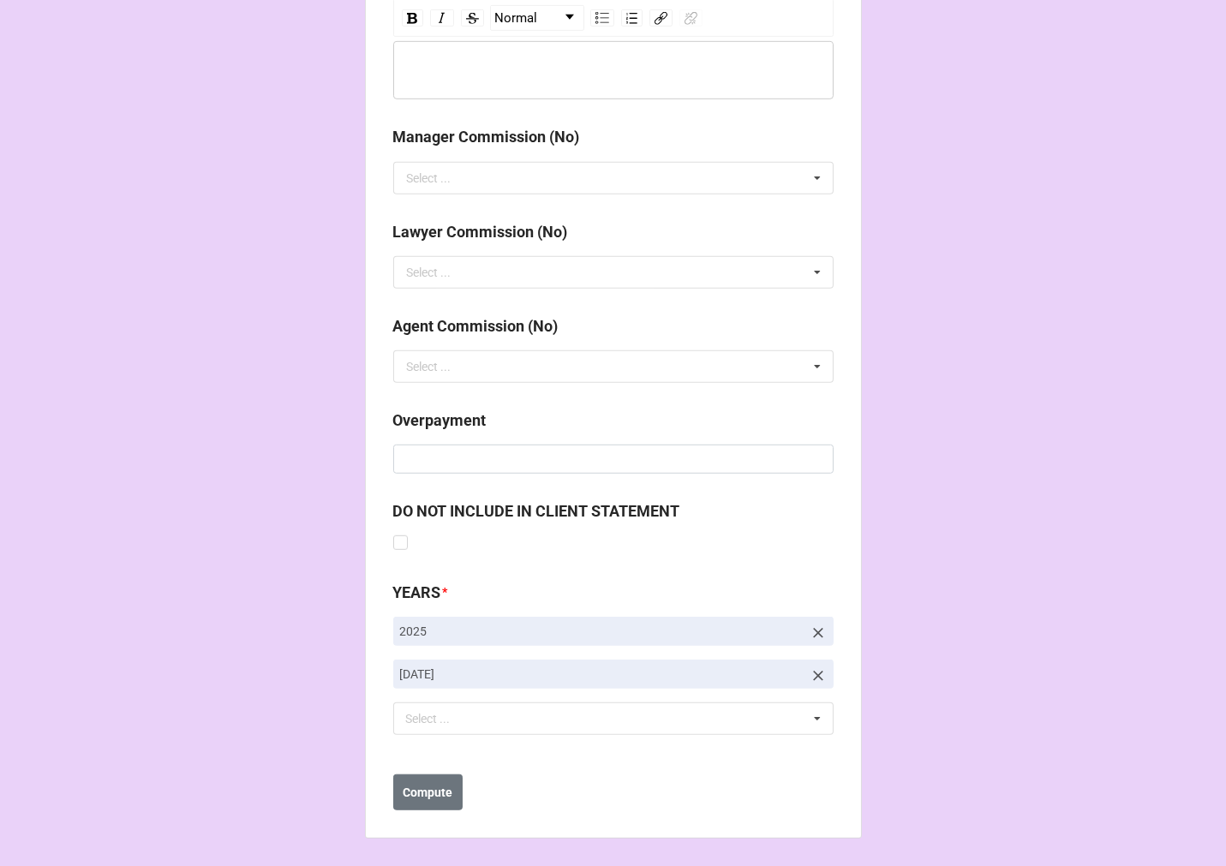
type input "$5,804.00"
click at [817, 673] on icon at bounding box center [818, 675] width 17 height 17
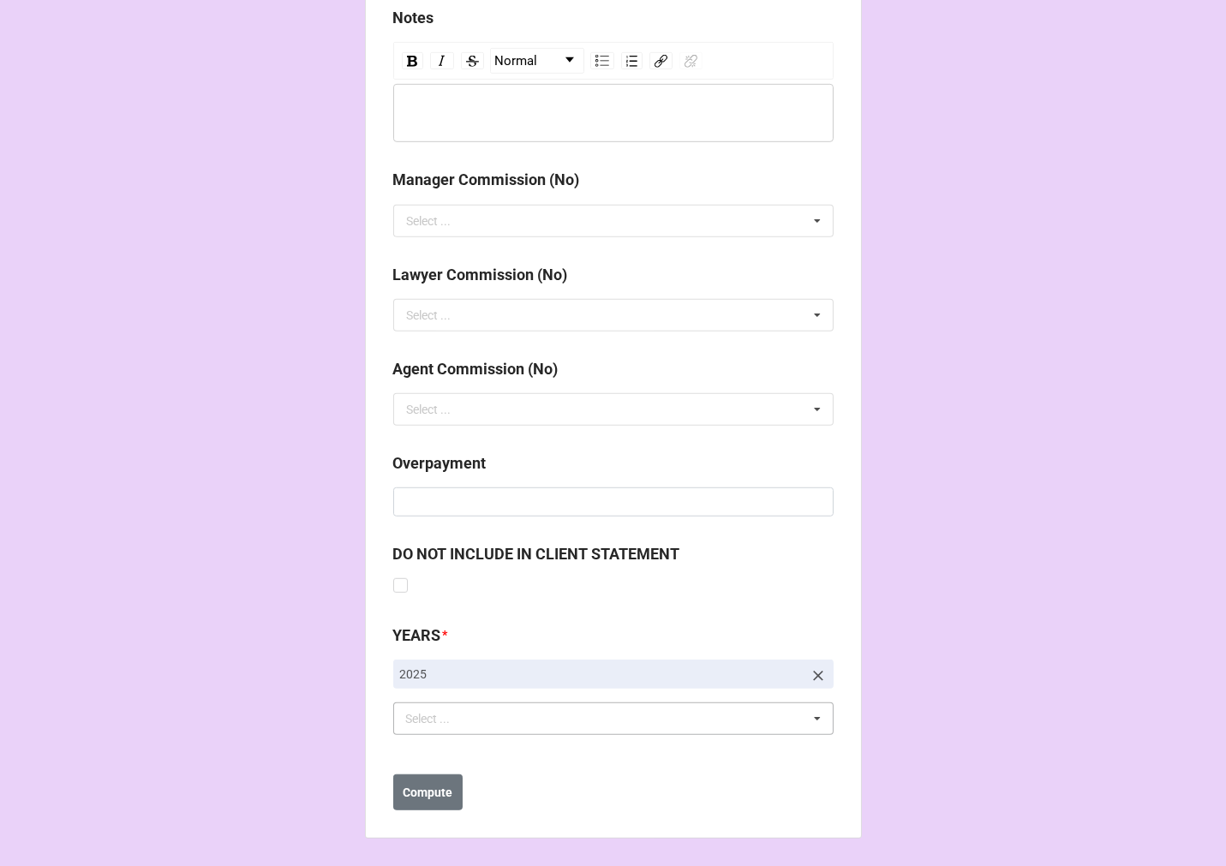
click at [589, 715] on div "Select ... No results found." at bounding box center [613, 718] width 440 height 33
type input "se"
click at [443, 750] on span "[DATE]" at bounding box center [425, 751] width 35 height 14
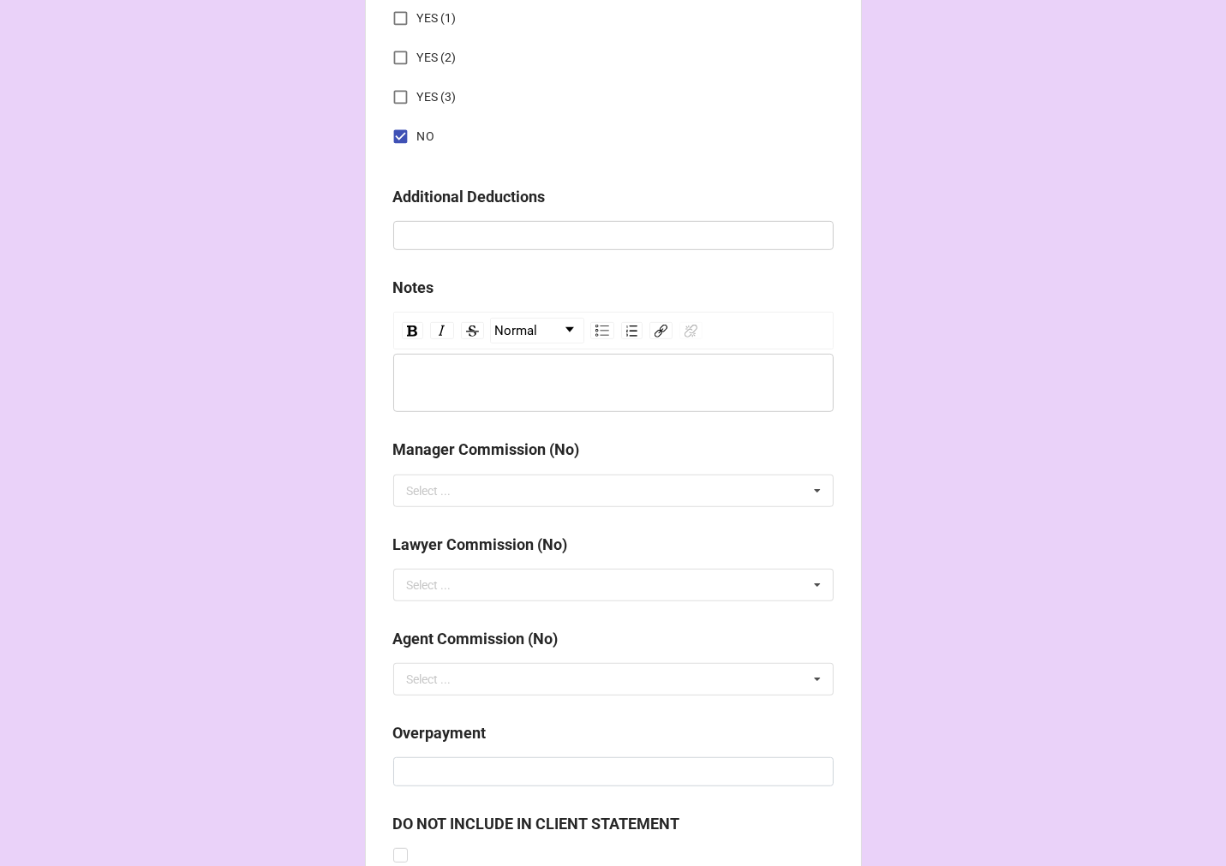
scroll to position [1983, 0]
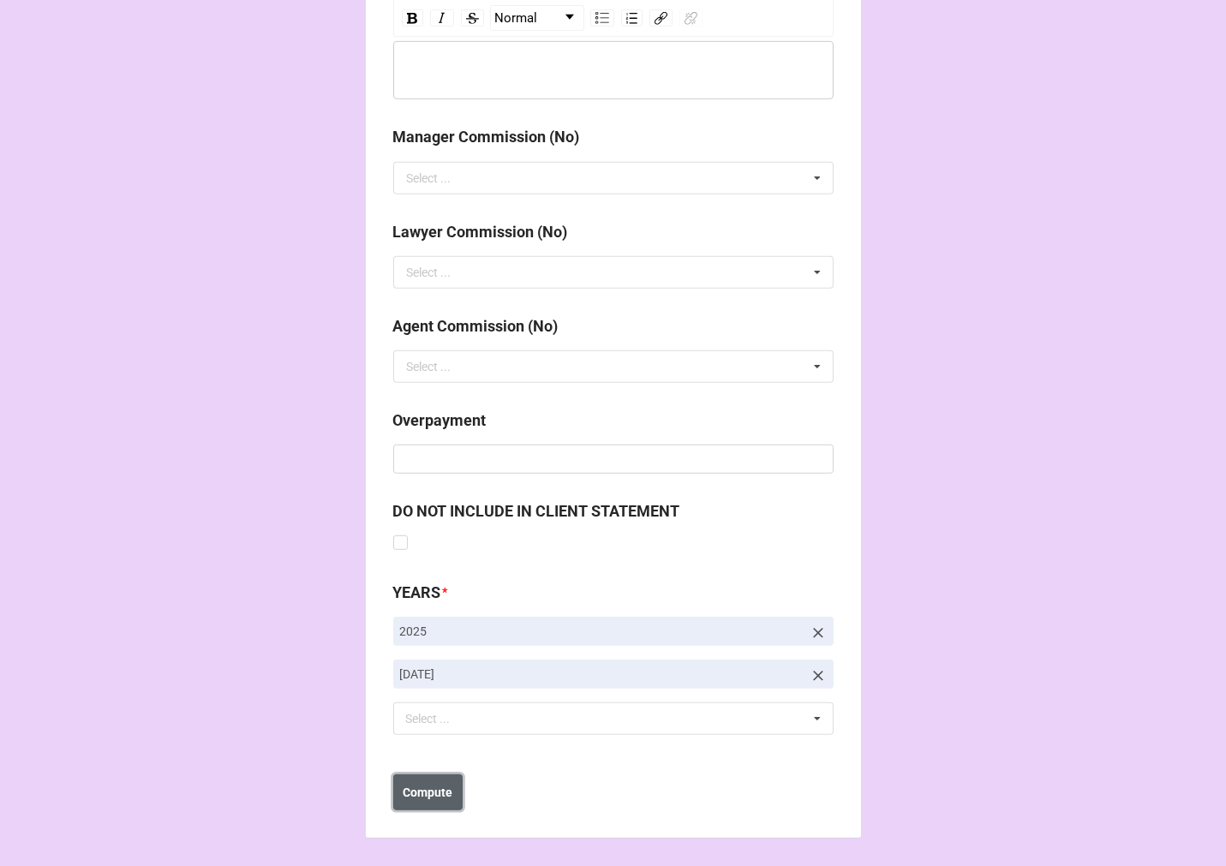
click at [408, 795] on b "Compute" at bounding box center [428, 793] width 50 height 18
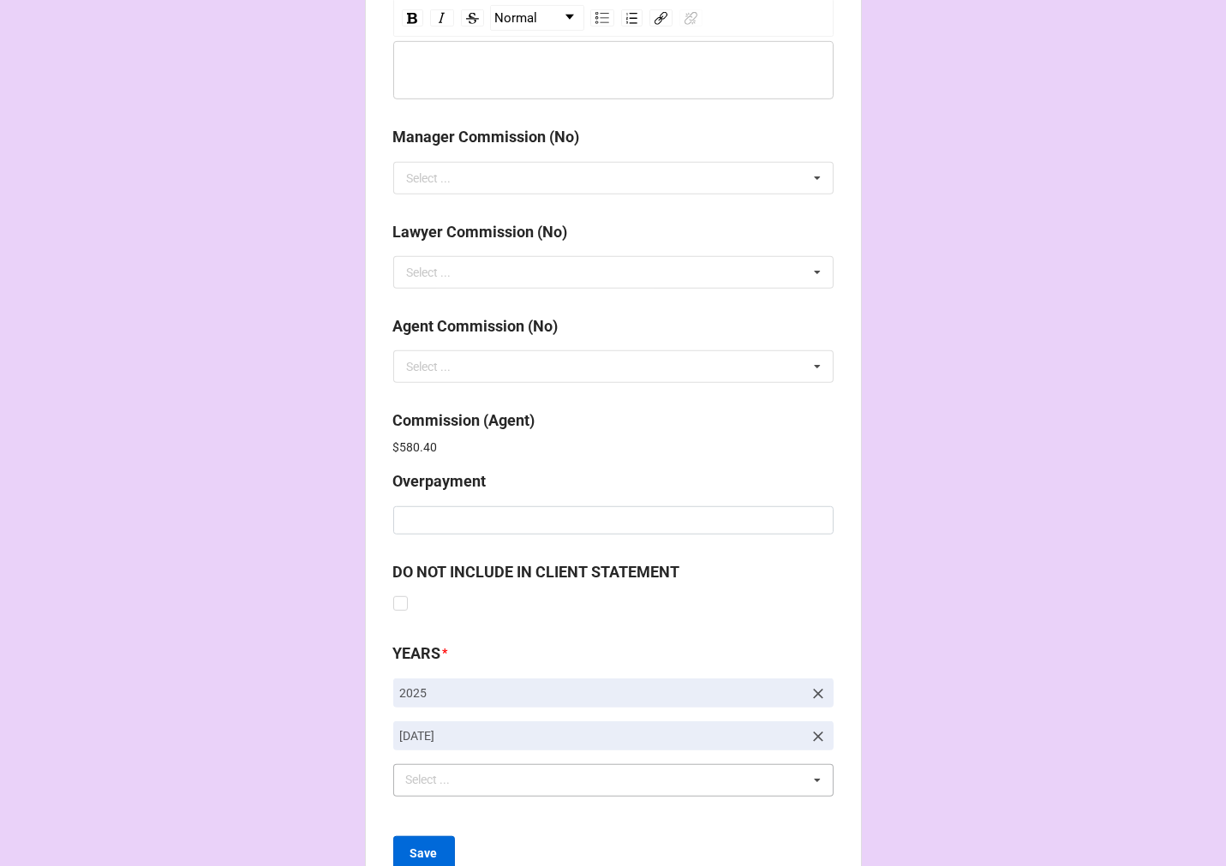
scroll to position [2044, 0]
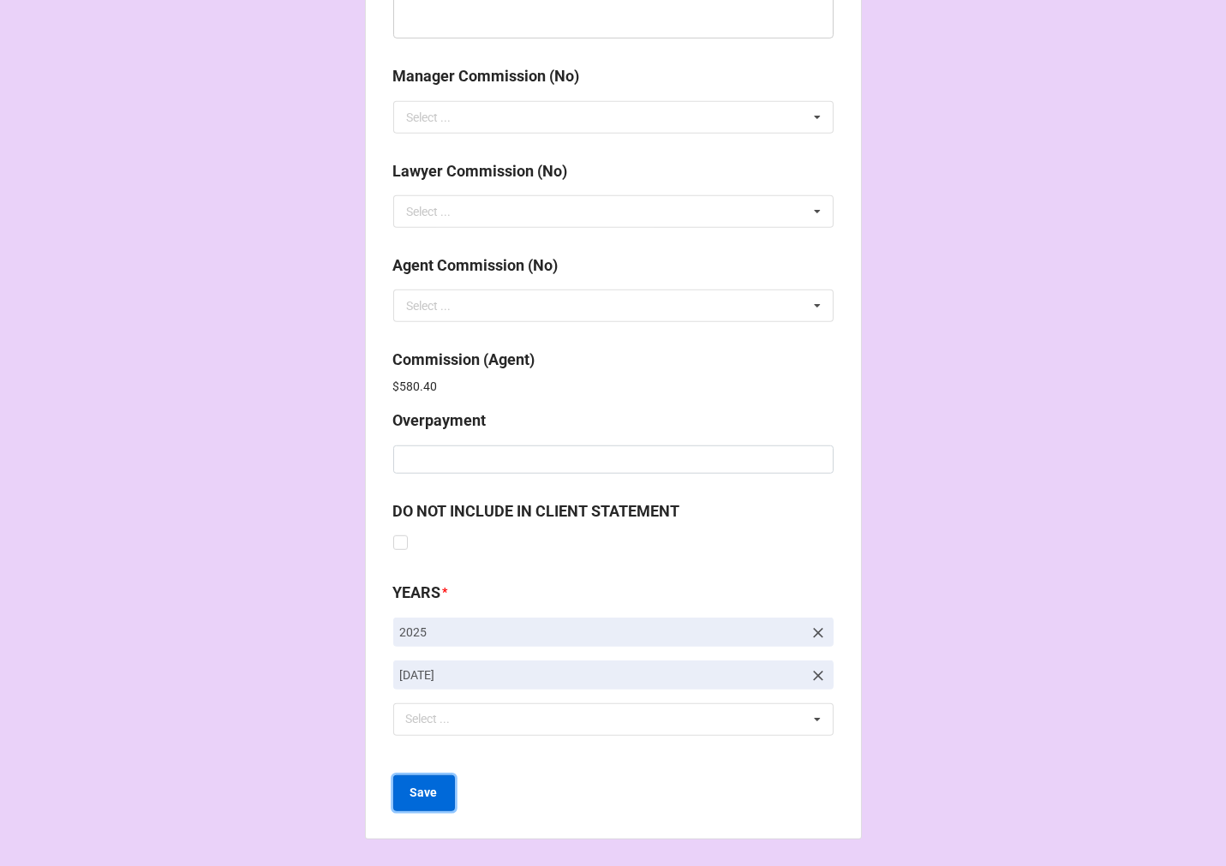
click at [433, 809] on button "Save" at bounding box center [424, 793] width 62 height 36
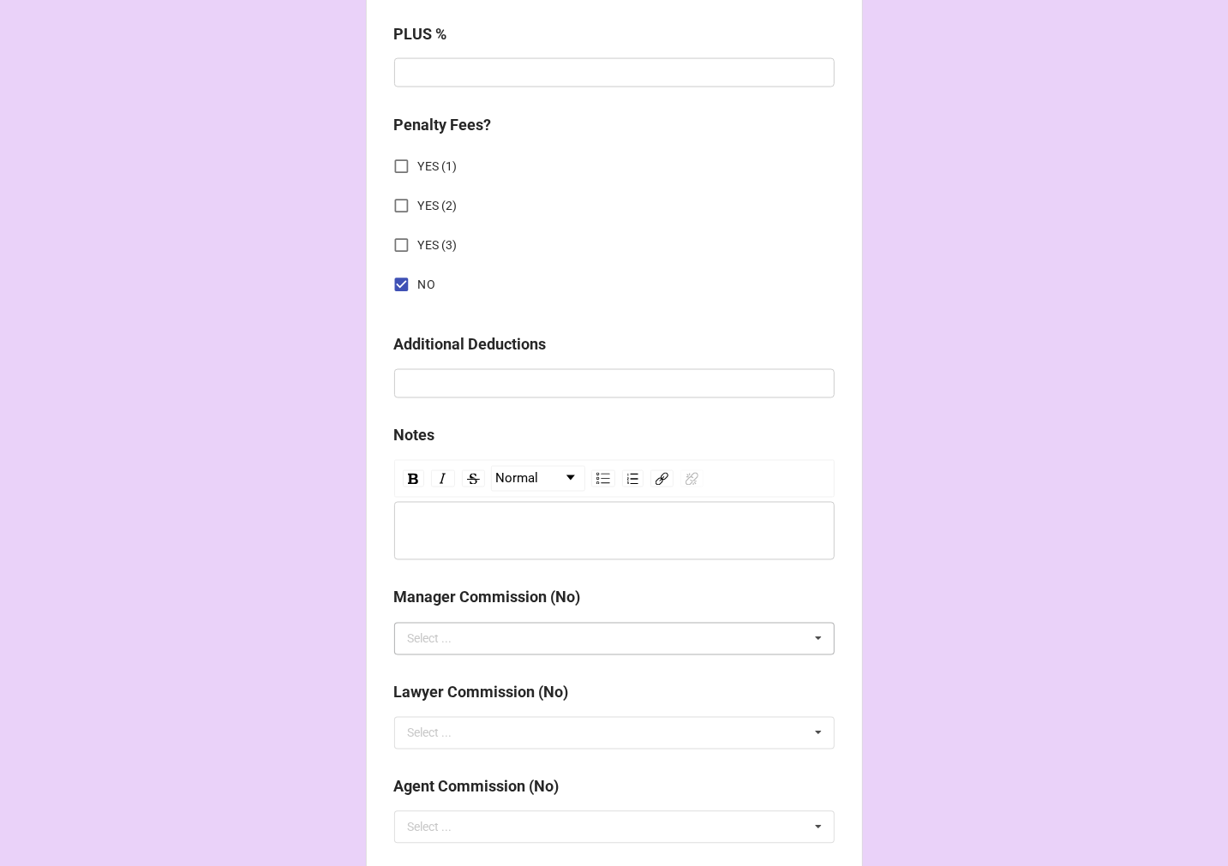
scroll to position [2044, 0]
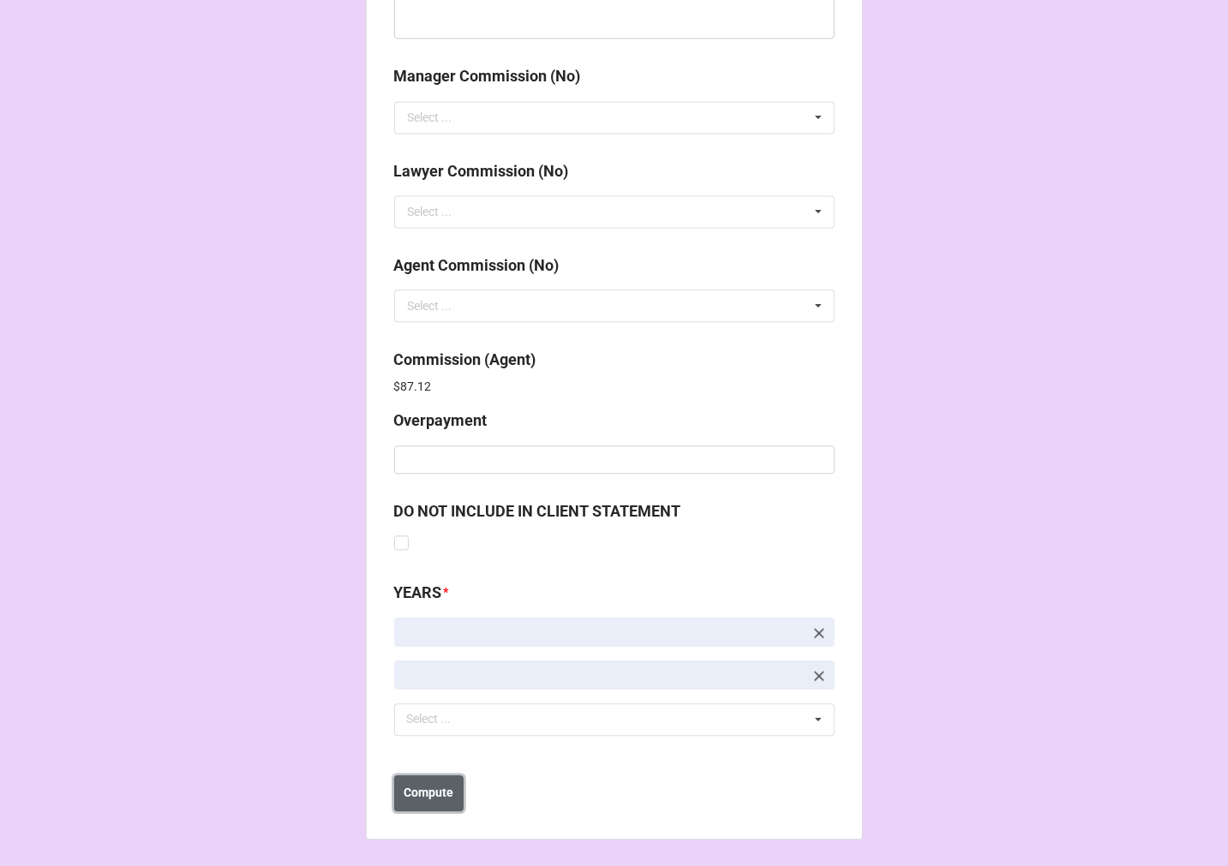
click at [415, 793] on b "Compute" at bounding box center [429, 793] width 50 height 18
click at [431, 791] on b "Save" at bounding box center [424, 793] width 27 height 18
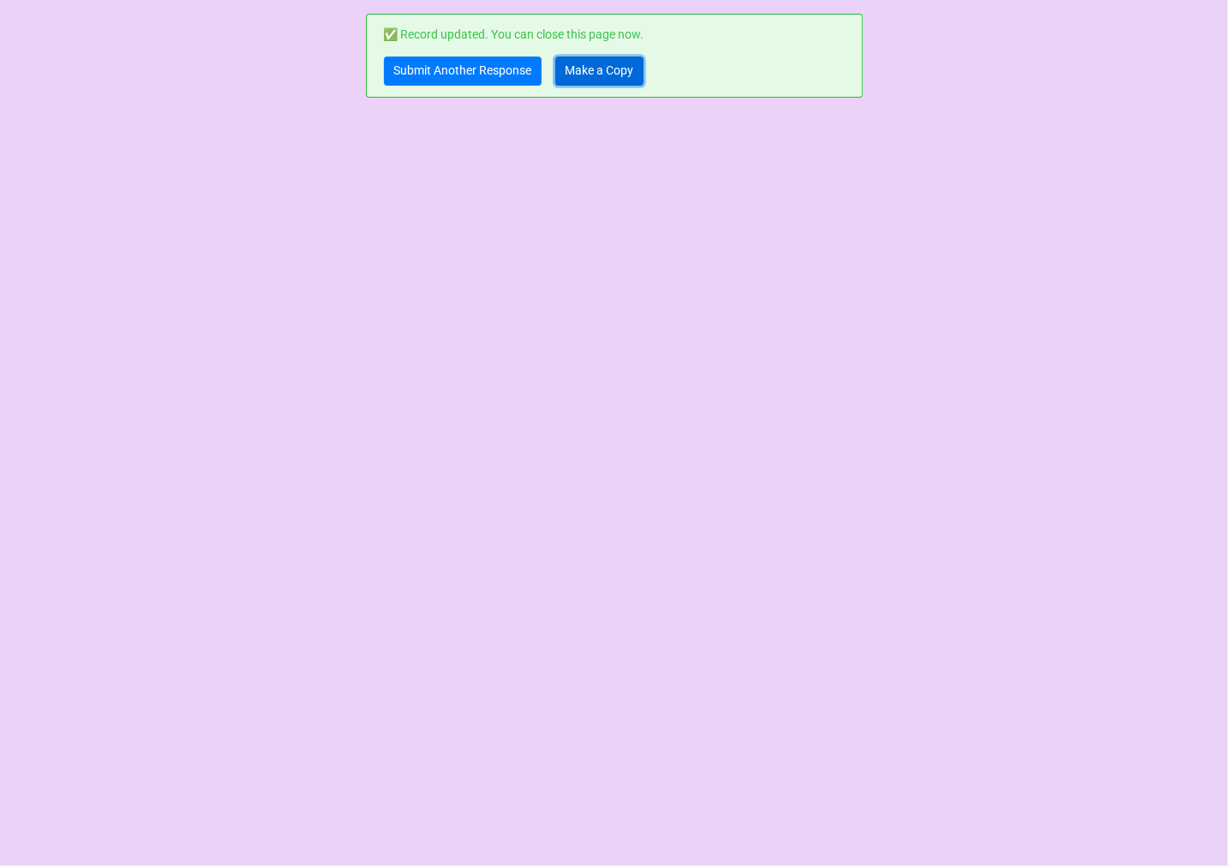
click at [586, 74] on link "Make a Copy" at bounding box center [599, 71] width 88 height 29
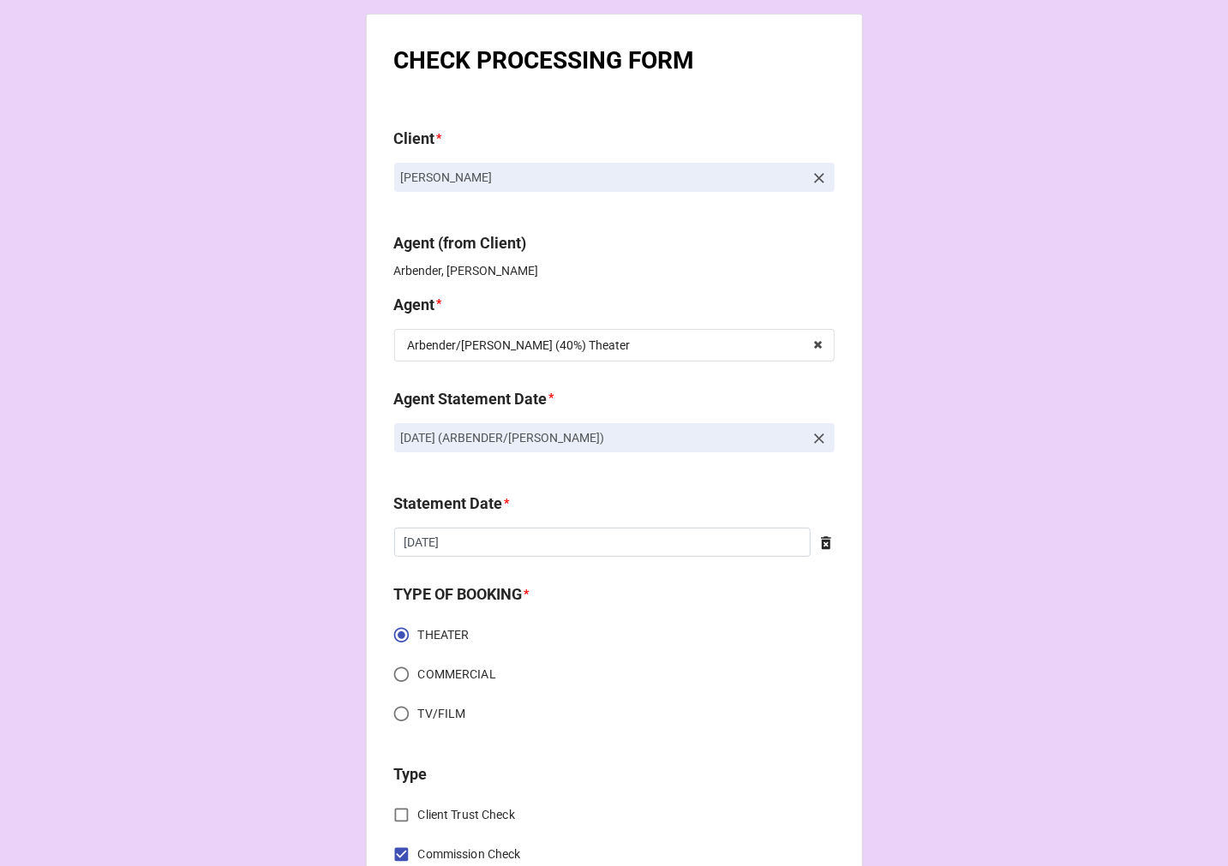
click at [815, 441] on icon at bounding box center [818, 438] width 17 height 17
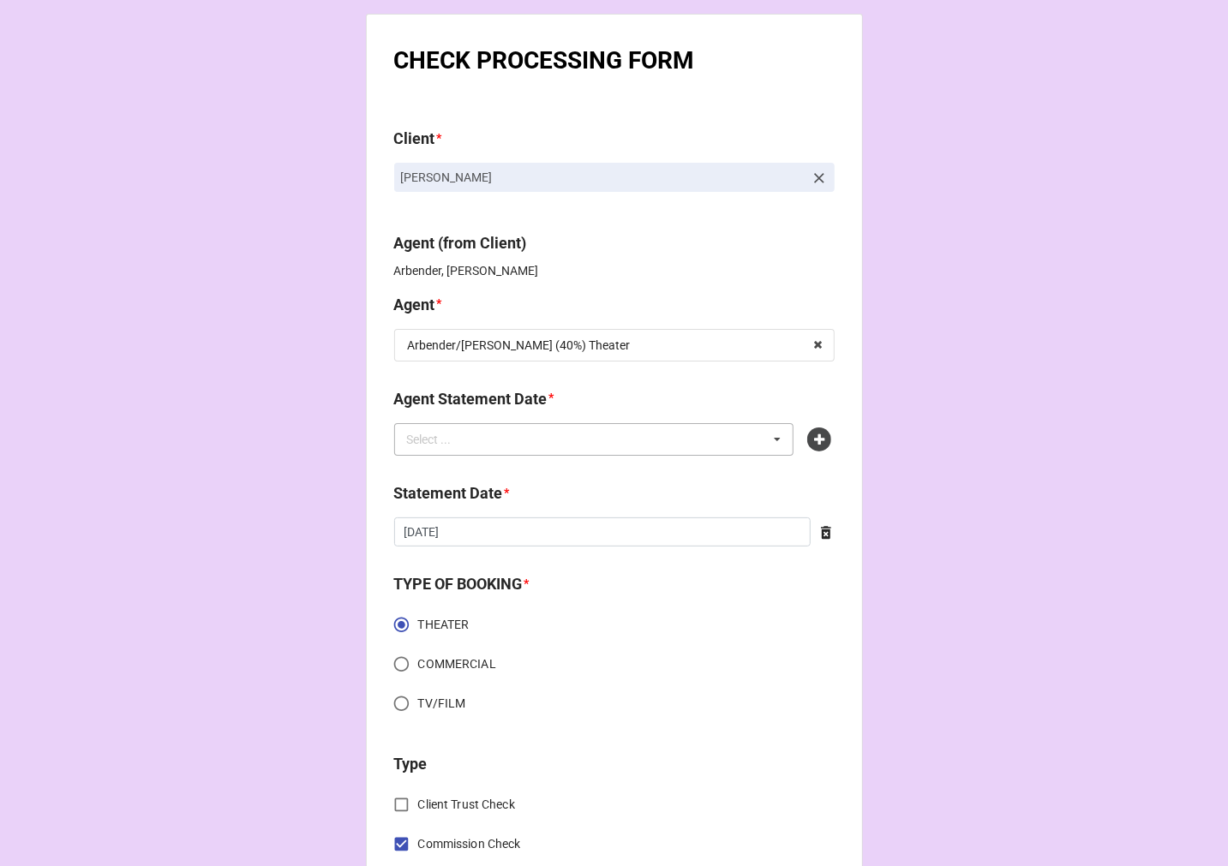
click at [689, 433] on div "Select ... No results found." at bounding box center [594, 439] width 400 height 33
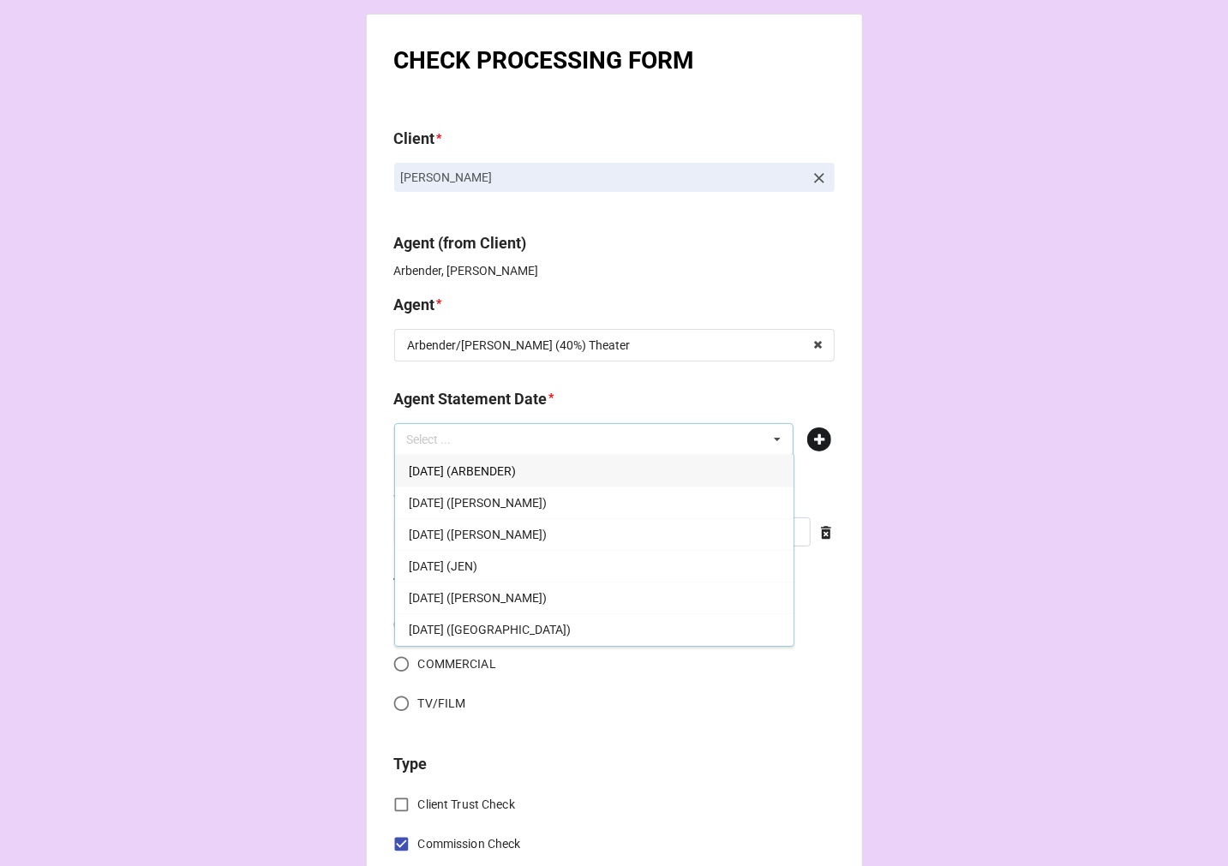
click at [812, 435] on icon at bounding box center [819, 439] width 24 height 24
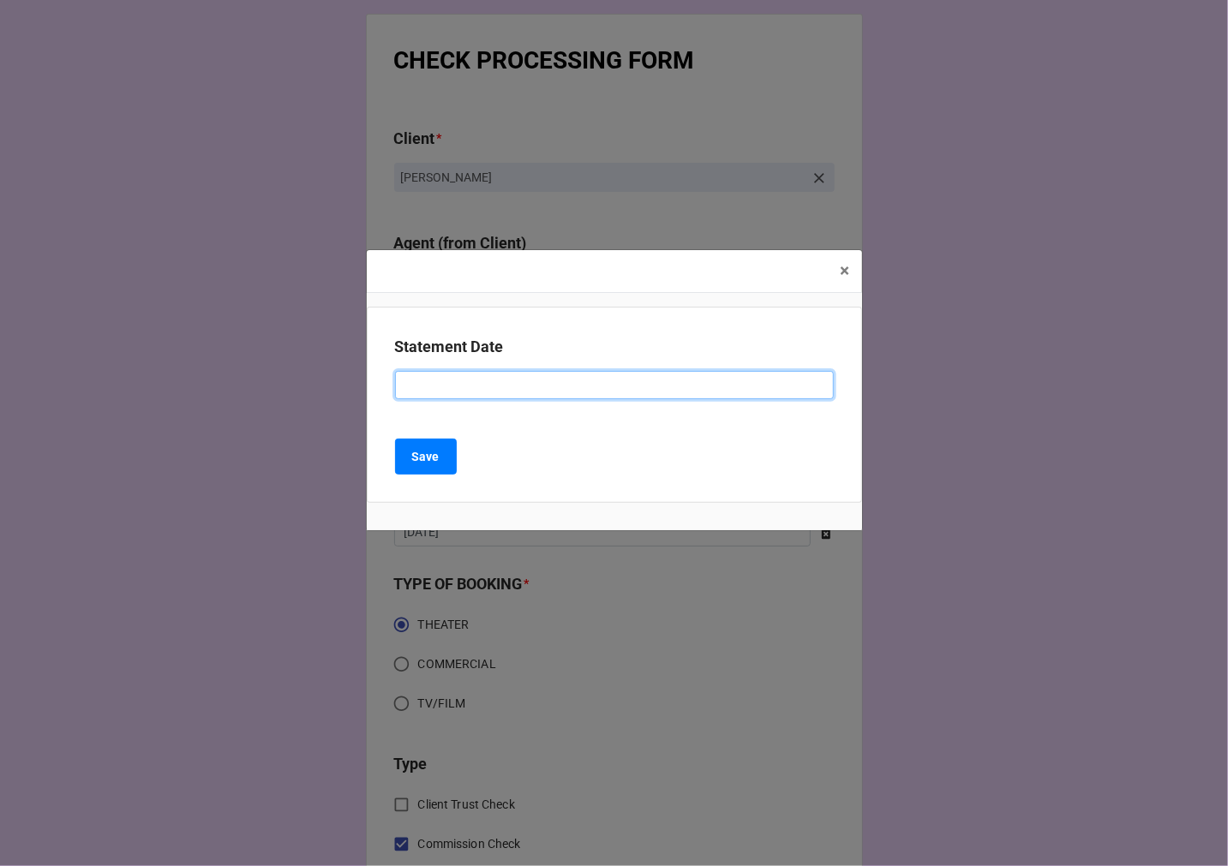
click at [501, 391] on input at bounding box center [614, 385] width 439 height 29
type input "[DATE] (ARBENDER/[PERSON_NAME])"
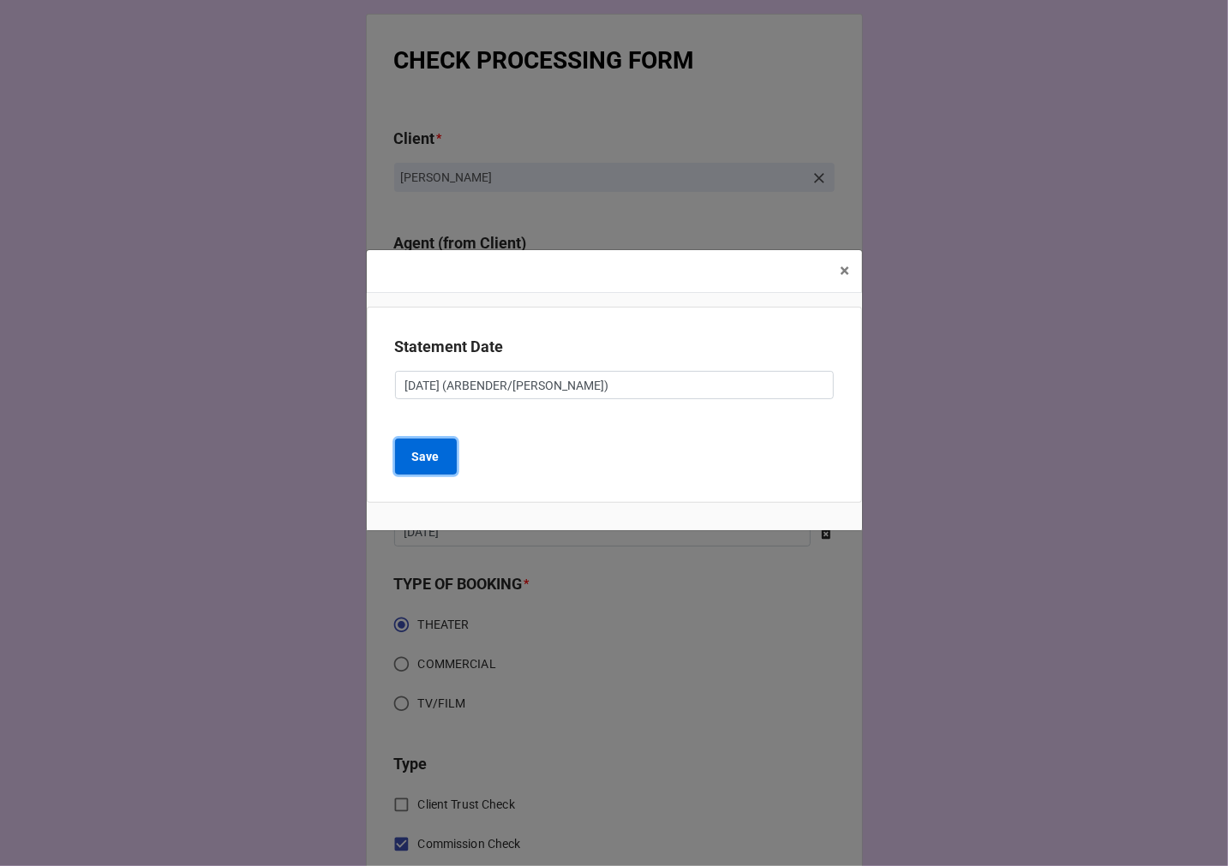
click at [425, 469] on button "Save" at bounding box center [426, 457] width 62 height 36
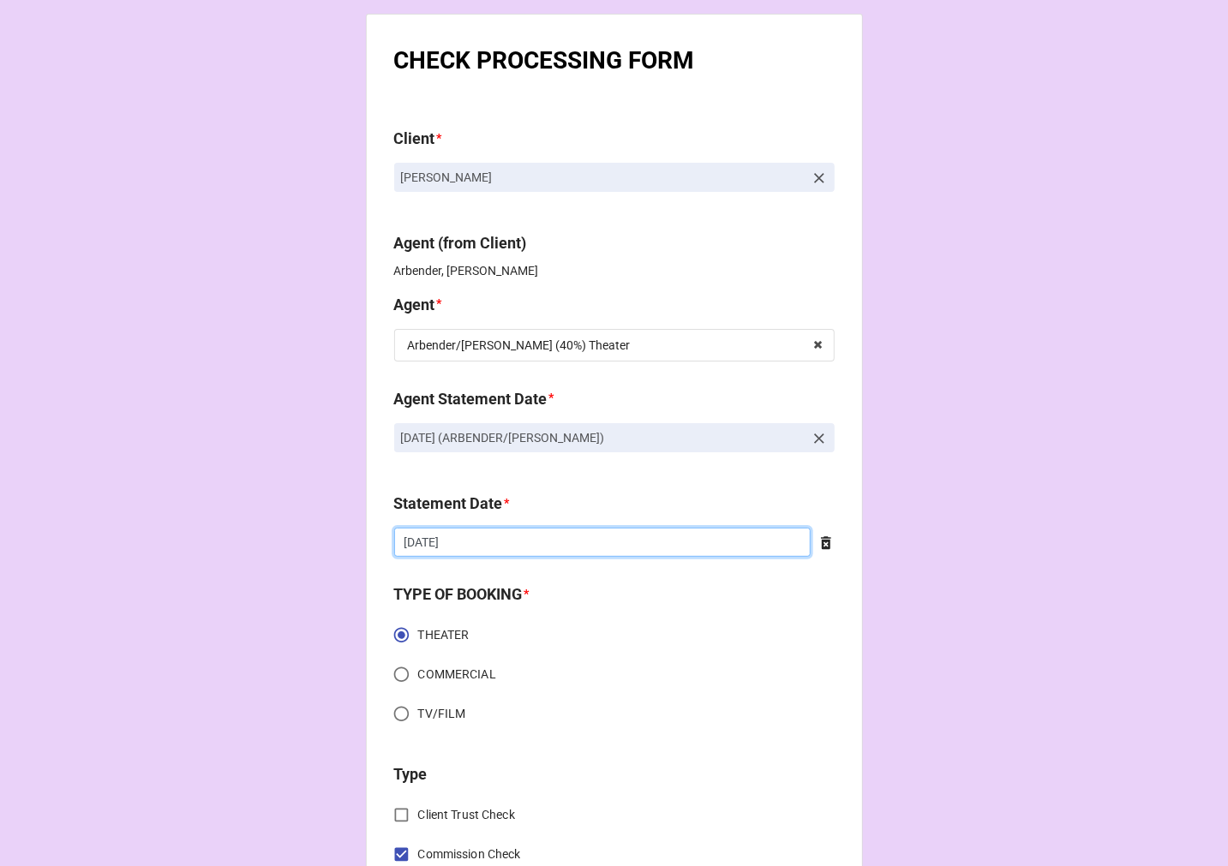
click at [476, 553] on input "[DATE]" at bounding box center [602, 542] width 416 height 29
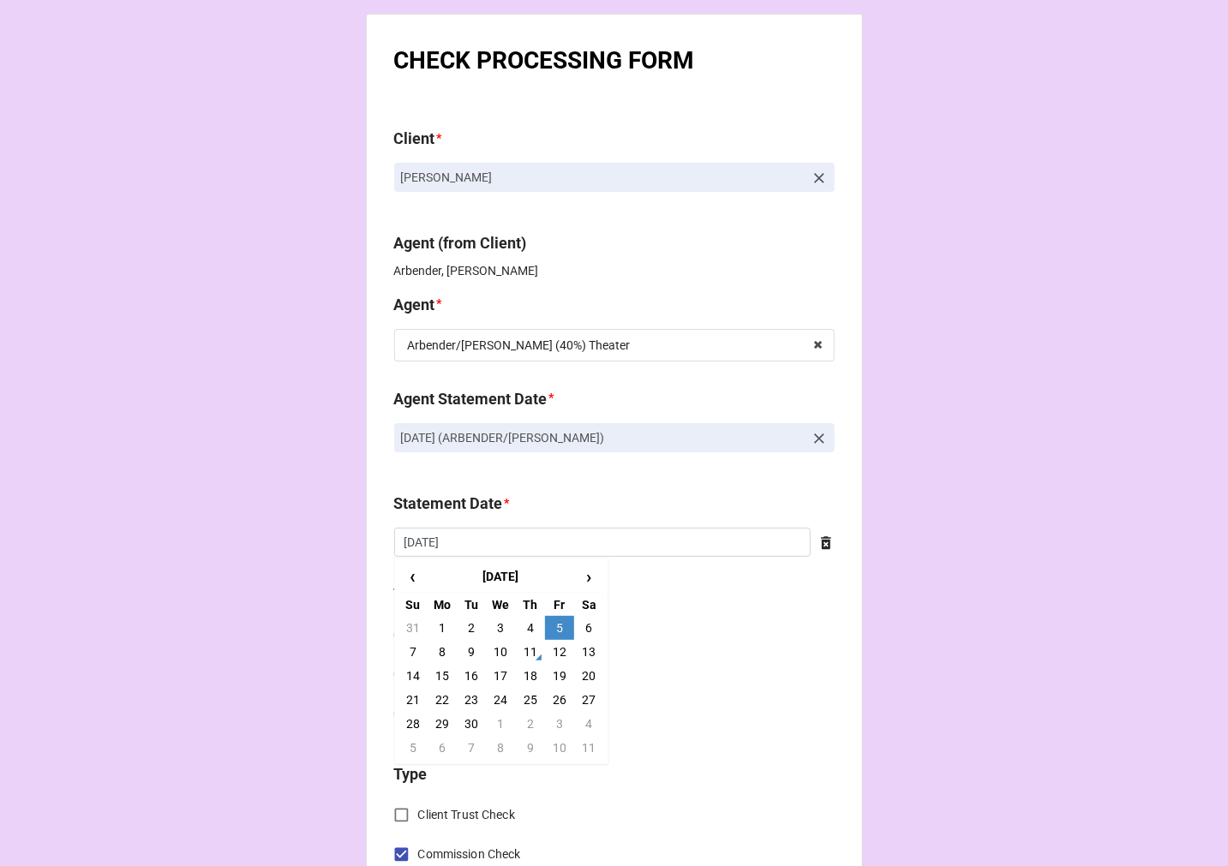
click at [562, 672] on td "19" at bounding box center [559, 676] width 29 height 24
type input "[DATE]"
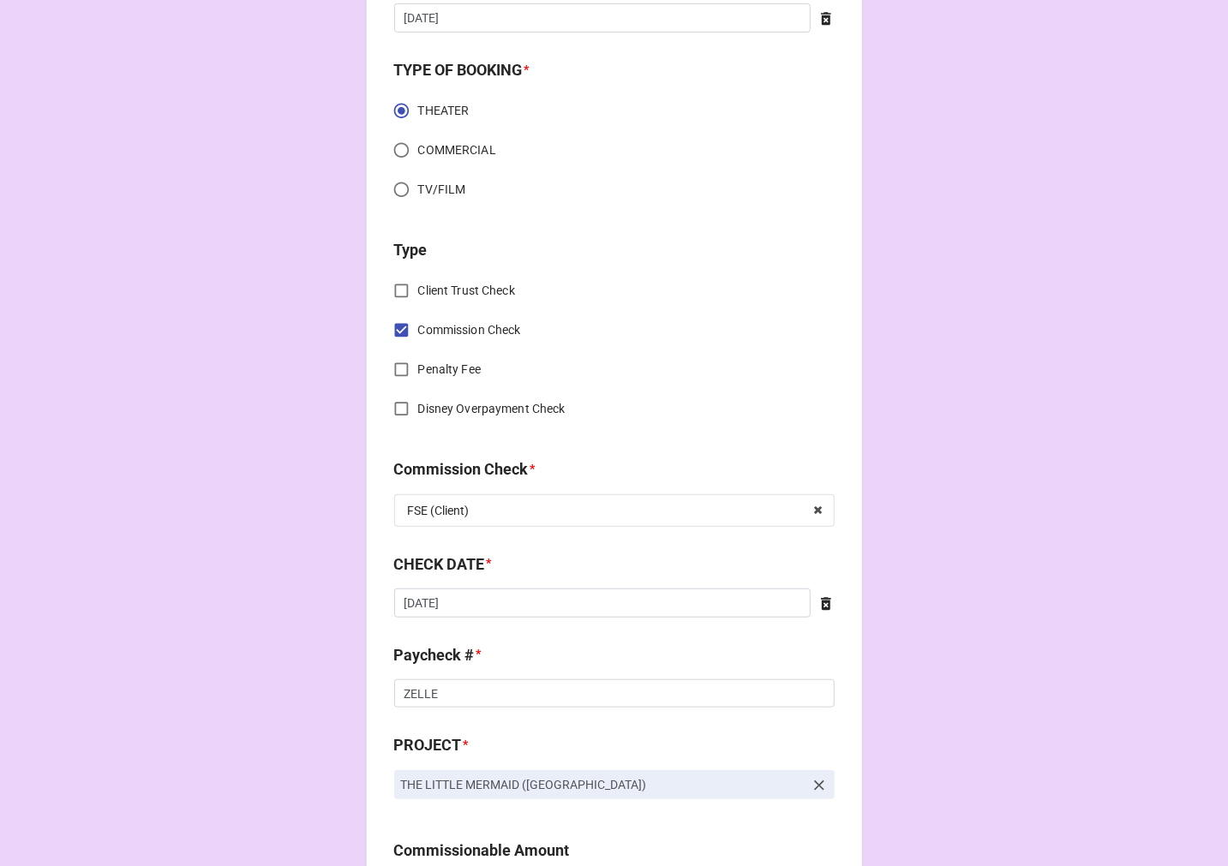
scroll to position [571, 0]
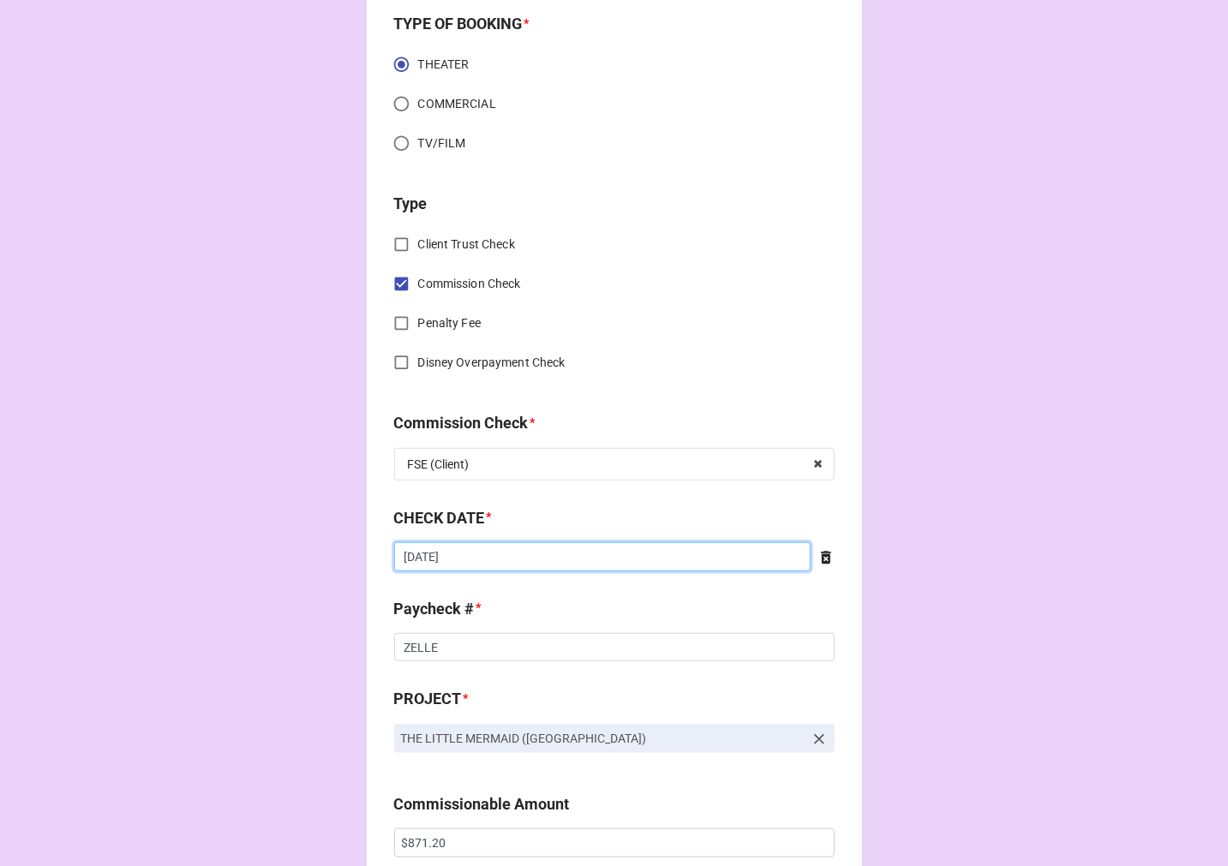
click at [511, 561] on input "[DATE]" at bounding box center [602, 556] width 416 height 29
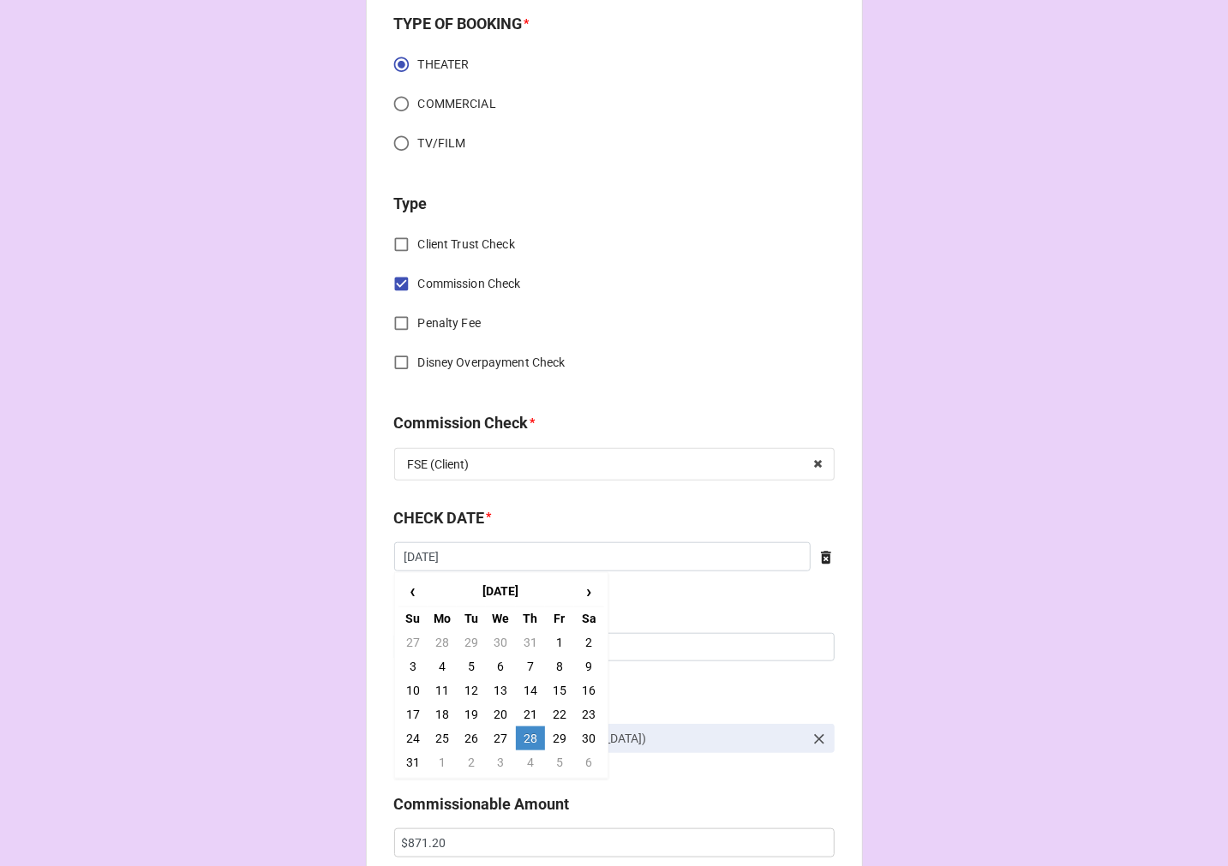
click at [524, 760] on td "4" at bounding box center [530, 762] width 29 height 24
type input "[DATE]"
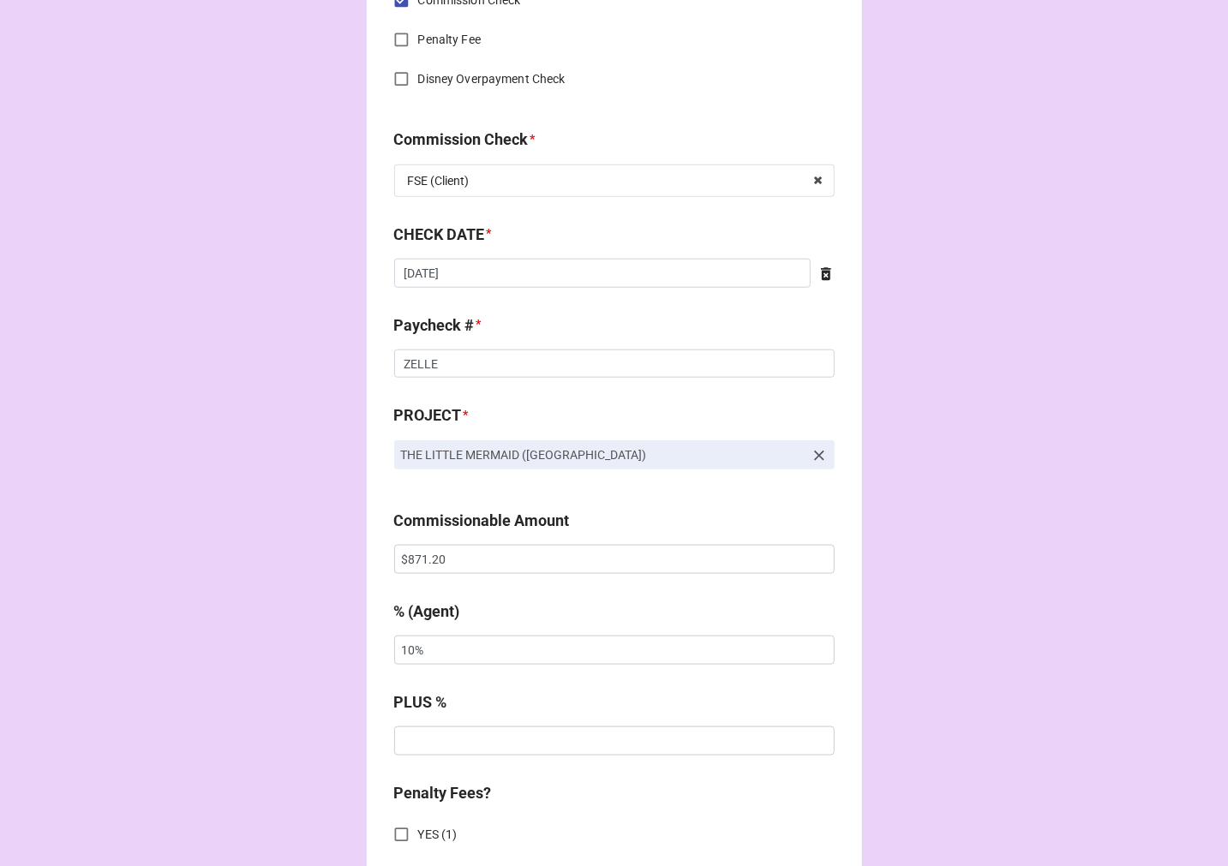
scroll to position [857, 0]
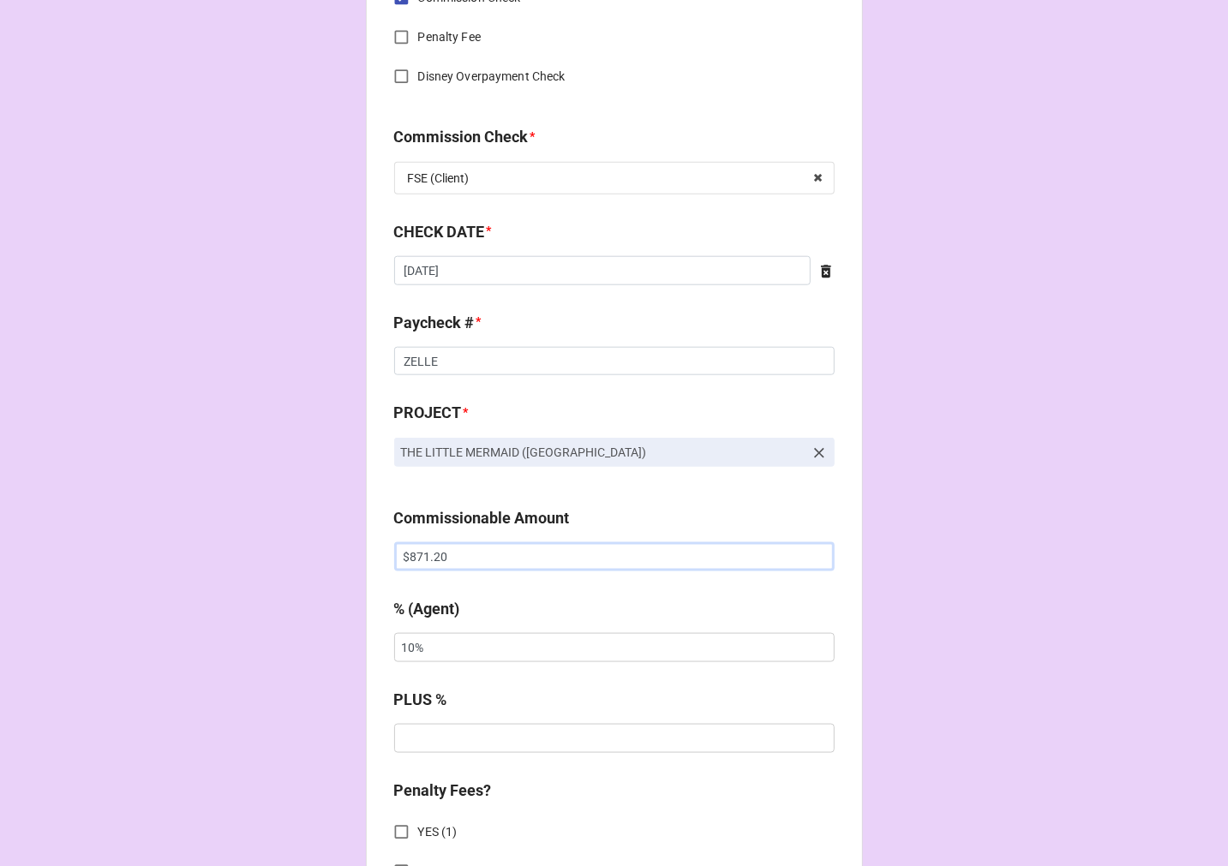
drag, startPoint x: 197, startPoint y: 520, endPoint x: 185, endPoint y: 517, distance: 12.5
click at [189, 518] on div "CHECK PROCESSING FORM Client * [PERSON_NAME] Agent (from Client) [PERSON_NAME],…" at bounding box center [614, 567] width 1228 height 2849
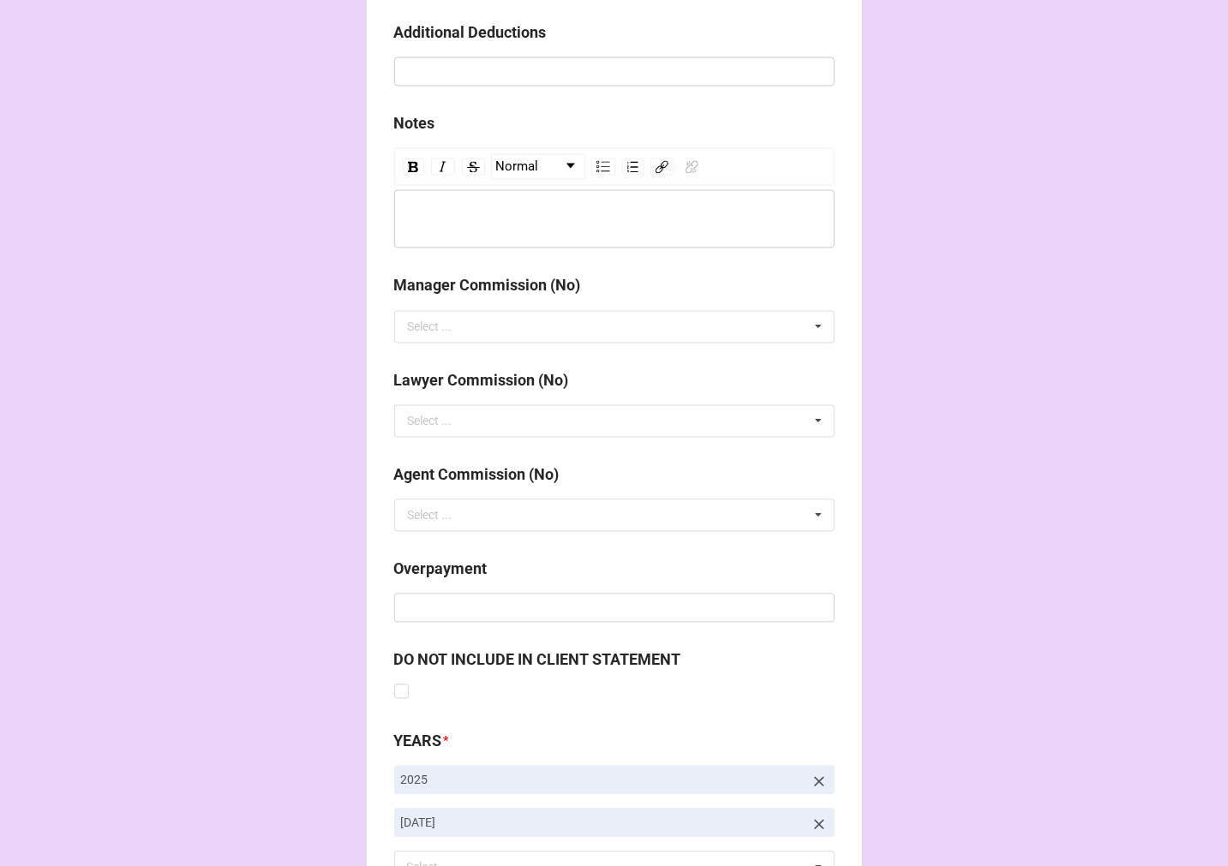
scroll to position [1983, 0]
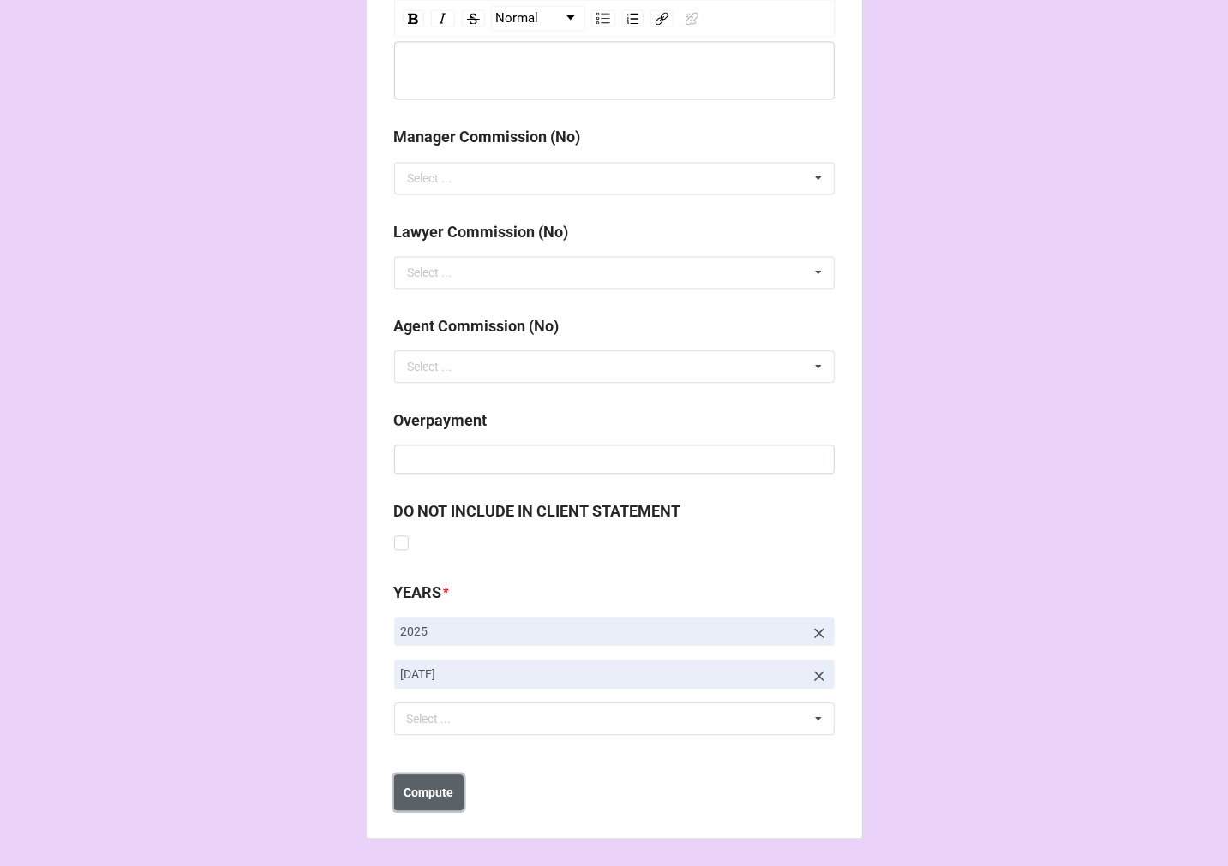
click at [426, 803] on button "Compute" at bounding box center [428, 792] width 69 height 36
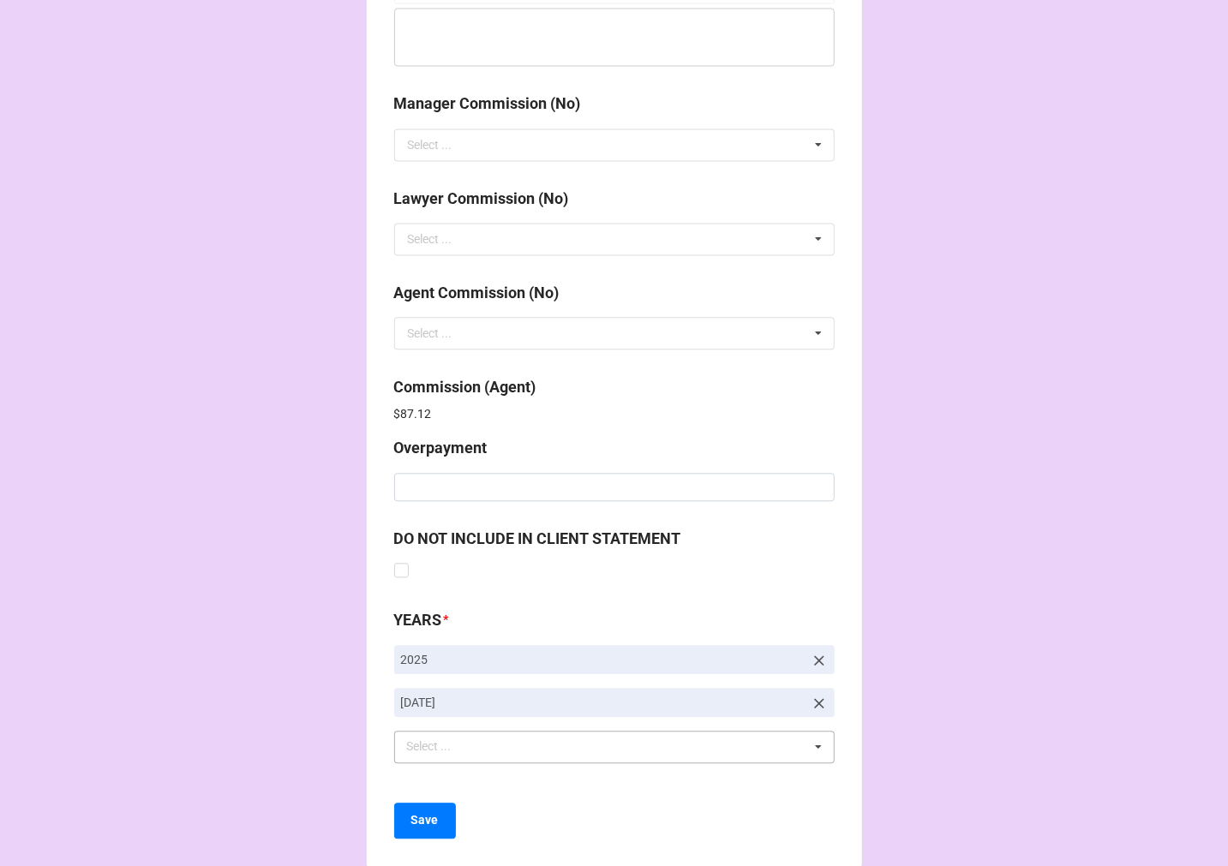
scroll to position [2044, 0]
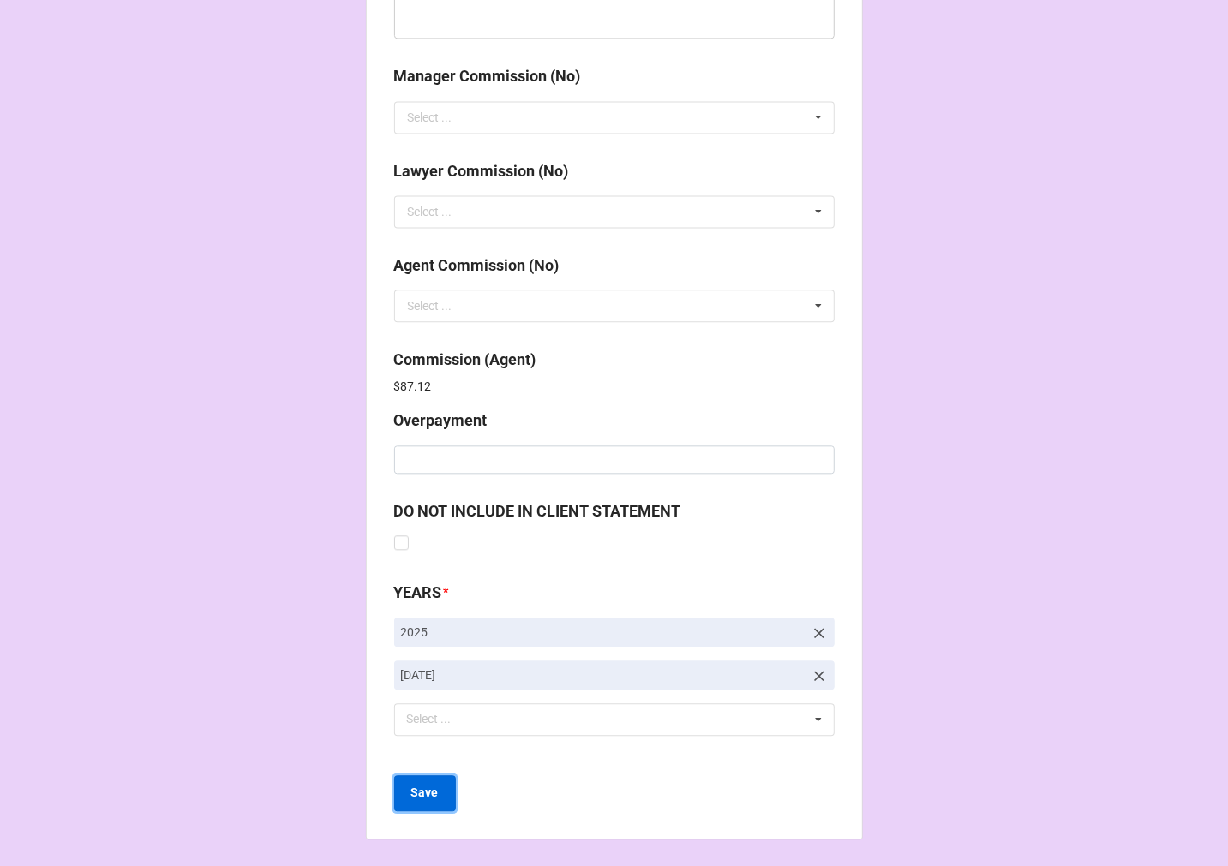
click at [431, 793] on b "Save" at bounding box center [424, 793] width 27 height 18
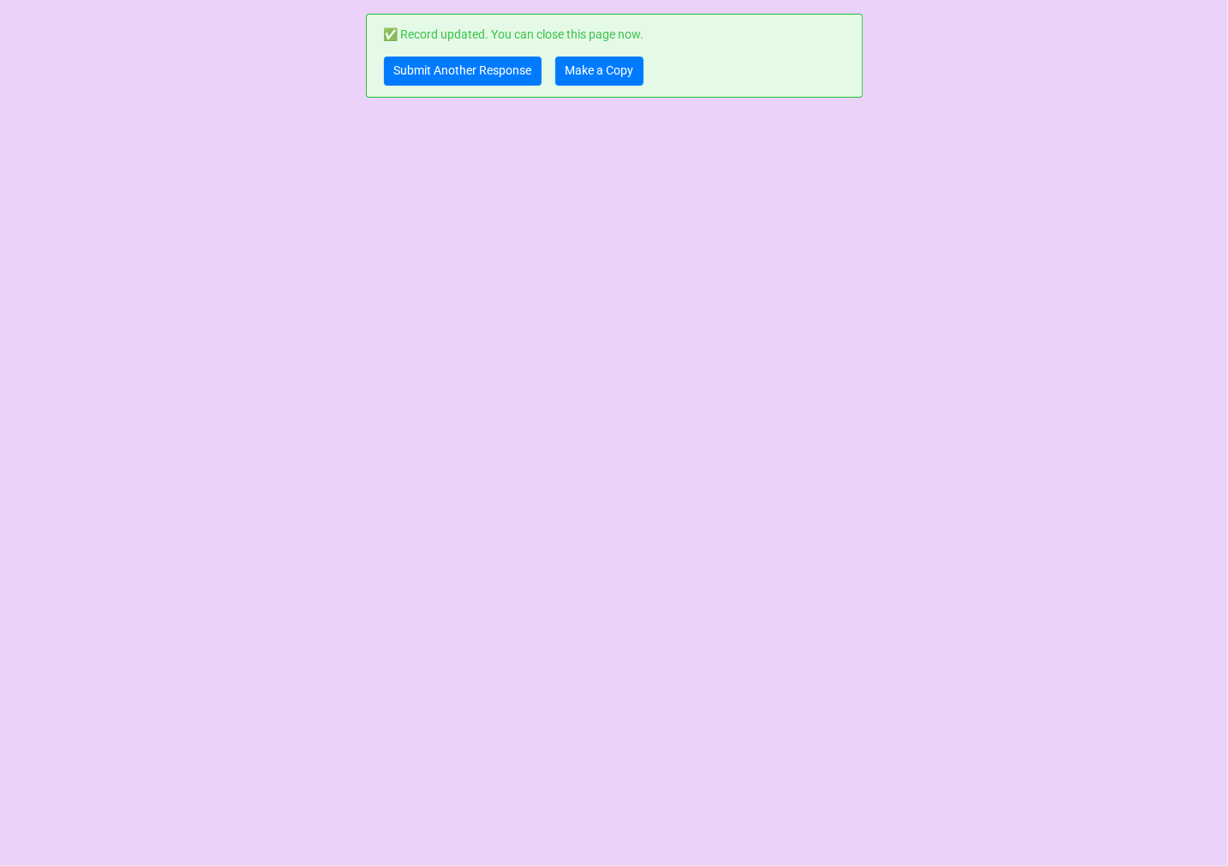
scroll to position [0, 0]
